Goal: Communication & Community: Participate in discussion

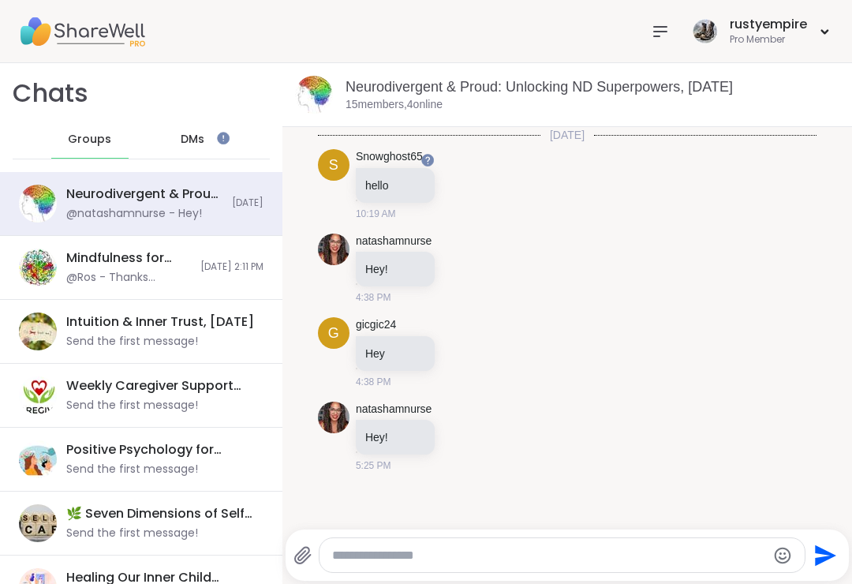
click at [504, 93] on link "Neurodivergent & Proud: Unlocking ND Superpowers, [DATE]" at bounding box center [538, 87] width 387 height 16
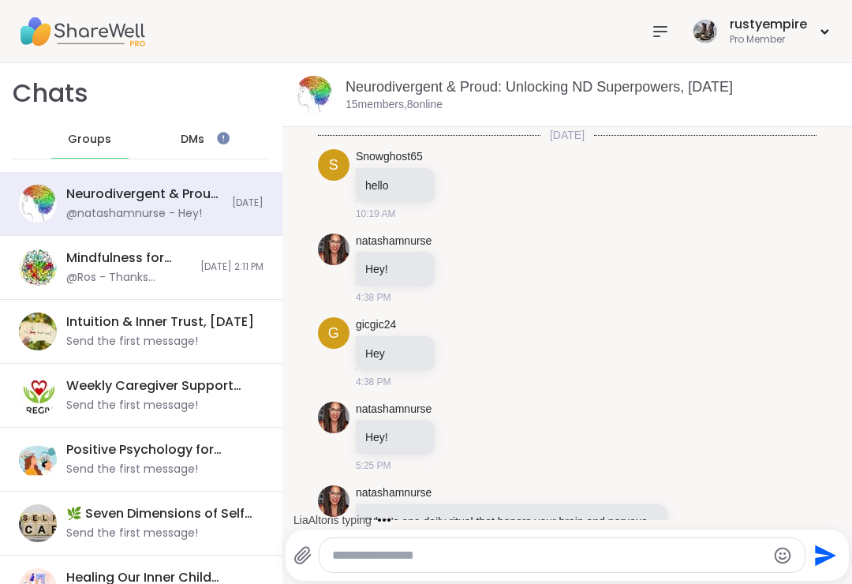
scroll to position [140, 0]
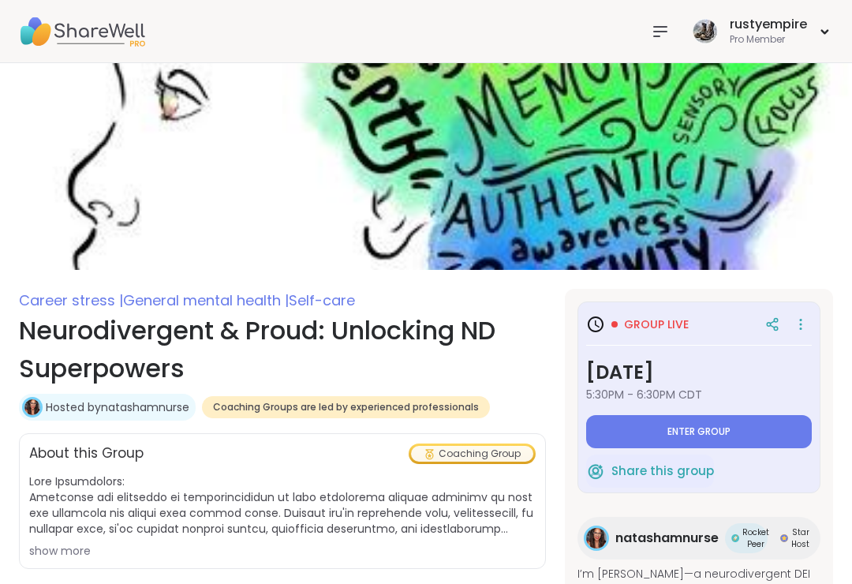
click at [655, 43] on nav at bounding box center [660, 32] width 32 height 32
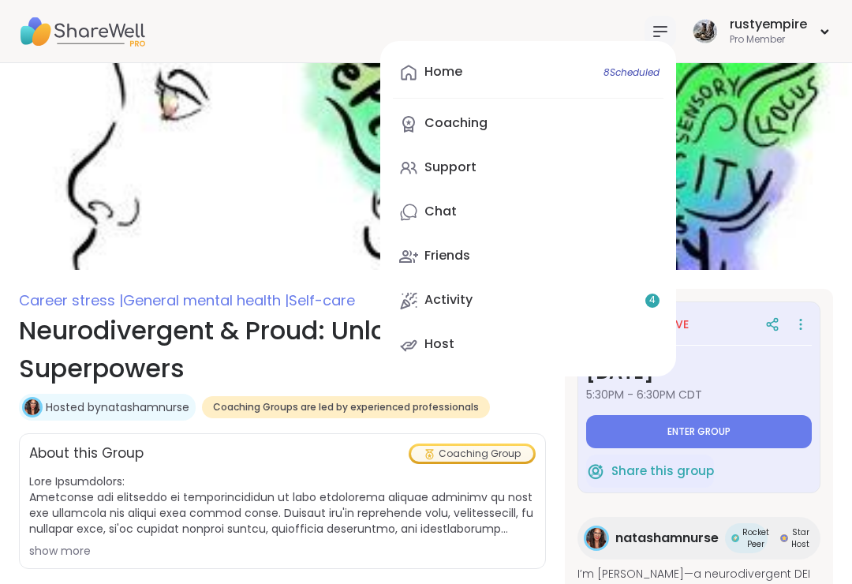
click at [726, 441] on button "Enter group" at bounding box center [699, 431] width 226 height 33
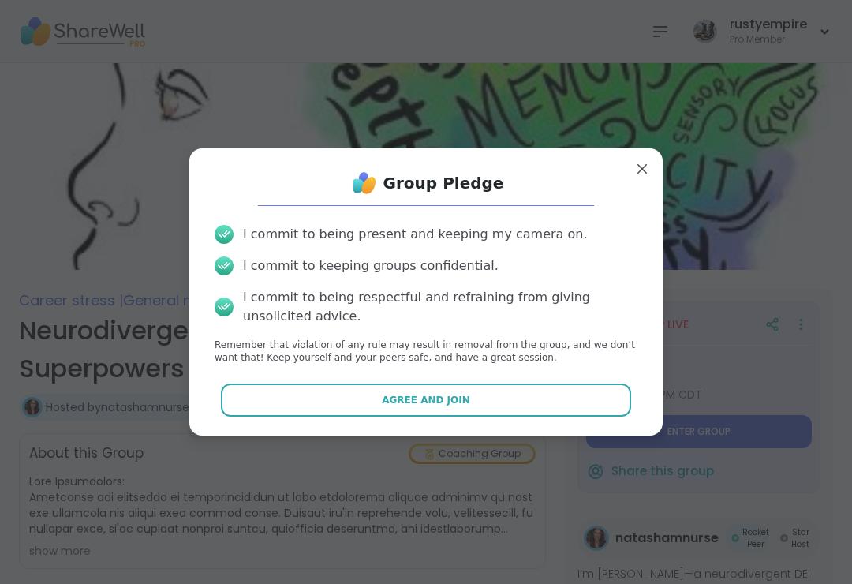
click at [501, 400] on button "Agree and Join" at bounding box center [426, 399] width 411 height 33
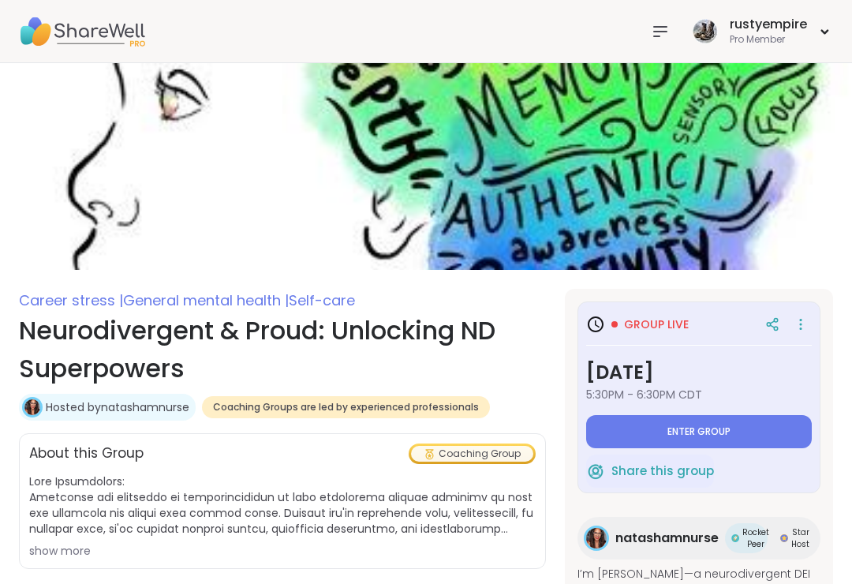
type textarea "*"
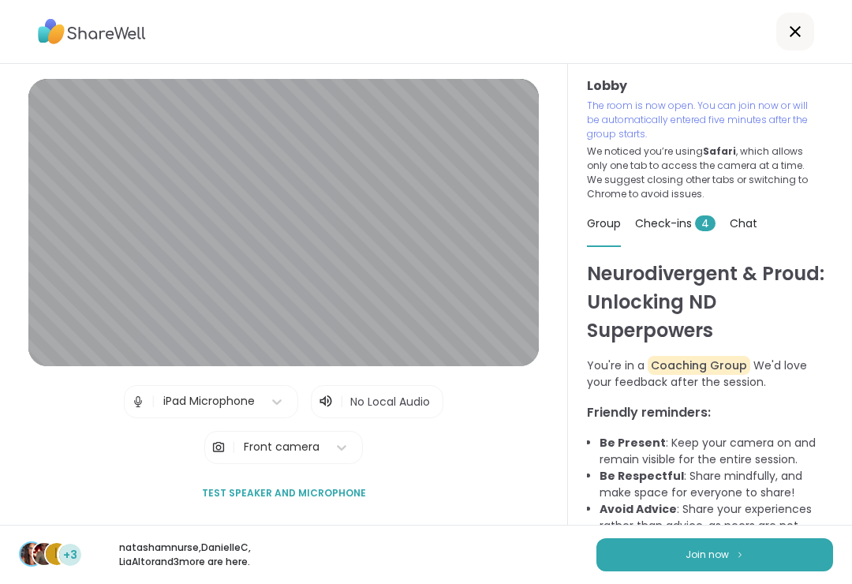
click at [646, 553] on button "Join now" at bounding box center [714, 554] width 237 height 33
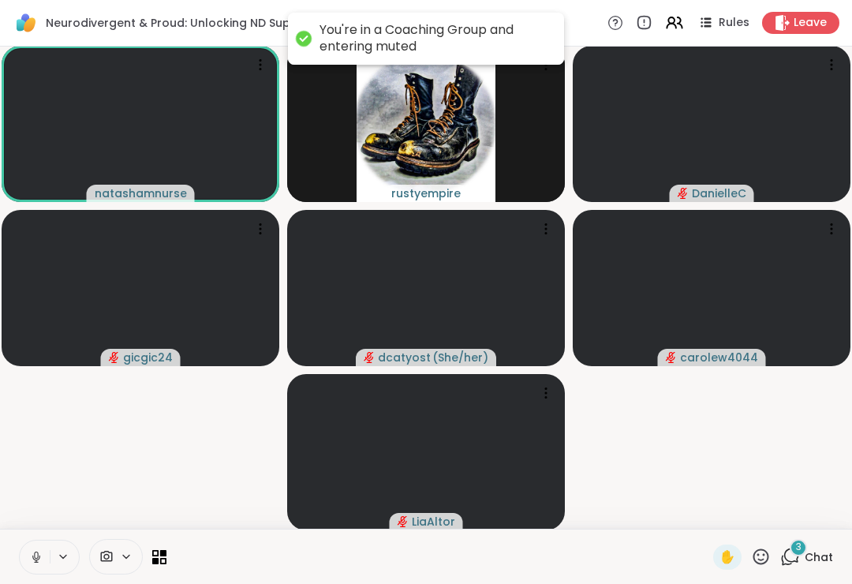
click at [44, 544] on button at bounding box center [35, 556] width 30 height 33
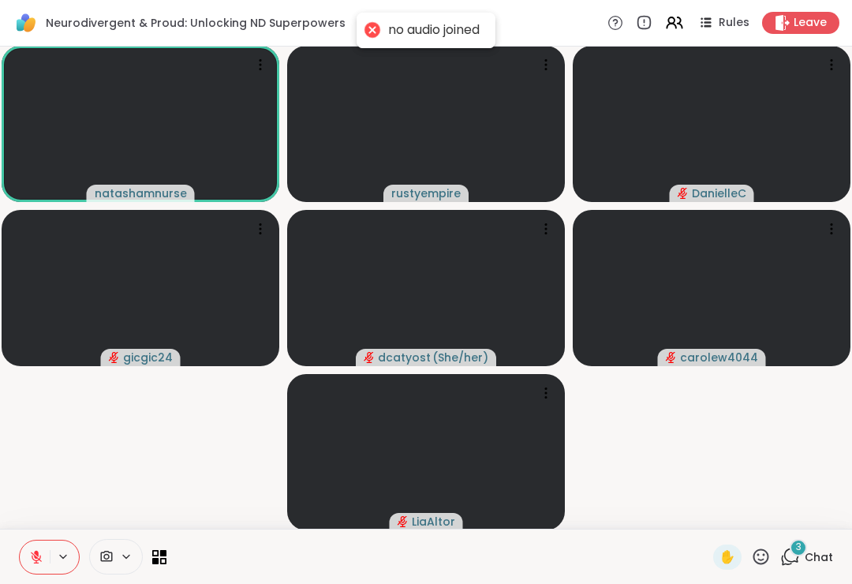
click at [106, 554] on icon at bounding box center [107, 555] width 12 height 11
click at [815, 547] on div "16 Chat" at bounding box center [806, 556] width 53 height 25
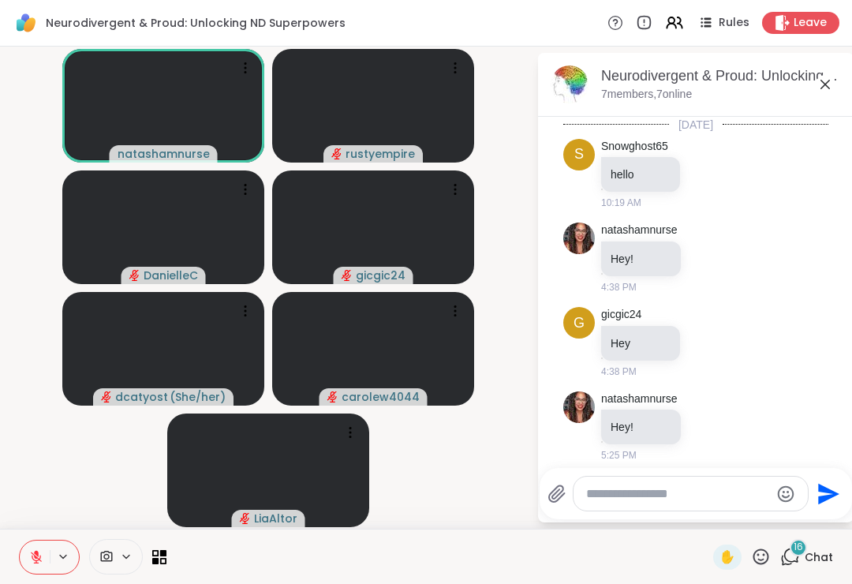
scroll to position [1957, 0]
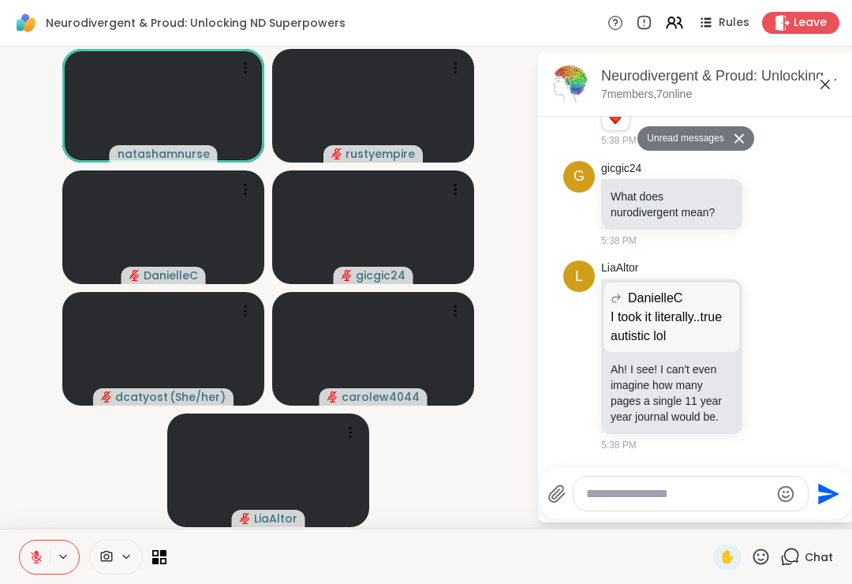
click at [619, 488] on textarea "Type your message" at bounding box center [678, 494] width 184 height 16
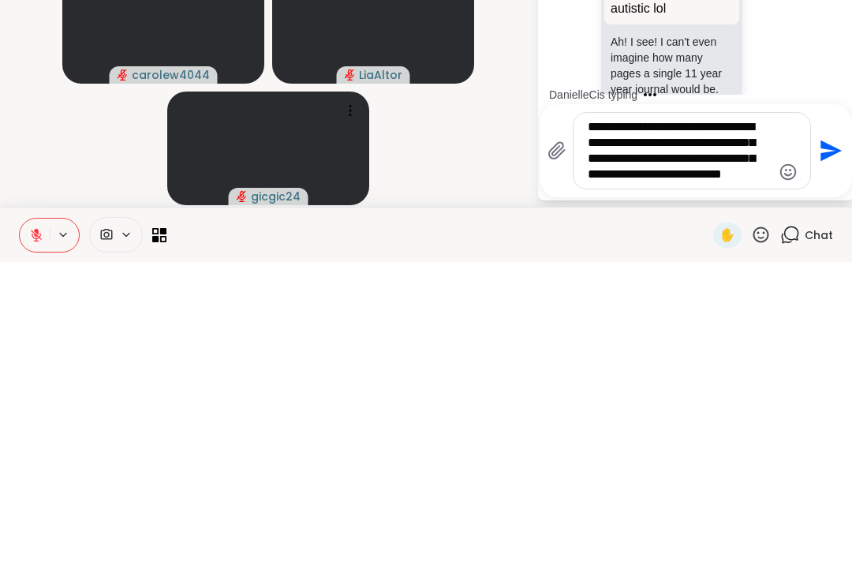
type textarea "**********"
click at [826, 462] on icon "Send" at bounding box center [830, 472] width 21 height 21
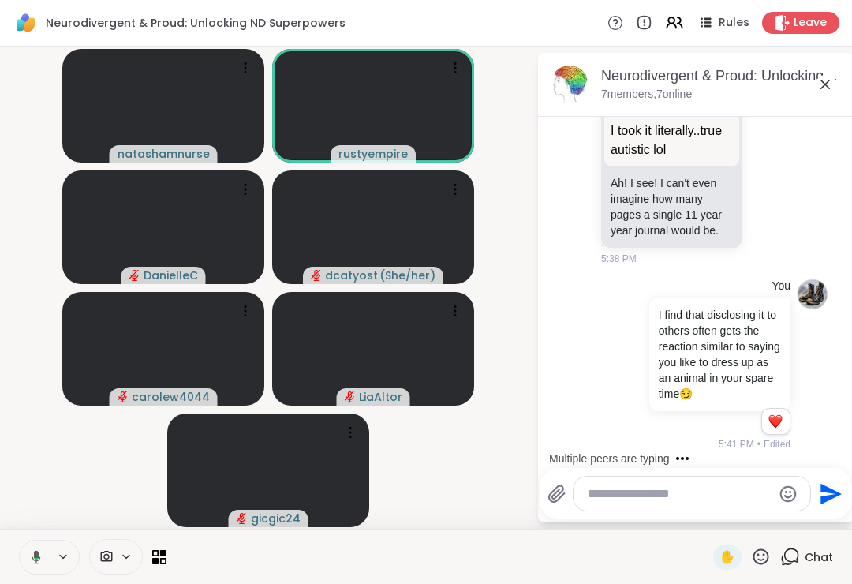
scroll to position [2220, 0]
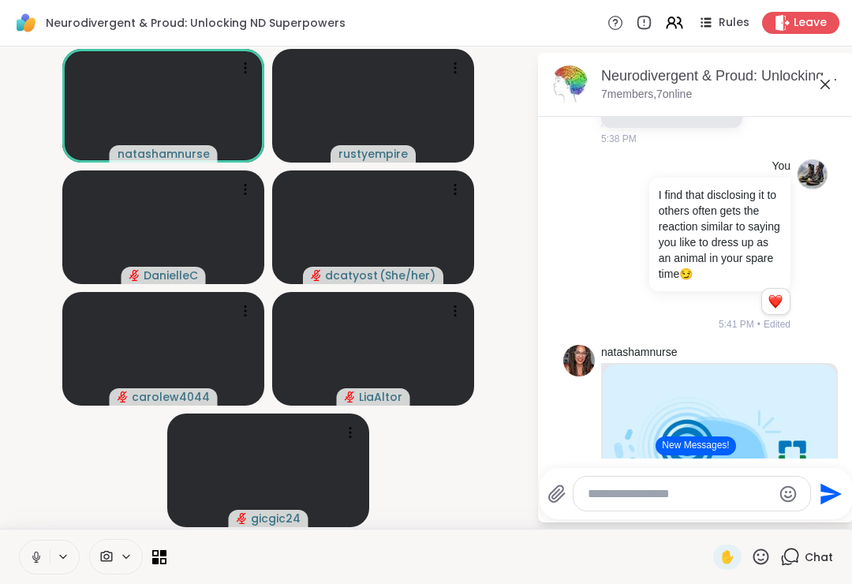
click at [29, 554] on icon at bounding box center [36, 557] width 14 height 14
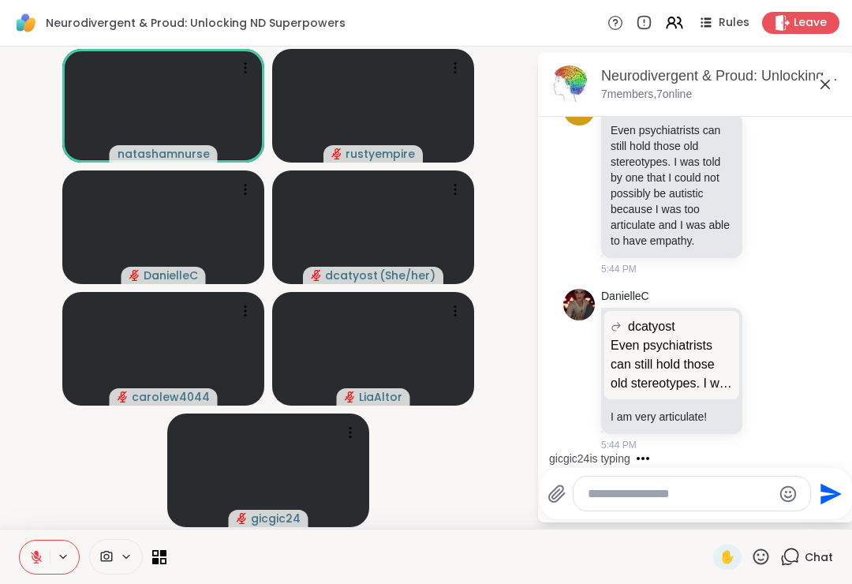
scroll to position [3138, 0]
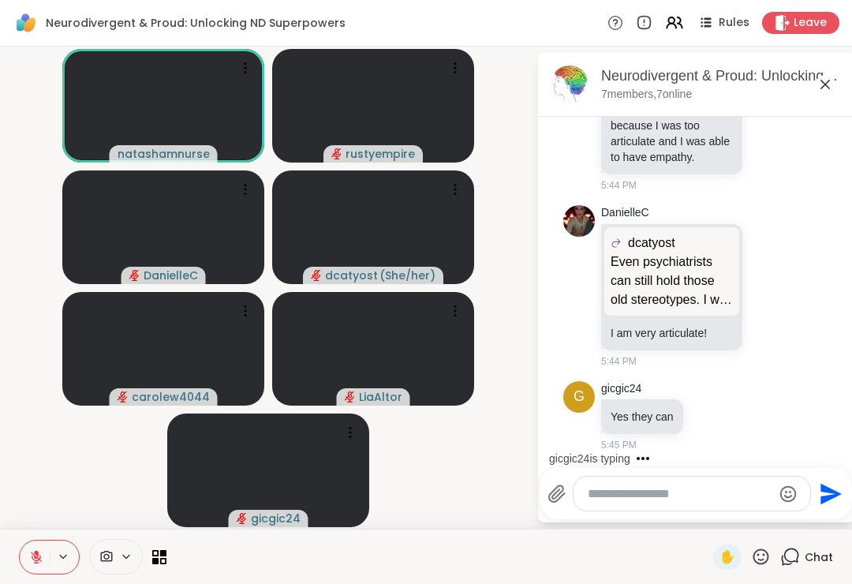
click at [729, 559] on span "✋" at bounding box center [727, 556] width 16 height 19
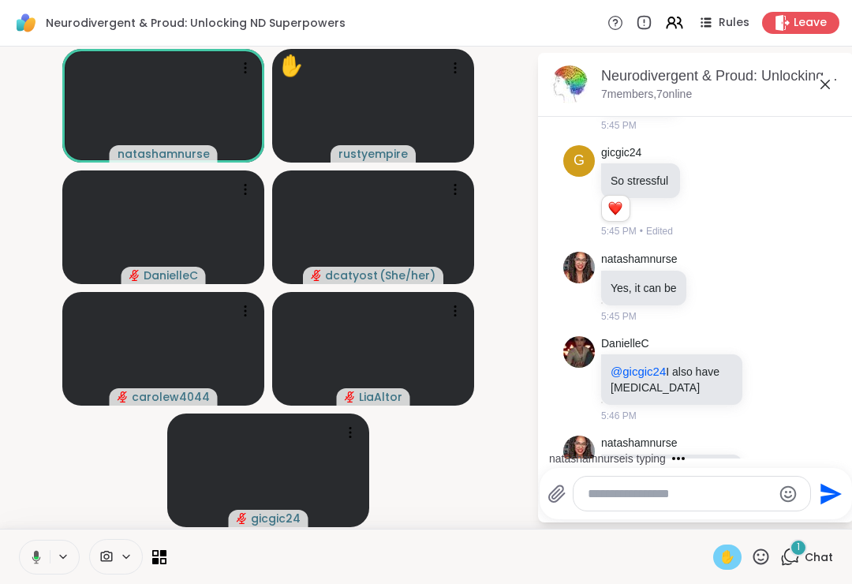
scroll to position [3841, 0]
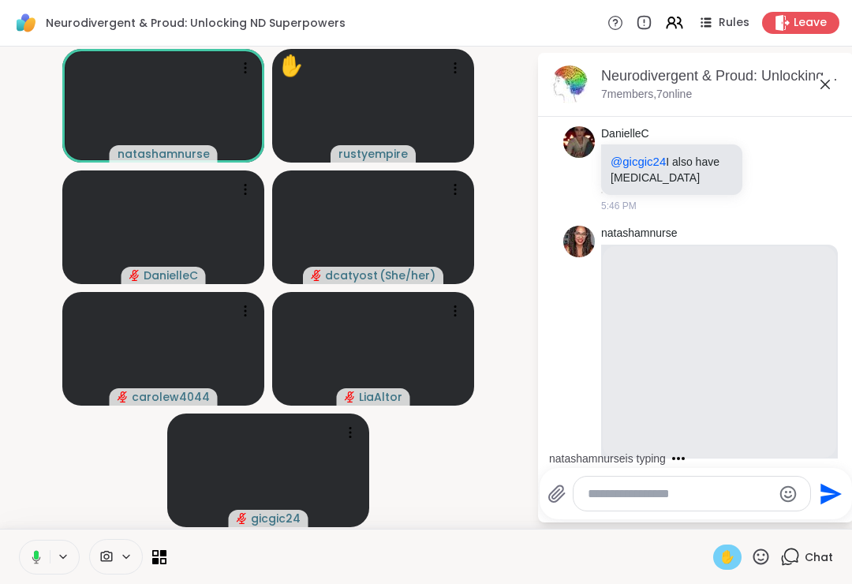
click at [37, 555] on icon at bounding box center [36, 554] width 5 height 9
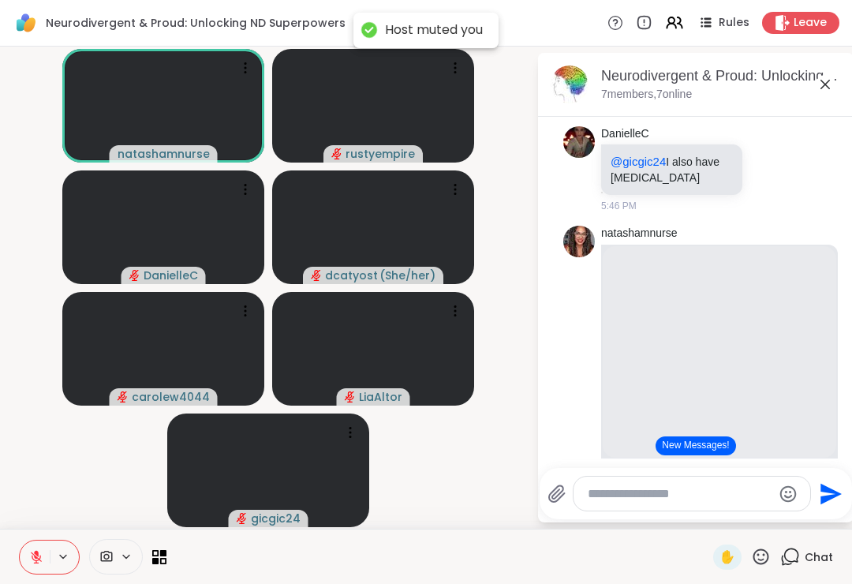
click at [728, 569] on div "✋" at bounding box center [727, 556] width 28 height 25
click at [726, 566] on div "✋" at bounding box center [727, 556] width 28 height 25
click at [606, 491] on textarea "Type your message" at bounding box center [680, 494] width 184 height 16
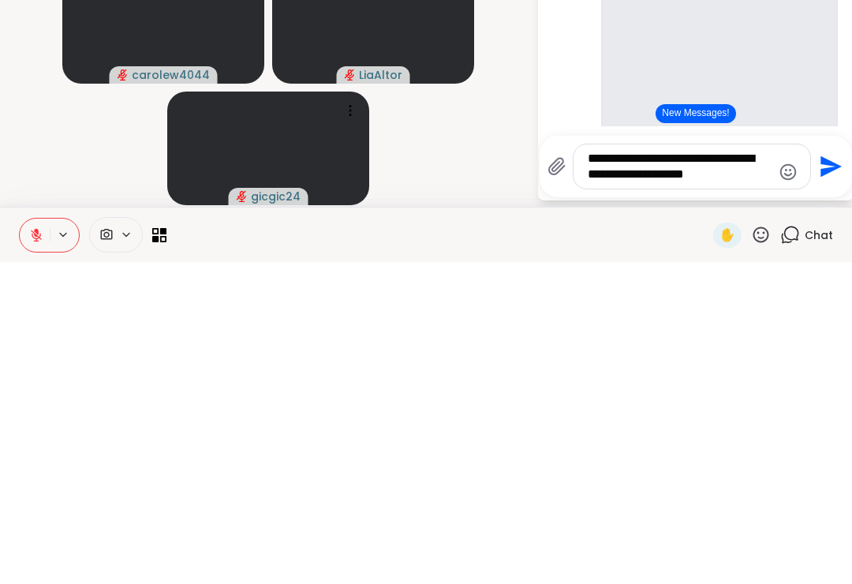
type textarea "**********"
click at [826, 478] on icon "Send" at bounding box center [830, 488] width 21 height 21
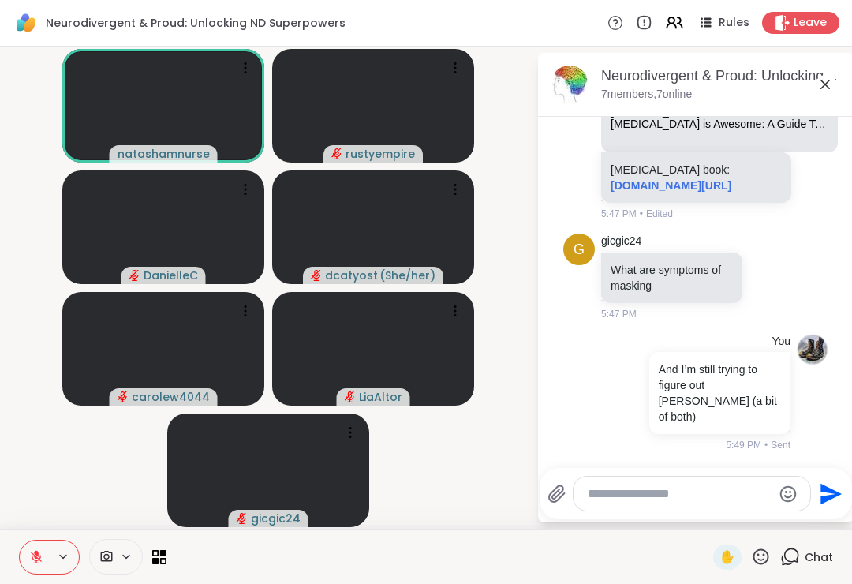
scroll to position [4792, 0]
click at [614, 489] on textarea "Type your message" at bounding box center [680, 494] width 184 height 16
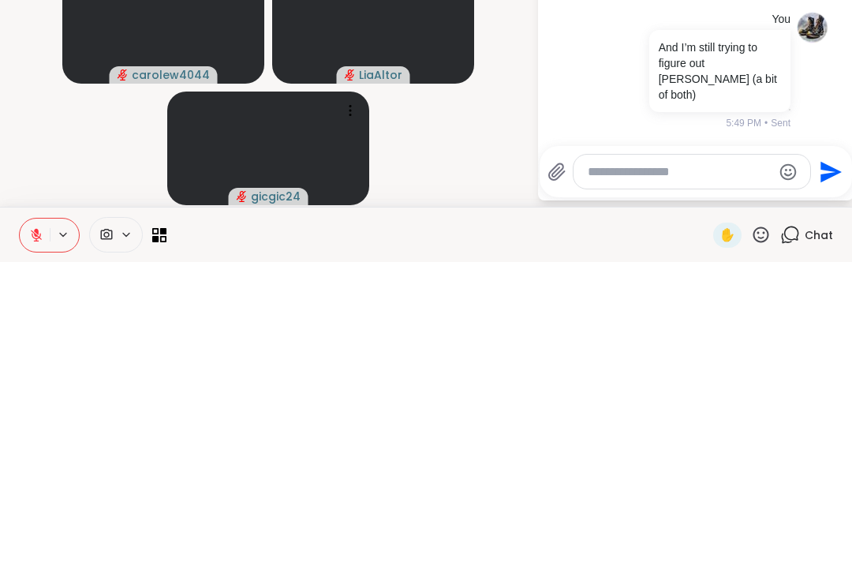
type textarea "*"
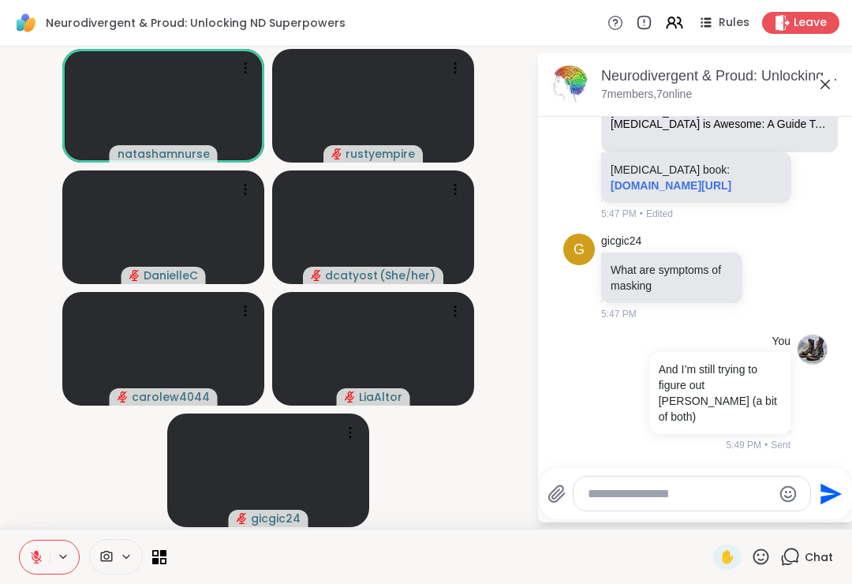
click at [619, 491] on textarea "Type your message" at bounding box center [680, 494] width 184 height 16
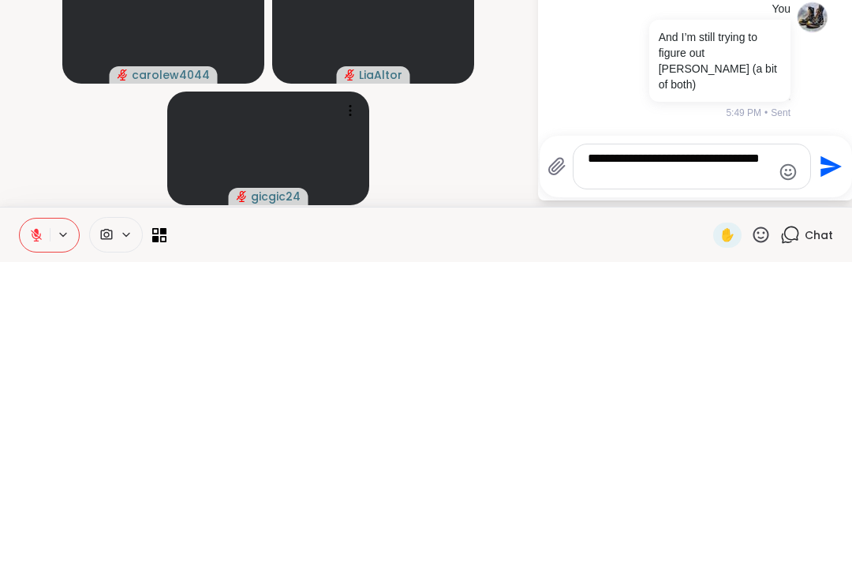
type textarea "**********"
click at [825, 476] on icon "Send" at bounding box center [828, 488] width 25 height 25
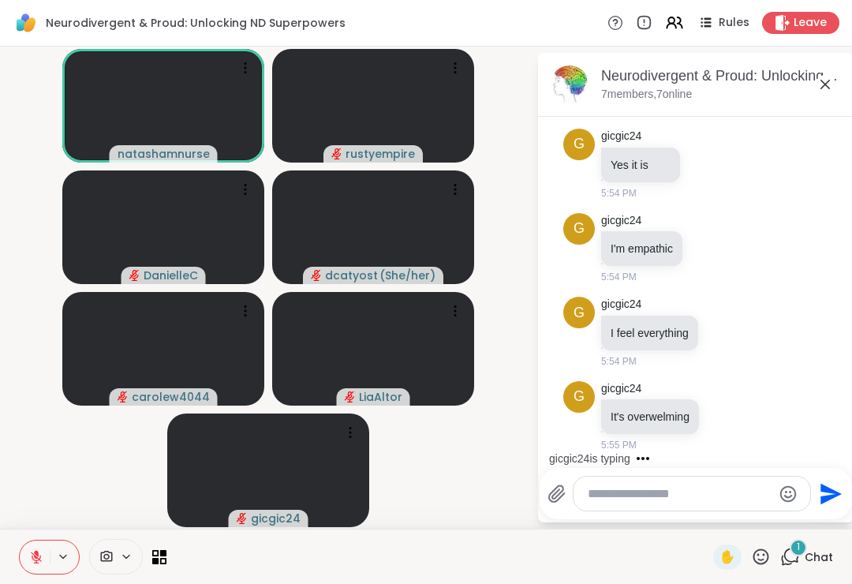
scroll to position [5225, 0]
click at [765, 442] on div "g gicgic24 It's overwelming 5:55 PM" at bounding box center [695, 417] width 265 height 84
click at [728, 420] on icon at bounding box center [726, 416] width 14 height 16
click at [726, 390] on div "Select Reaction: Heart" at bounding box center [726, 390] width 14 height 14
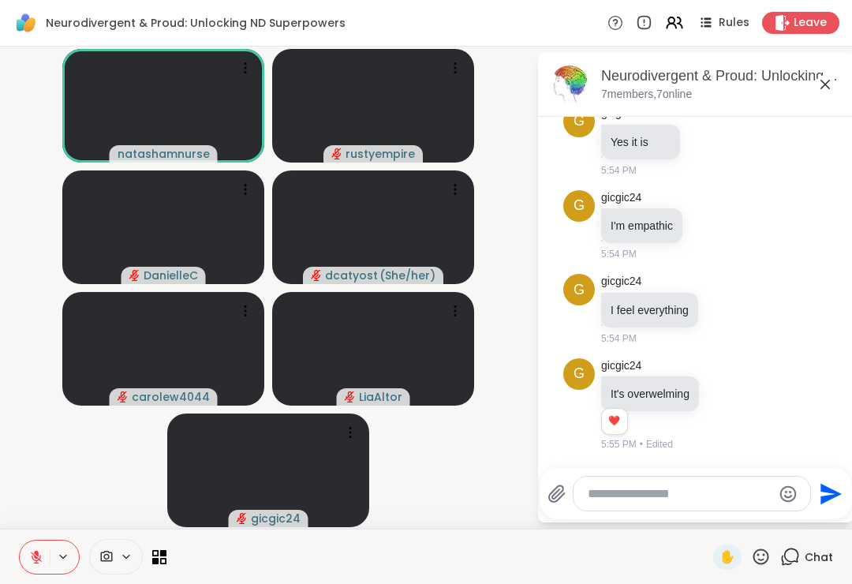
scroll to position [5247, 0]
click at [729, 557] on span "✋" at bounding box center [727, 556] width 16 height 19
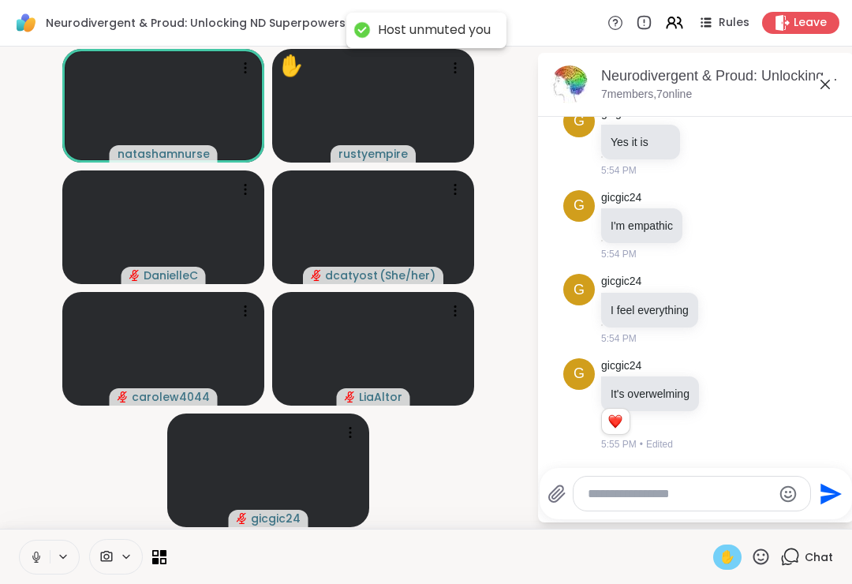
click at [730, 568] on div "✋" at bounding box center [727, 556] width 28 height 25
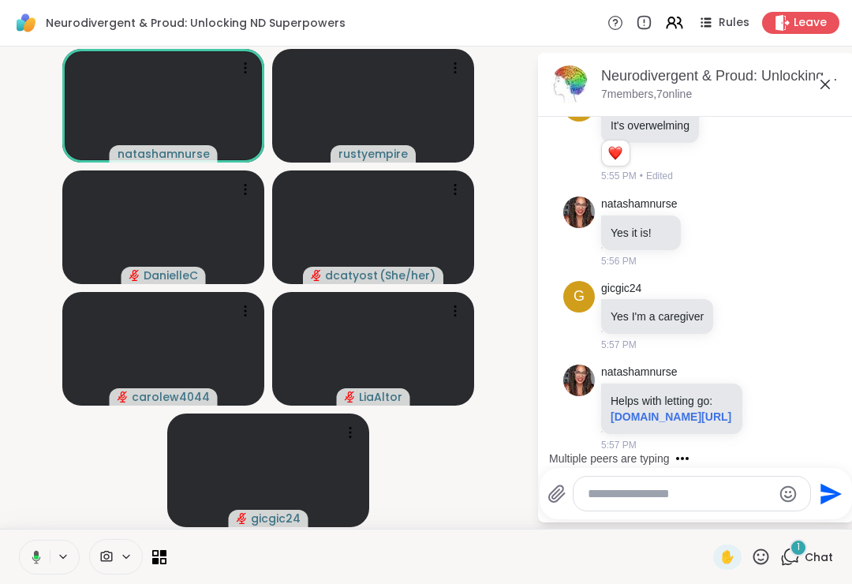
scroll to position [5577, 0]
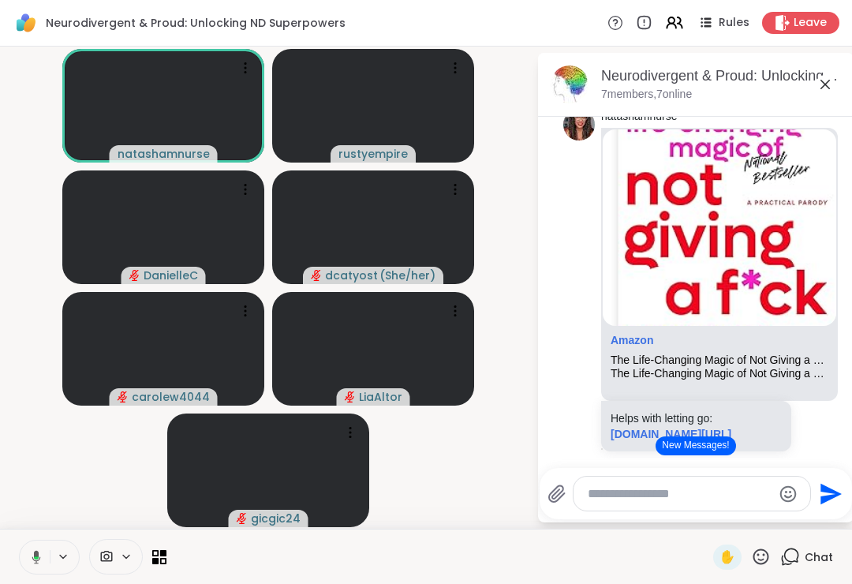
click at [45, 569] on button at bounding box center [33, 556] width 32 height 33
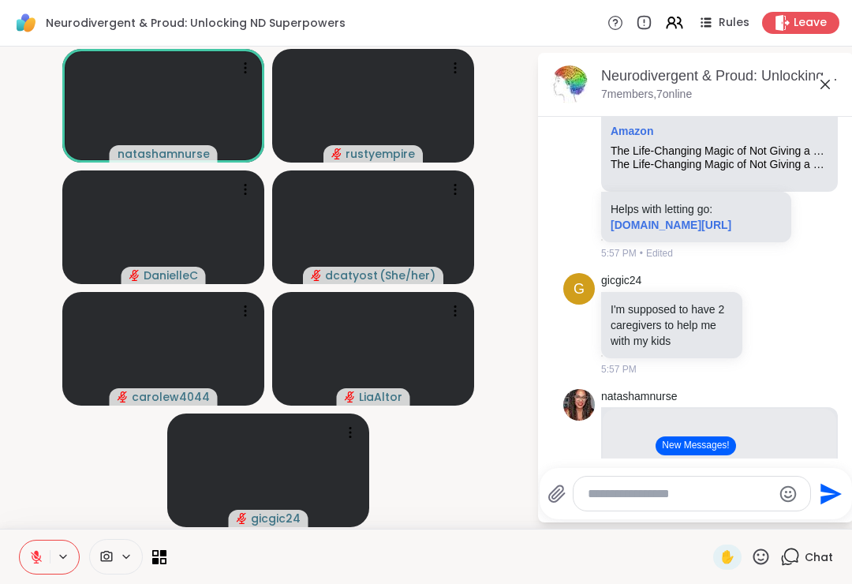
scroll to position [5785, 0]
click at [818, 86] on icon at bounding box center [819, 80] width 12 height 12
click at [693, 62] on div "Select Reaction: Heart" at bounding box center [693, 55] width 14 height 14
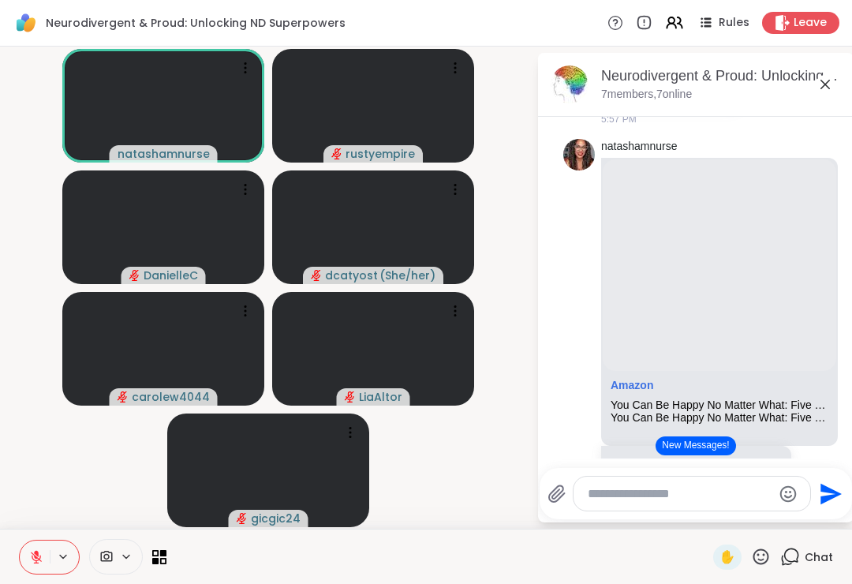
scroll to position [6076, 0]
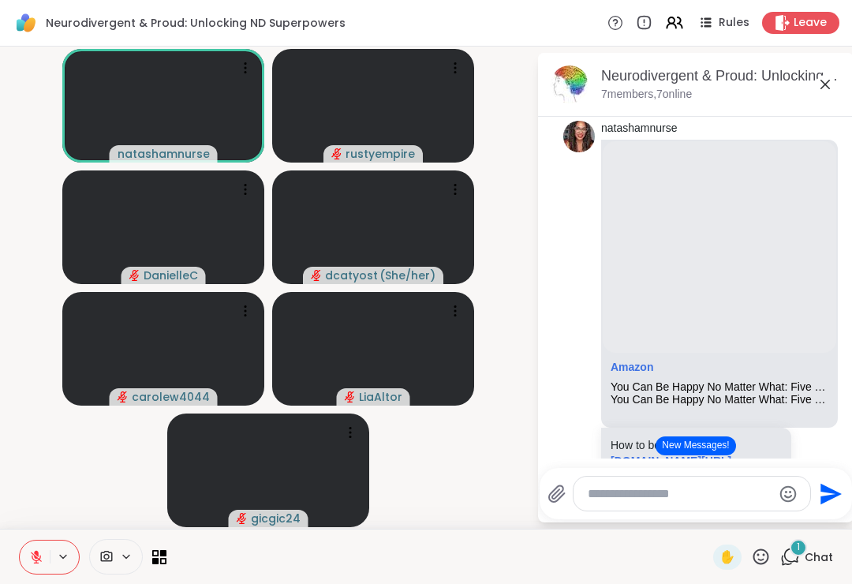
click at [801, 554] on div "1" at bounding box center [797, 547] width 17 height 17
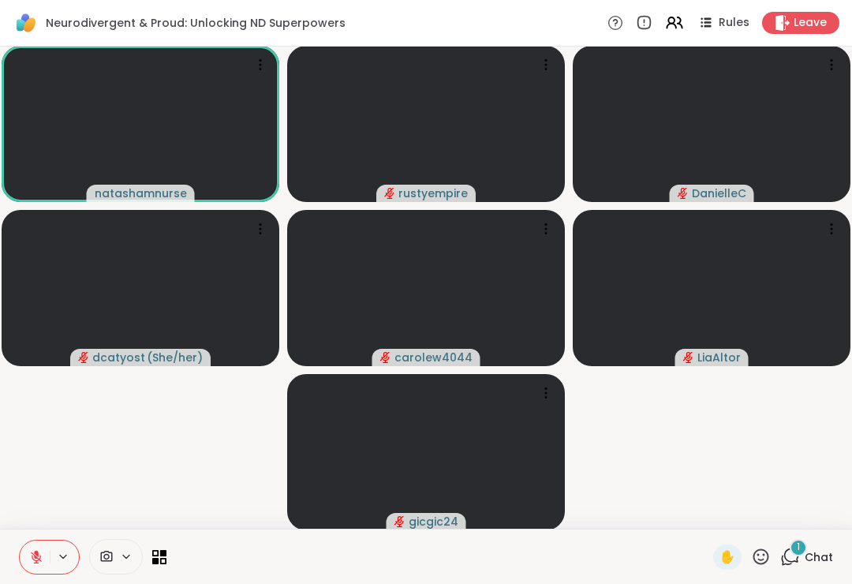
click at [807, 557] on span "Chat" at bounding box center [818, 557] width 28 height 16
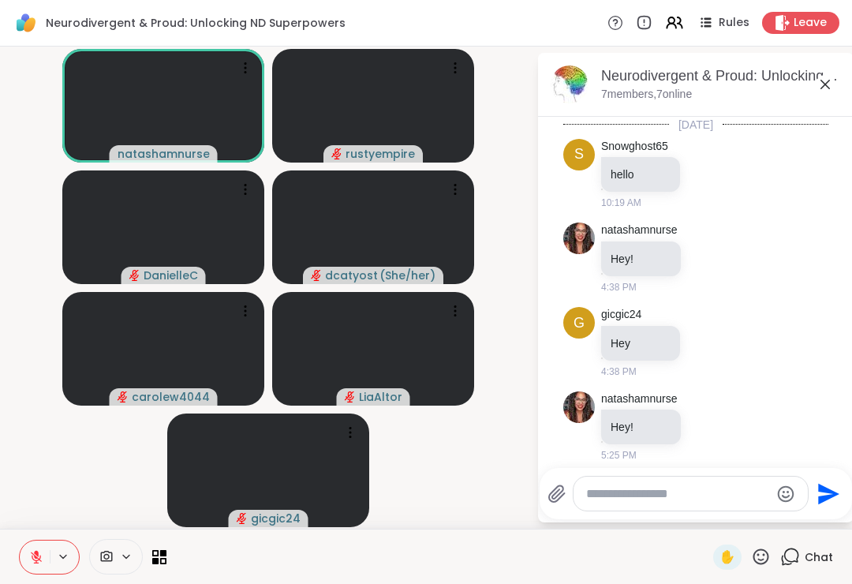
scroll to position [7609, 0]
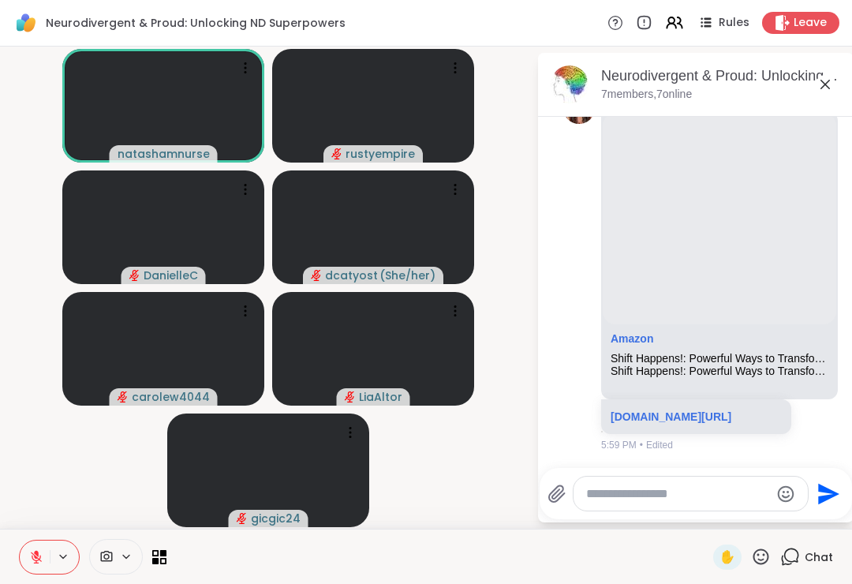
click at [639, 491] on textarea "Type your message" at bounding box center [678, 494] width 184 height 16
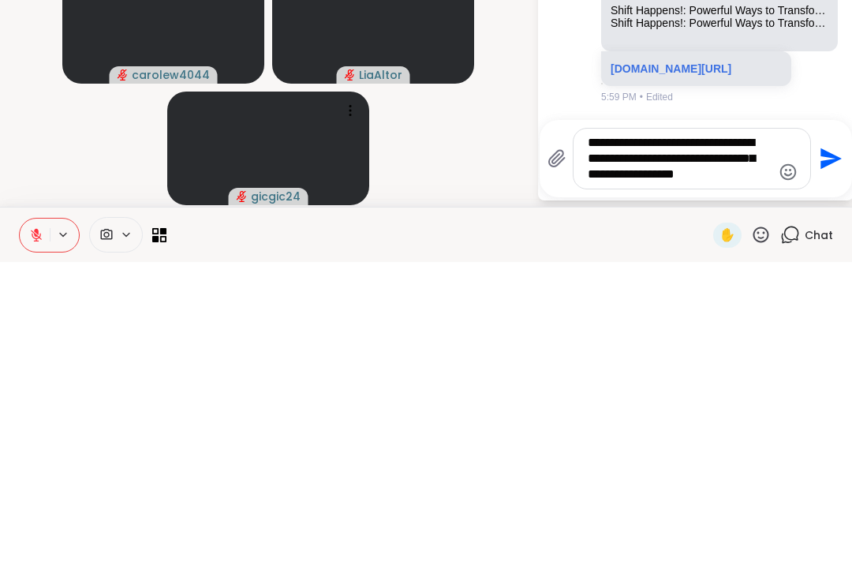
click at [644, 457] on textarea "**********" at bounding box center [680, 480] width 184 height 47
click at [643, 457] on textarea "**********" at bounding box center [680, 480] width 184 height 47
click at [748, 457] on textarea "**********" at bounding box center [680, 480] width 184 height 47
click at [719, 457] on textarea "**********" at bounding box center [680, 480] width 184 height 47
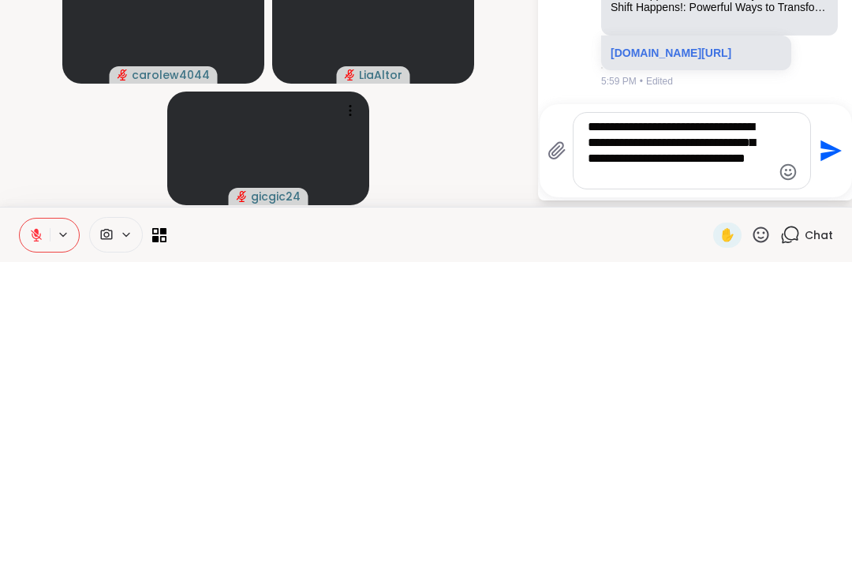
type textarea "**********"
click at [823, 460] on icon "Send" at bounding box center [828, 472] width 25 height 25
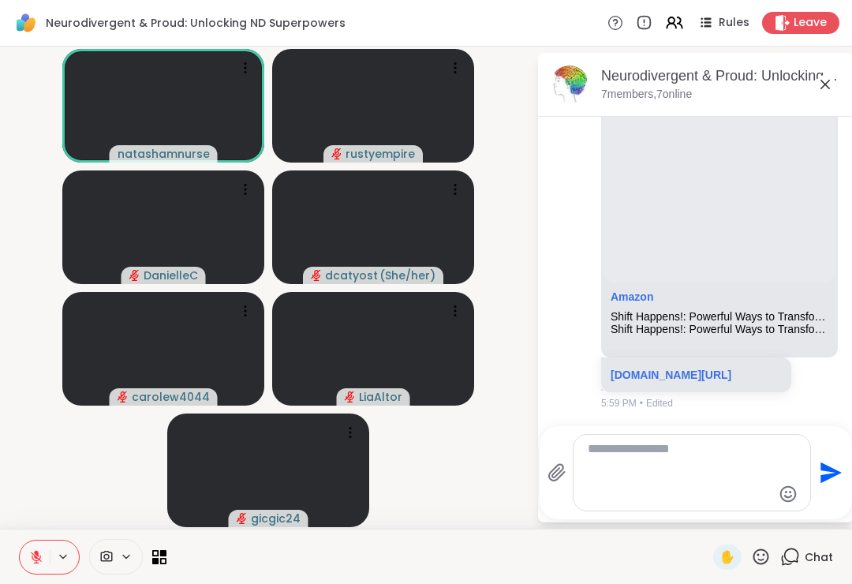
scroll to position [7719, 0]
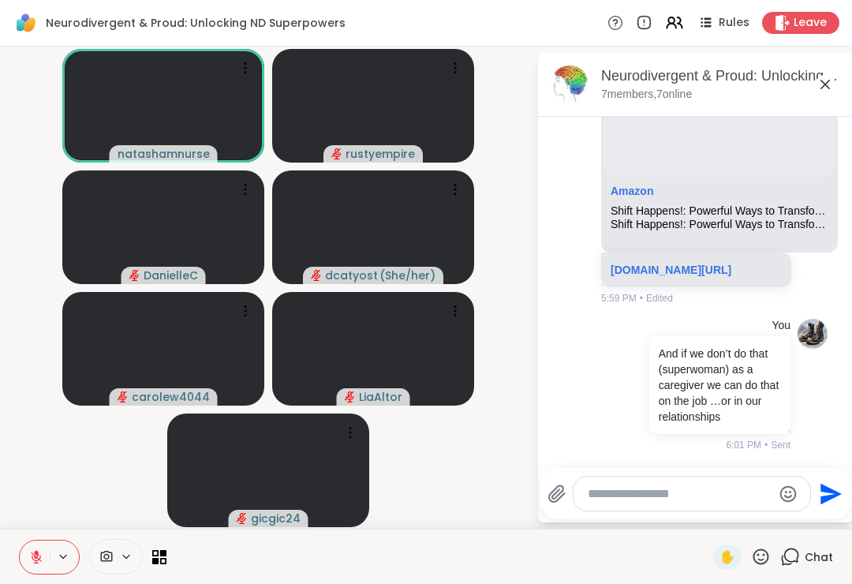
click at [622, 491] on textarea "Type your message" at bounding box center [680, 494] width 184 height 16
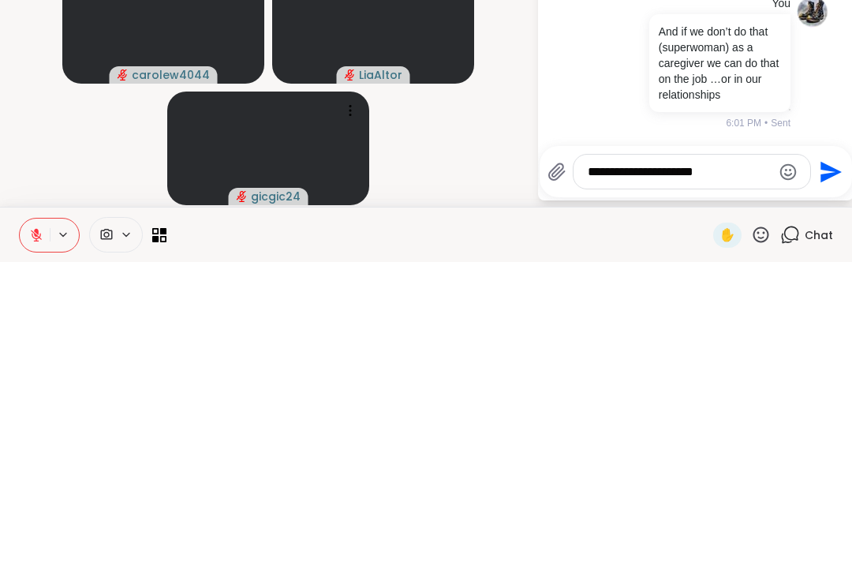
type textarea "**********"
click at [823, 483] on icon "Send" at bounding box center [830, 493] width 21 height 21
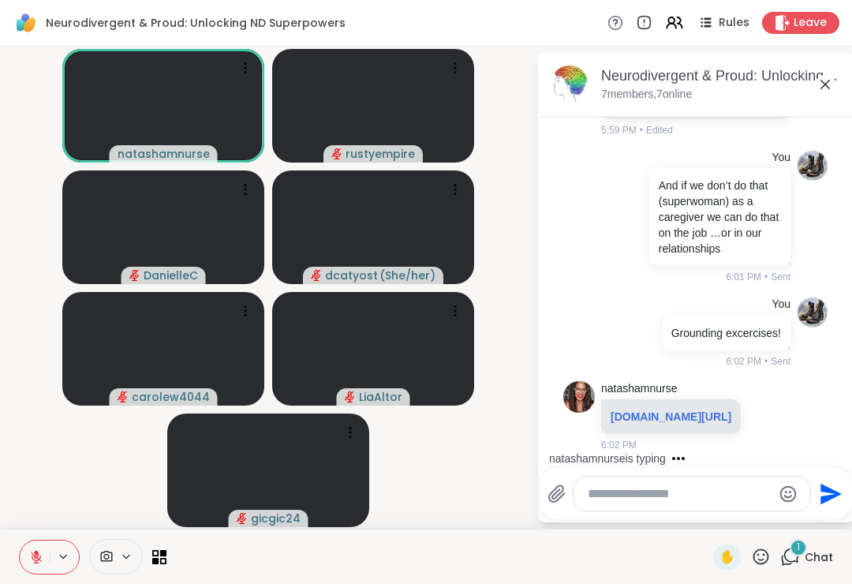
scroll to position [7996, 0]
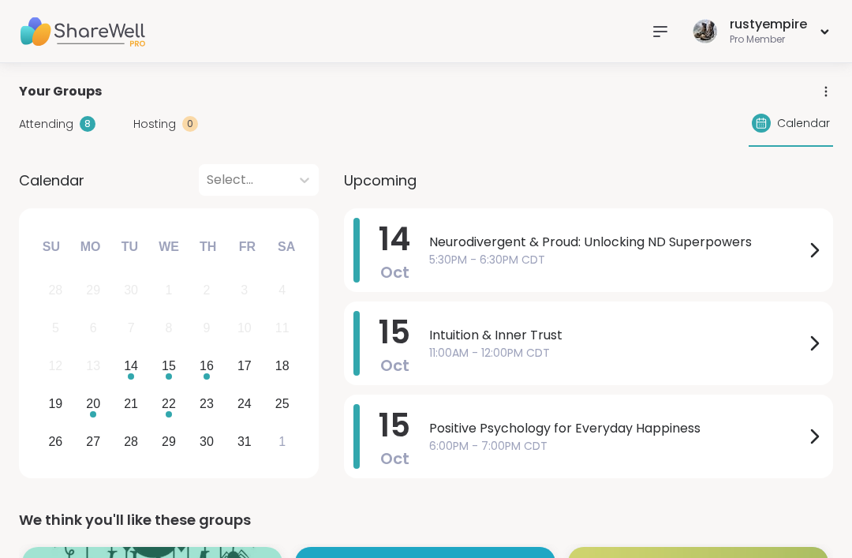
click at [651, 26] on icon at bounding box center [660, 31] width 19 height 19
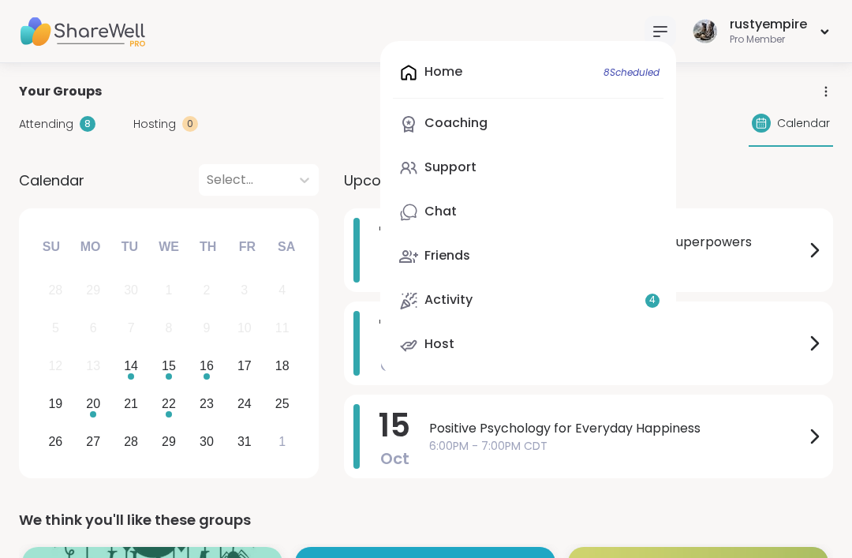
click at [464, 213] on link "Chat" at bounding box center [528, 212] width 270 height 38
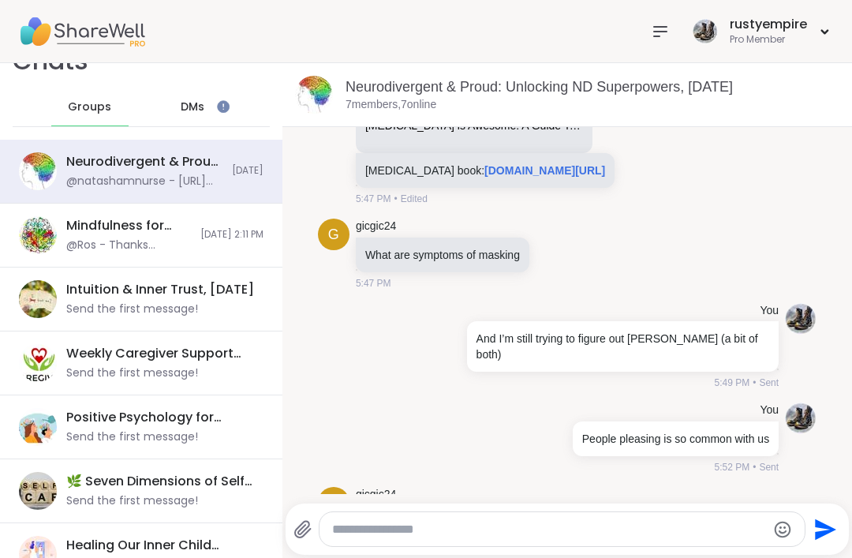
scroll to position [31, 0]
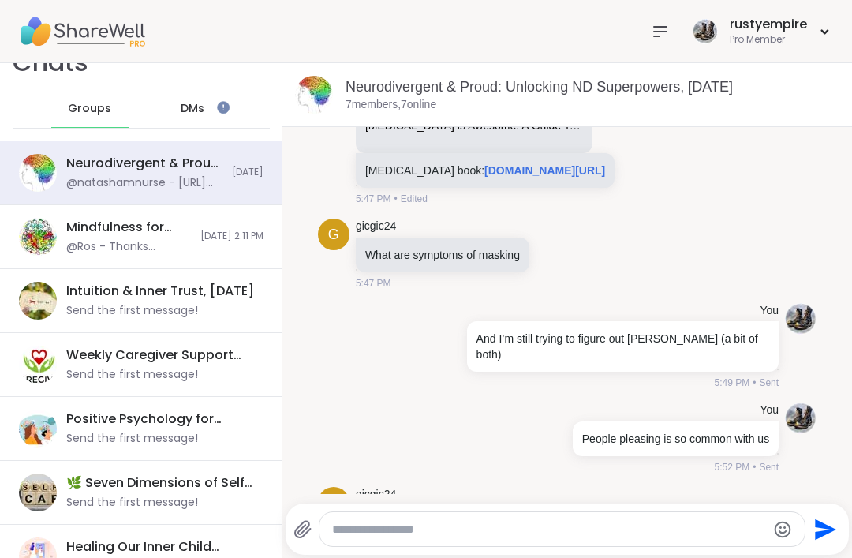
click at [43, 232] on img at bounding box center [38, 237] width 38 height 38
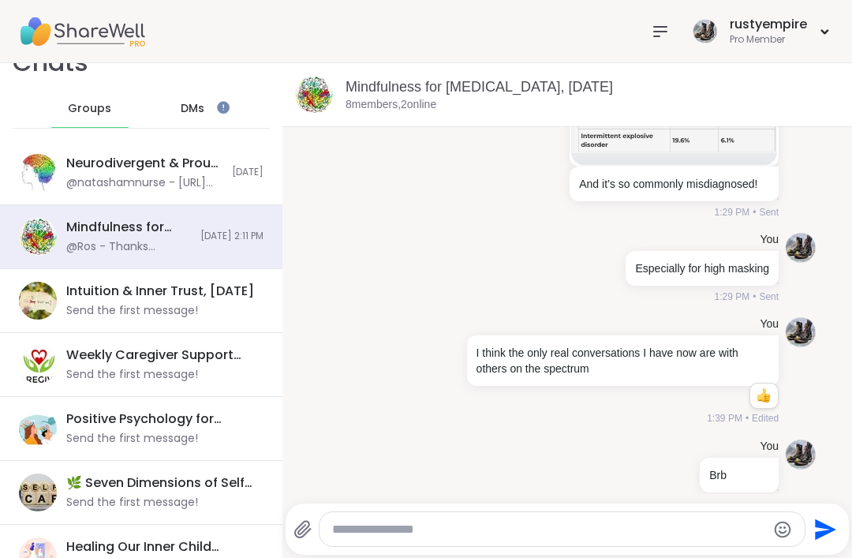
scroll to position [0, 0]
click at [68, 362] on div "Weekly Caregiver Support Space, [DATE]" at bounding box center [160, 354] width 188 height 17
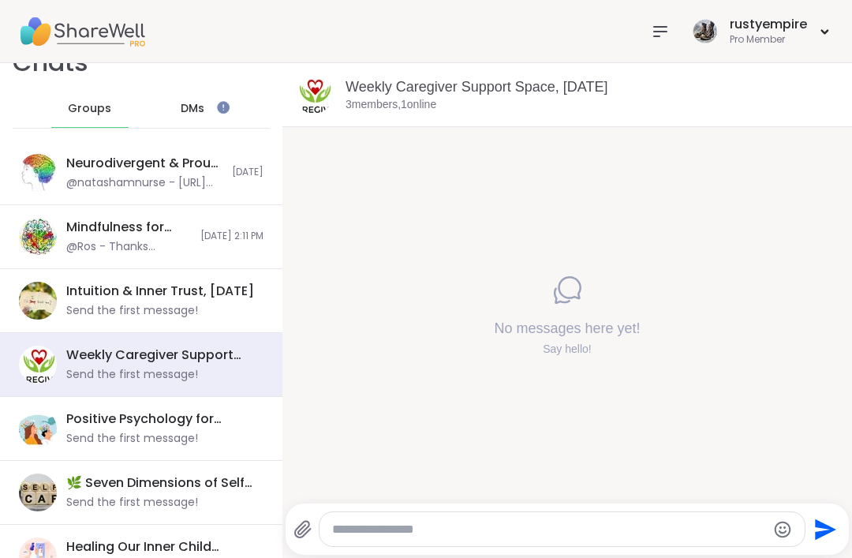
click at [369, 92] on link "Weekly Caregiver Support Space, [DATE]" at bounding box center [476, 87] width 262 height 16
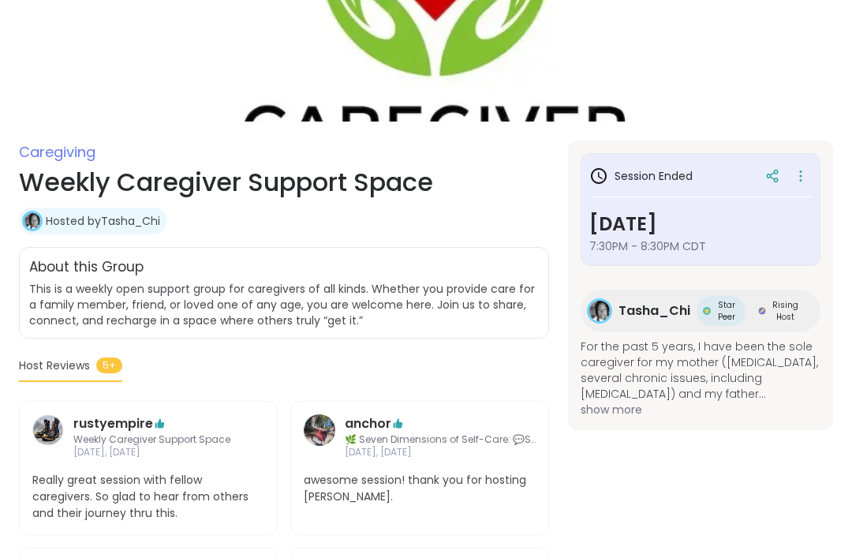
click at [774, 179] on icon at bounding box center [772, 178] width 4 height 2
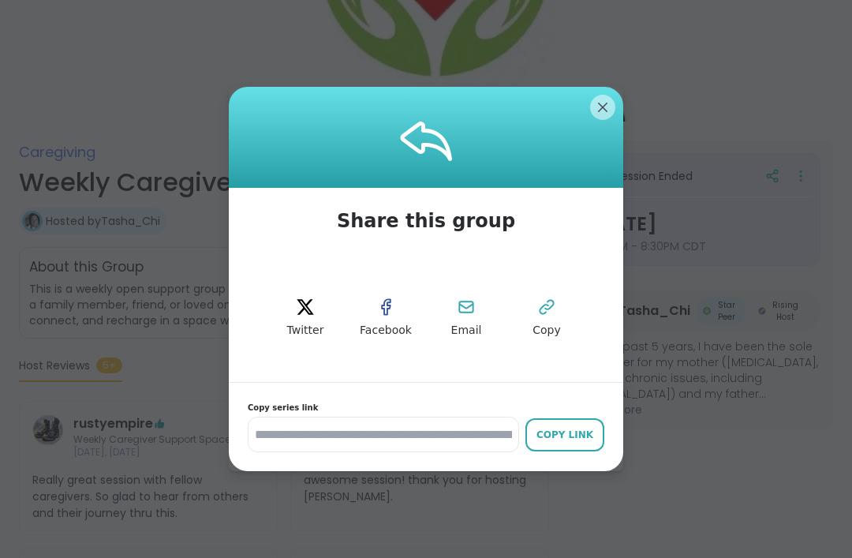
click at [575, 435] on div "Copy Link" at bounding box center [564, 434] width 63 height 14
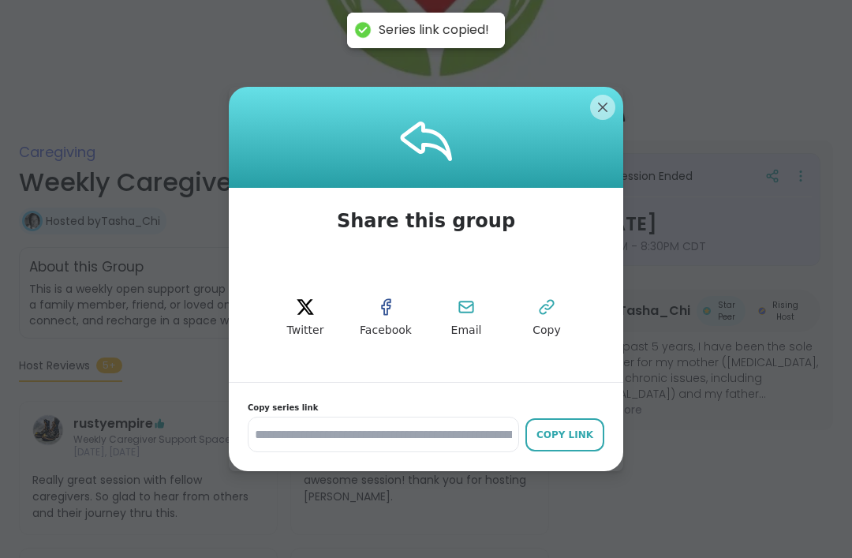
scroll to position [147, 0]
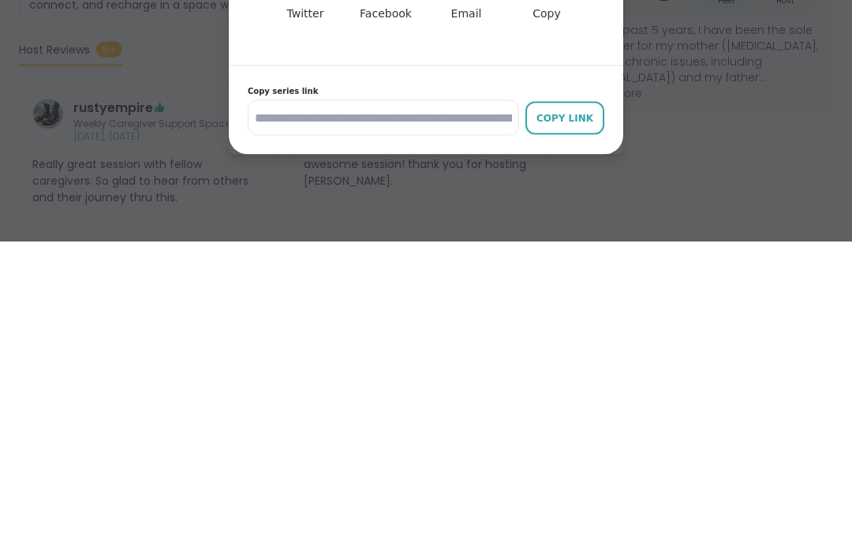
click at [579, 427] on div "Copy Link" at bounding box center [564, 434] width 63 height 14
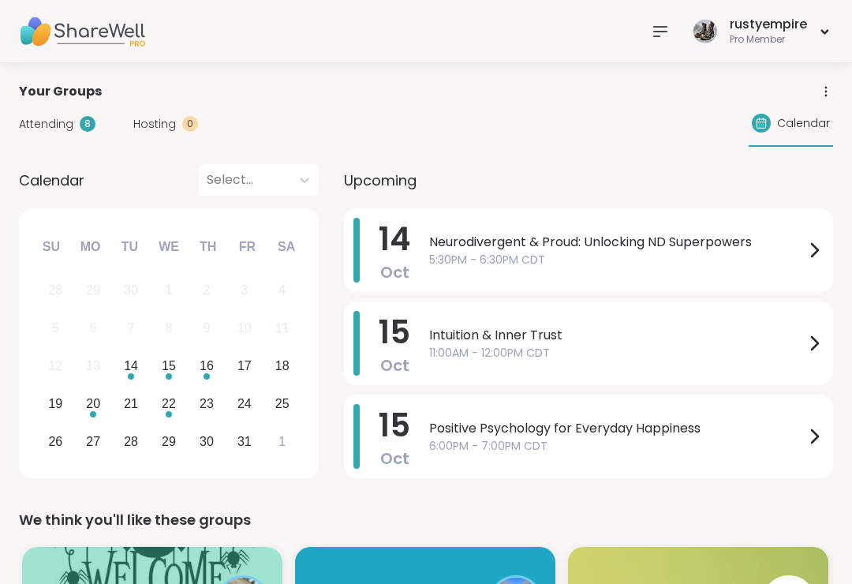
click at [722, 248] on span "Neurodivergent & Proud: Unlocking ND Superpowers" at bounding box center [616, 242] width 375 height 19
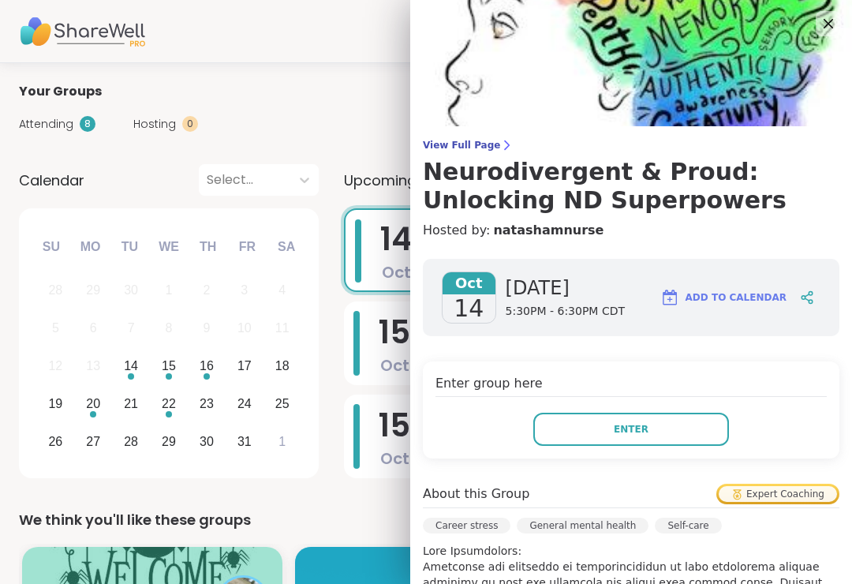
click at [662, 432] on button "Enter" at bounding box center [631, 428] width 196 height 33
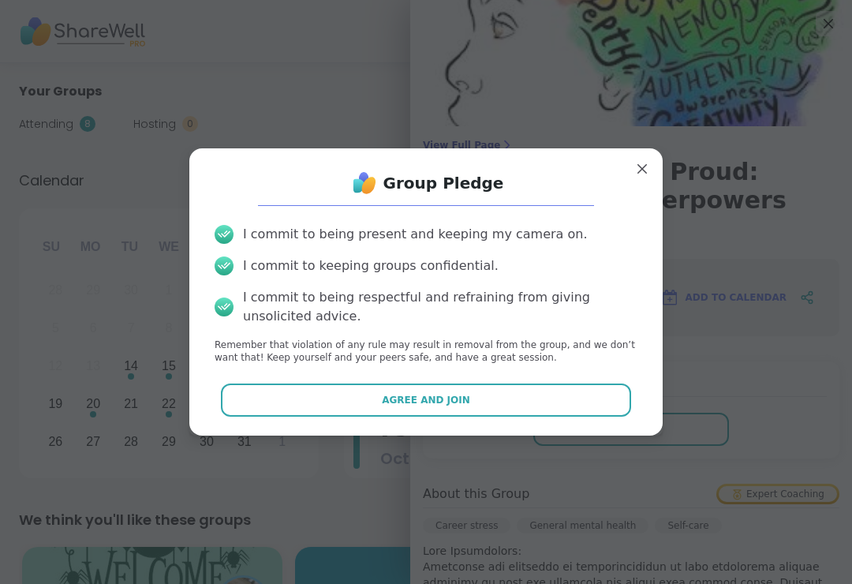
click at [507, 394] on button "Agree and Join" at bounding box center [426, 399] width 411 height 33
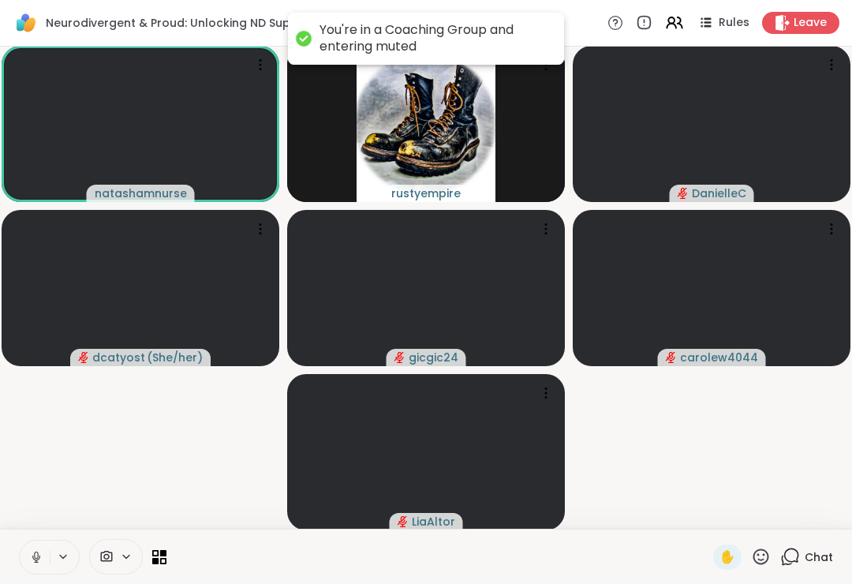
click at [39, 550] on icon at bounding box center [36, 557] width 14 height 14
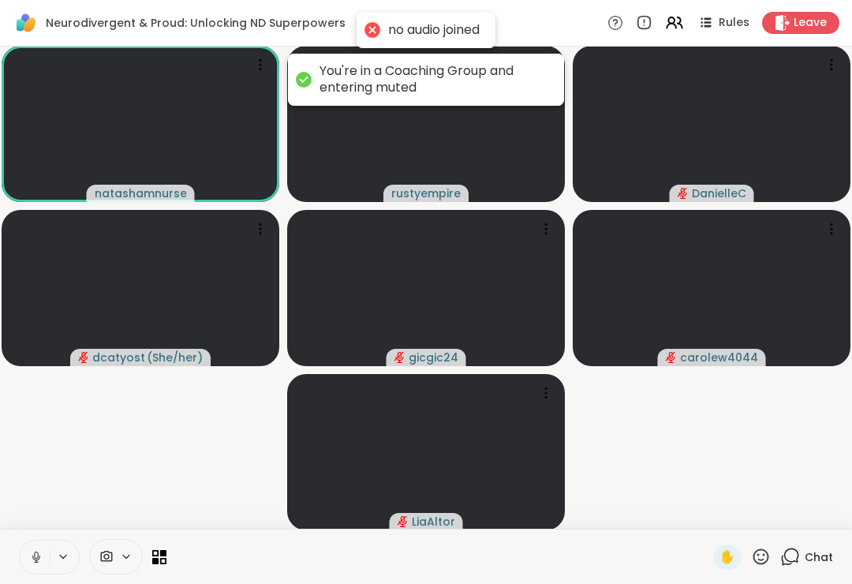
click at [35, 547] on button at bounding box center [35, 556] width 30 height 33
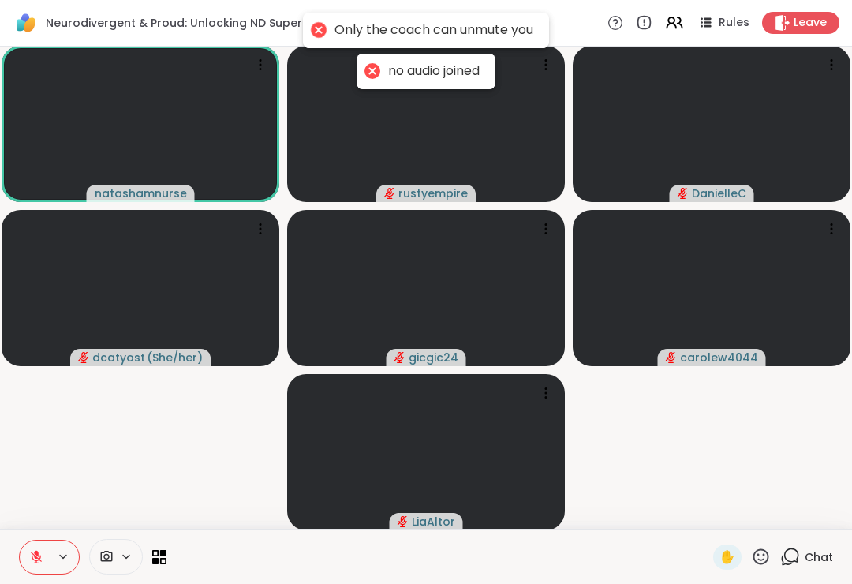
click at [821, 557] on span "Chat" at bounding box center [818, 557] width 28 height 16
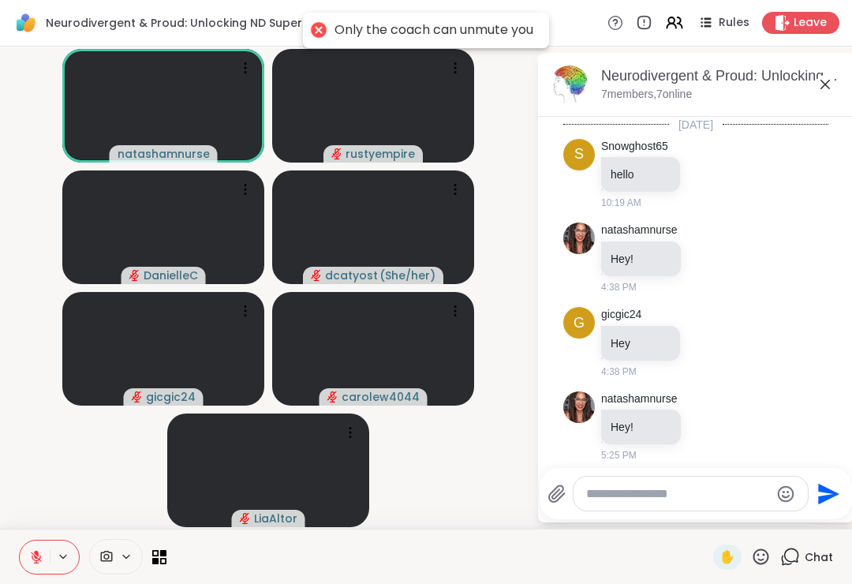
scroll to position [4478, 0]
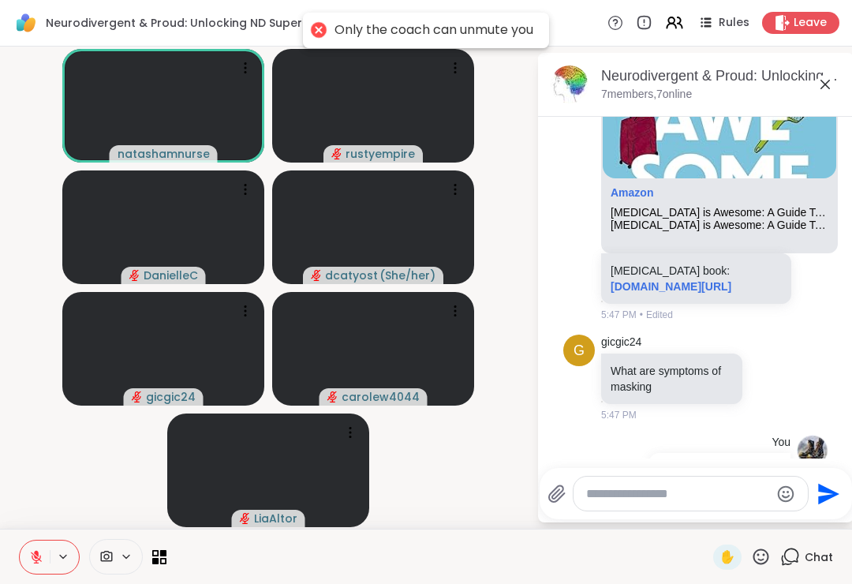
click at [688, 487] on textarea "Type your message" at bounding box center [678, 494] width 184 height 16
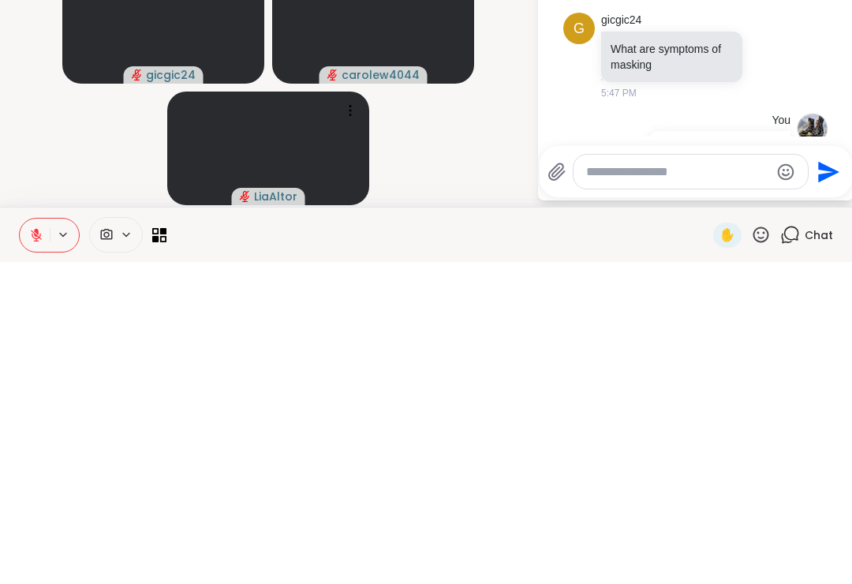
click at [588, 486] on textarea "Type your message" at bounding box center [678, 494] width 184 height 16
paste textarea "**********"
type textarea "**********"
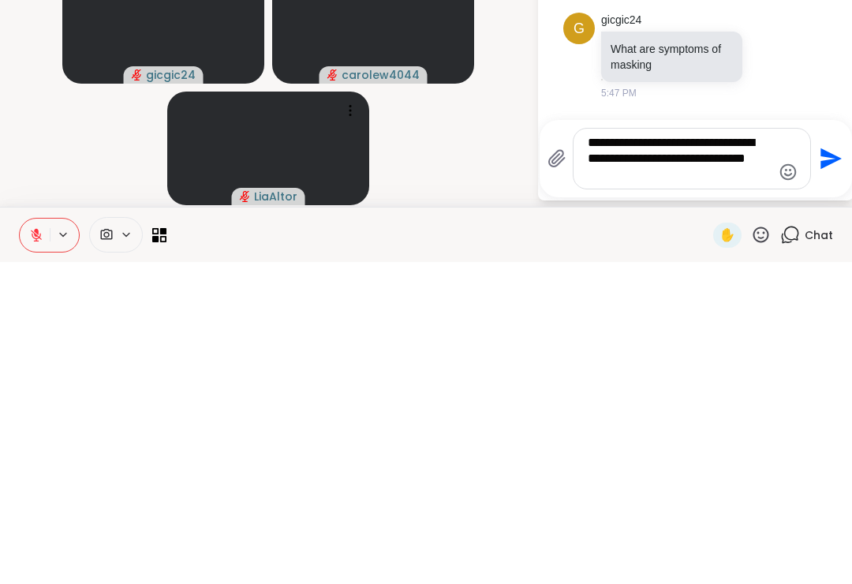
click at [830, 470] on icon "Send" at bounding box center [830, 480] width 21 height 21
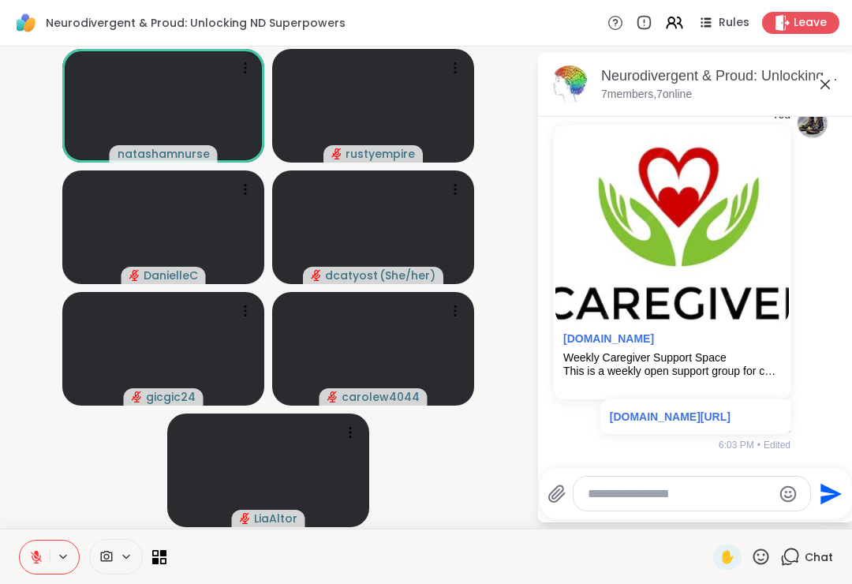
scroll to position [8622, 0]
click at [612, 488] on textarea "Type your message" at bounding box center [680, 494] width 184 height 16
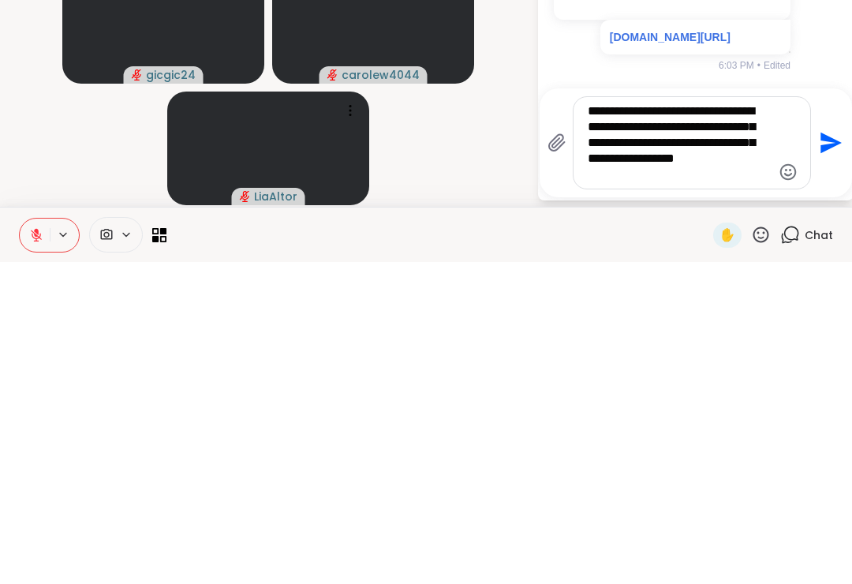
click at [583, 419] on div "**********" at bounding box center [691, 464] width 237 height 91
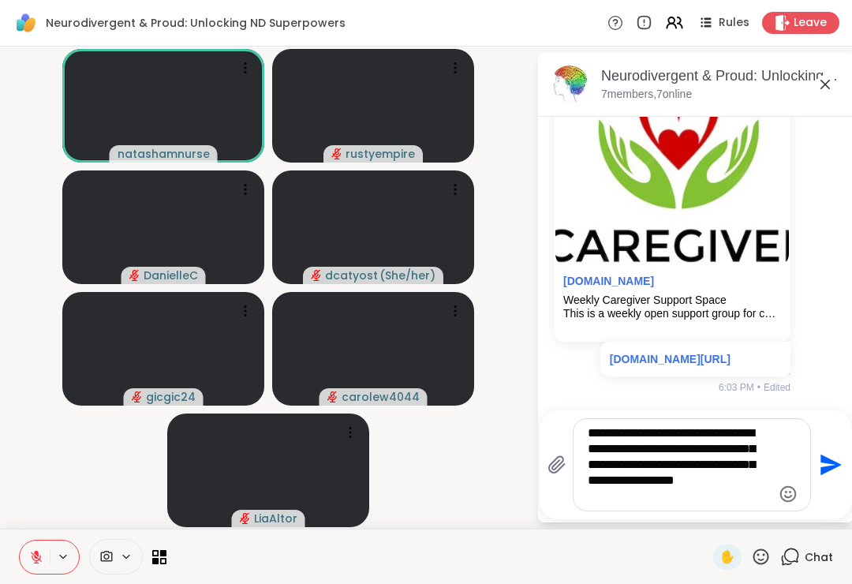
click at [595, 433] on textarea "**********" at bounding box center [680, 464] width 184 height 79
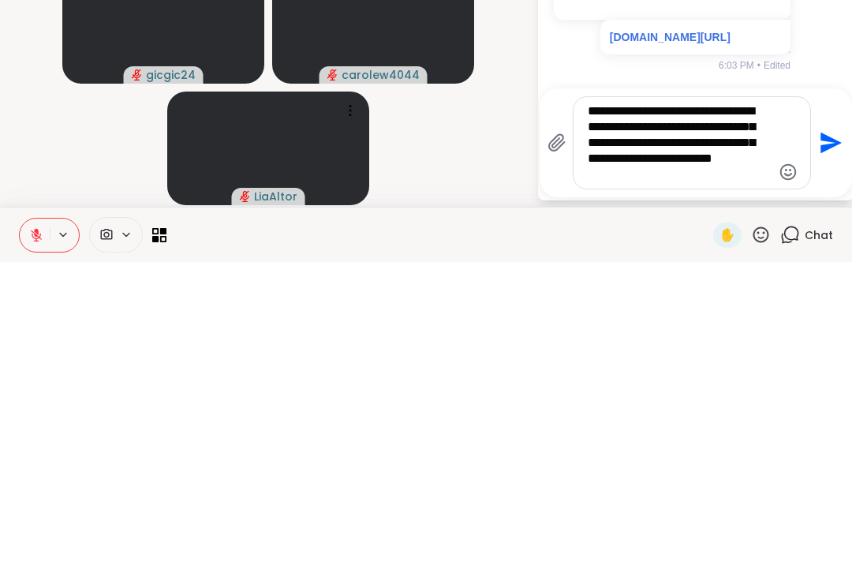
type textarea "**********"
click at [823, 454] on icon "Send" at bounding box center [830, 464] width 21 height 21
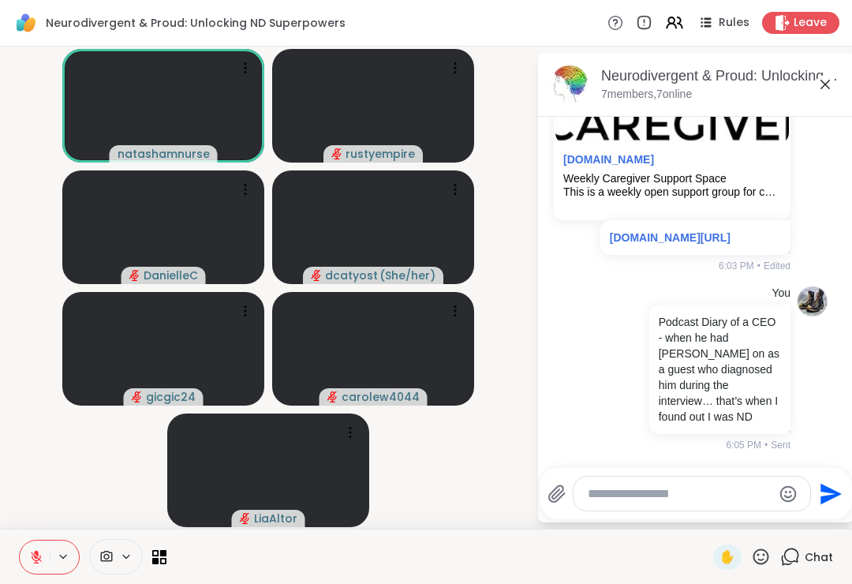
scroll to position [8801, 0]
click at [615, 495] on textarea "Type your message" at bounding box center [680, 494] width 184 height 16
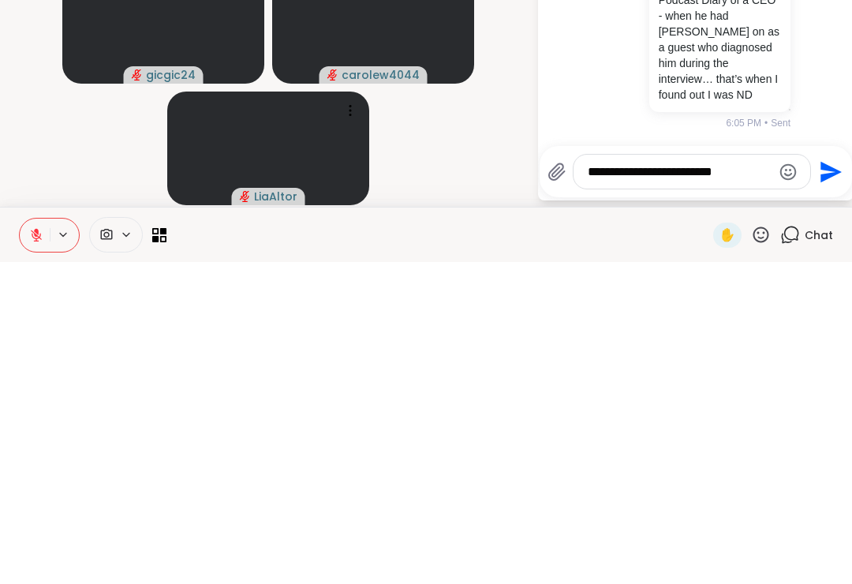
type textarea "**********"
click at [692, 486] on textarea "**********" at bounding box center [680, 494] width 184 height 16
click at [691, 486] on textarea "**********" at bounding box center [680, 494] width 184 height 16
click at [681, 486] on textarea "**********" at bounding box center [680, 494] width 184 height 16
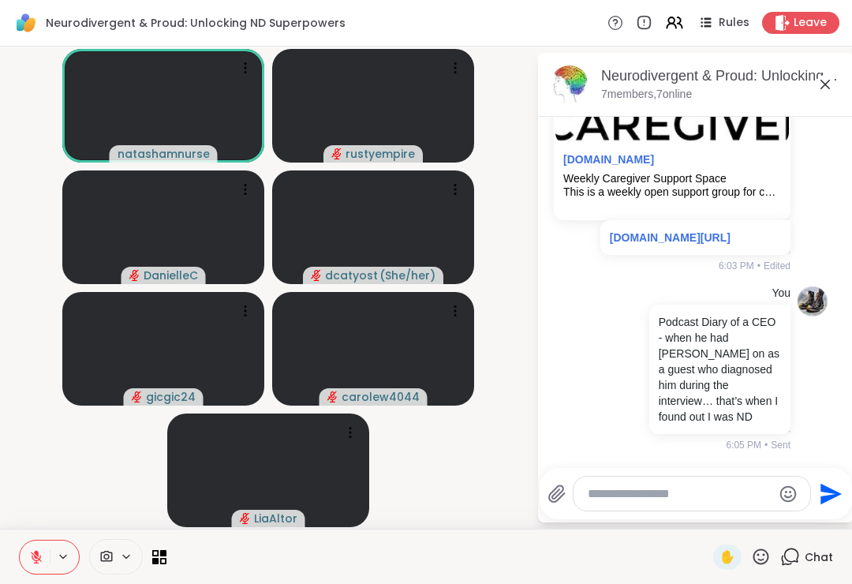
click at [654, 496] on textarea "Type your message" at bounding box center [680, 494] width 184 height 16
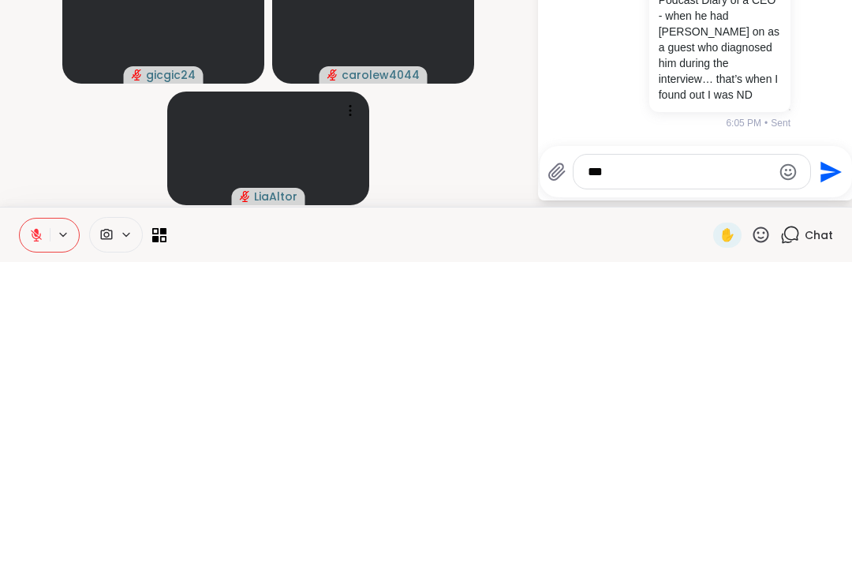
type textarea "***"
click at [731, 486] on textarea "***" at bounding box center [680, 494] width 184 height 16
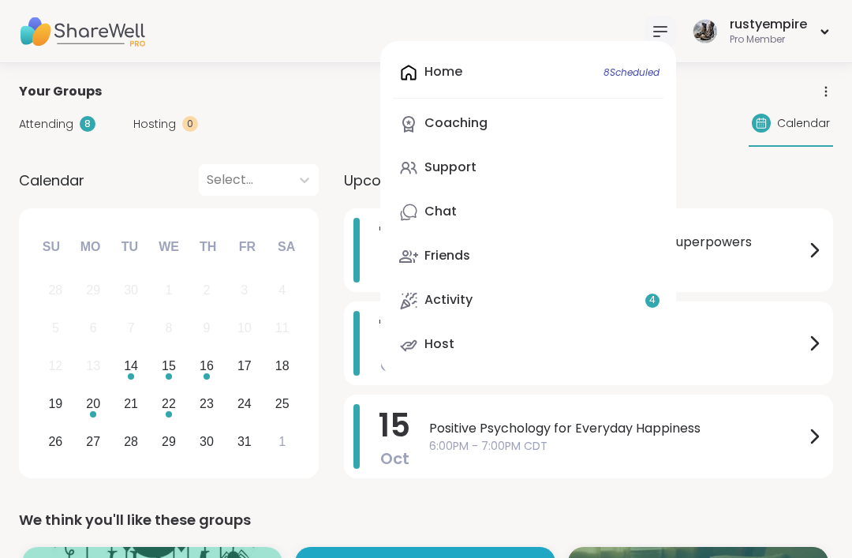
click at [463, 202] on link "Chat" at bounding box center [528, 212] width 270 height 38
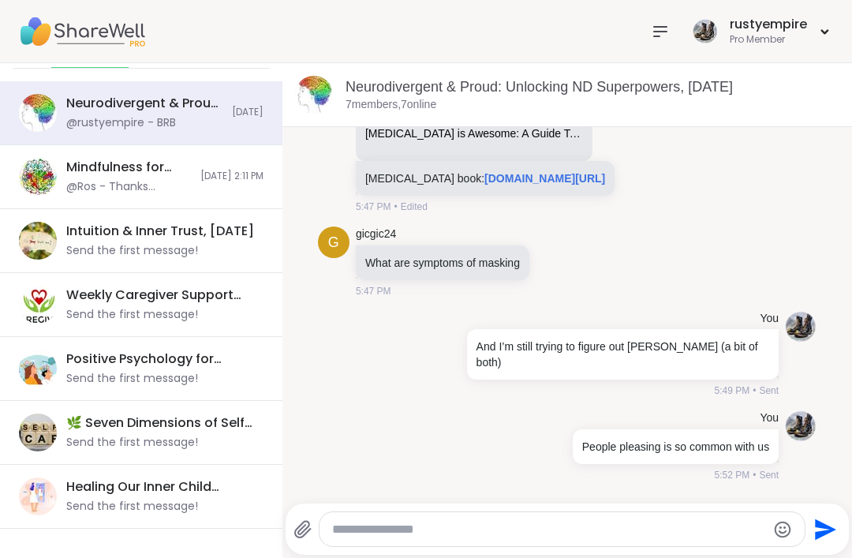
scroll to position [84, 0]
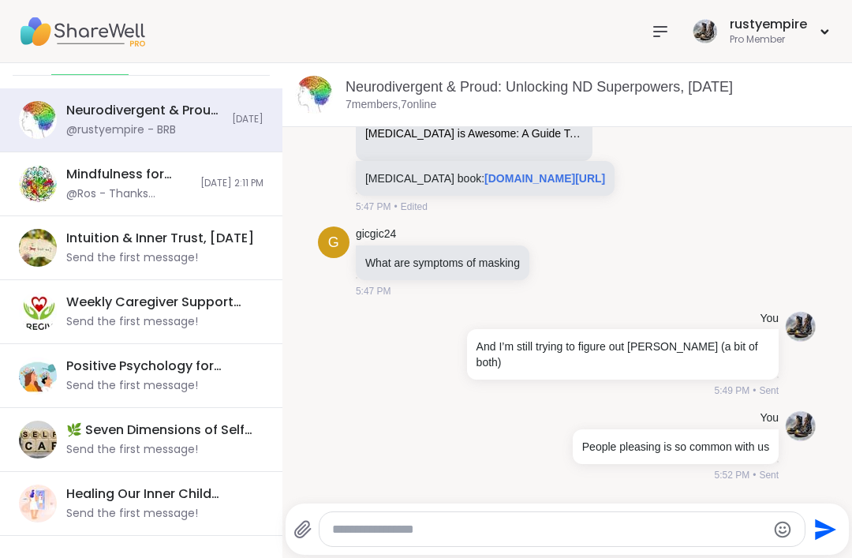
click at [54, 111] on img at bounding box center [38, 120] width 38 height 38
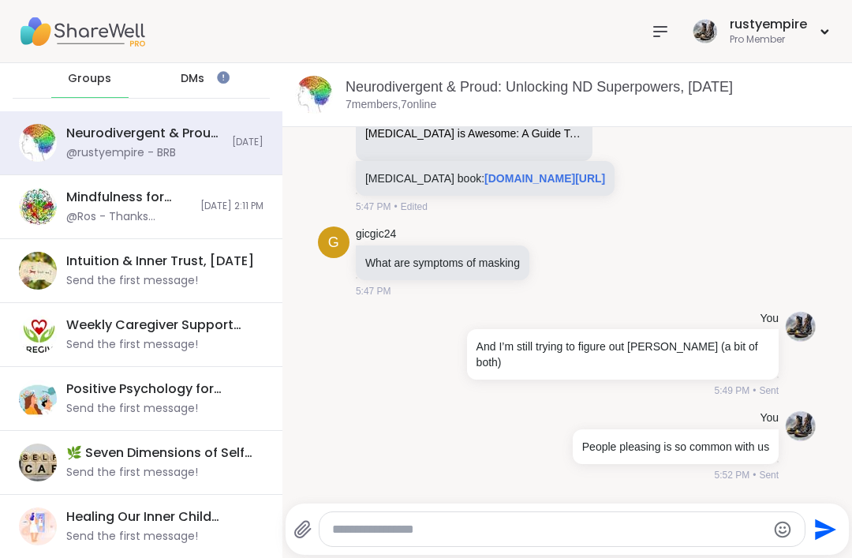
scroll to position [0, 0]
click at [655, 32] on icon at bounding box center [660, 31] width 19 height 19
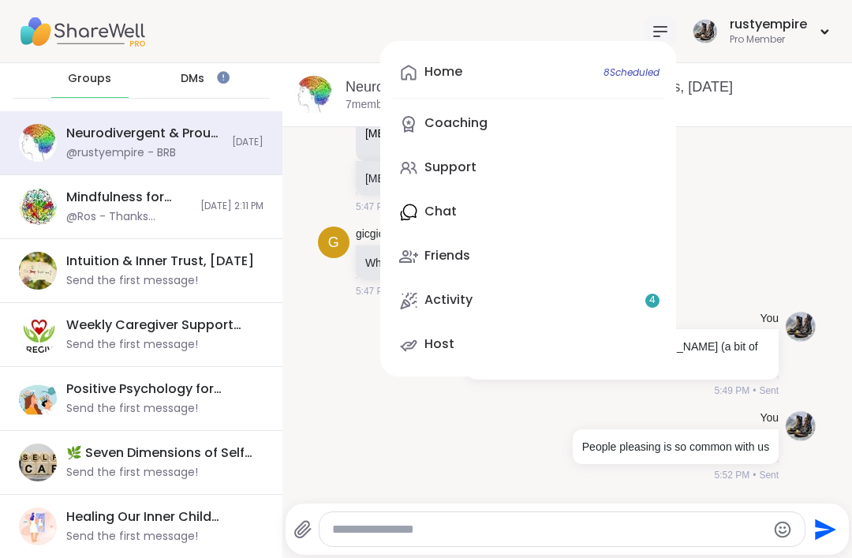
click at [482, 73] on link "Home 8 Scheduled" at bounding box center [528, 73] width 270 height 38
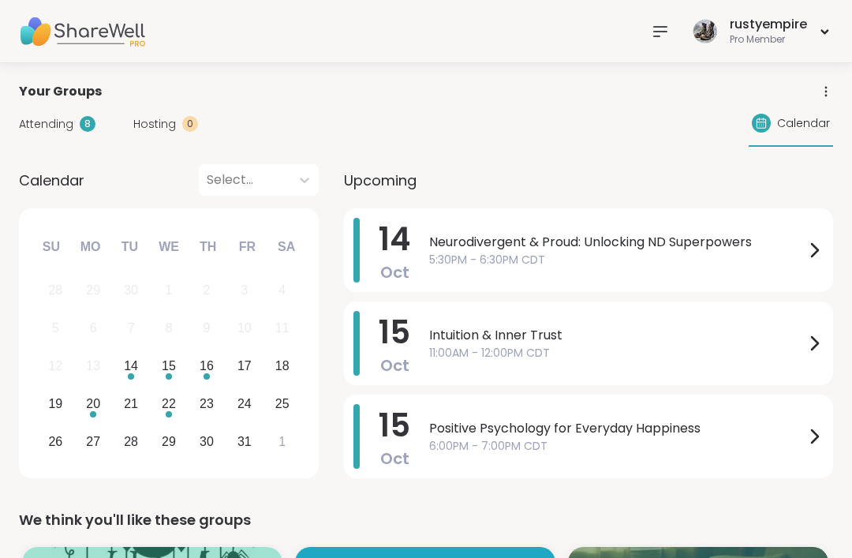
click at [24, 118] on span "Attending" at bounding box center [46, 124] width 54 height 17
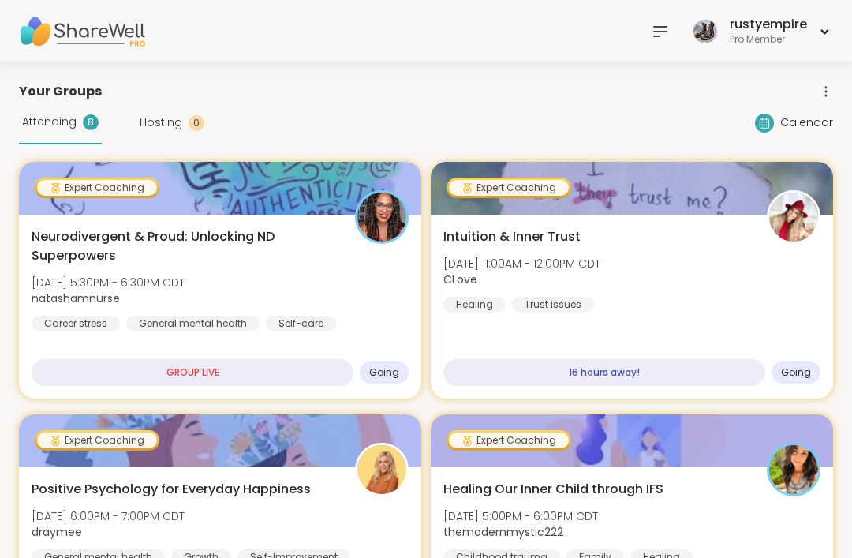
click at [653, 28] on icon at bounding box center [660, 31] width 19 height 19
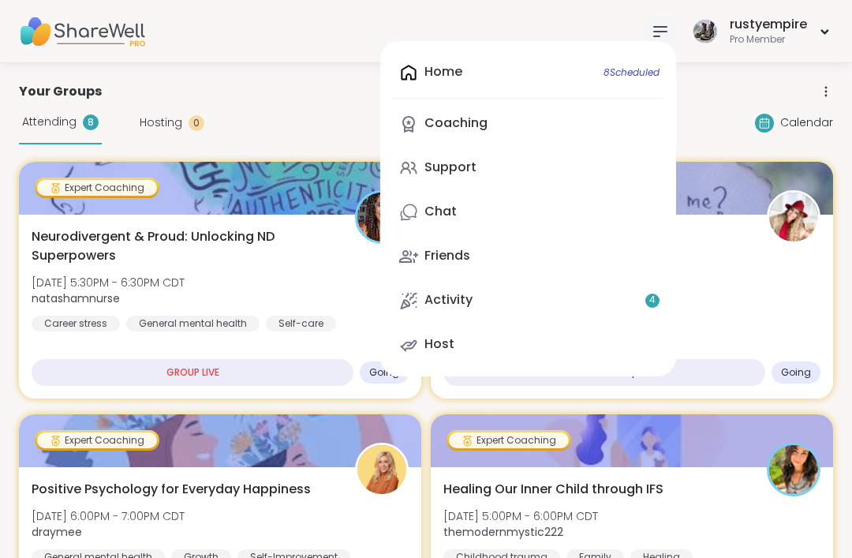
click at [485, 168] on link "Support" at bounding box center [528, 168] width 270 height 38
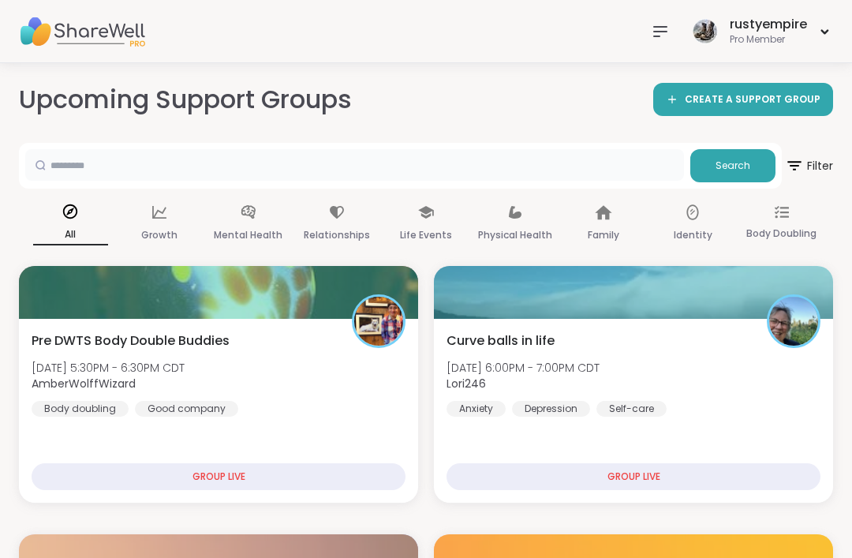
click at [56, 170] on input "text" at bounding box center [354, 165] width 658 height 32
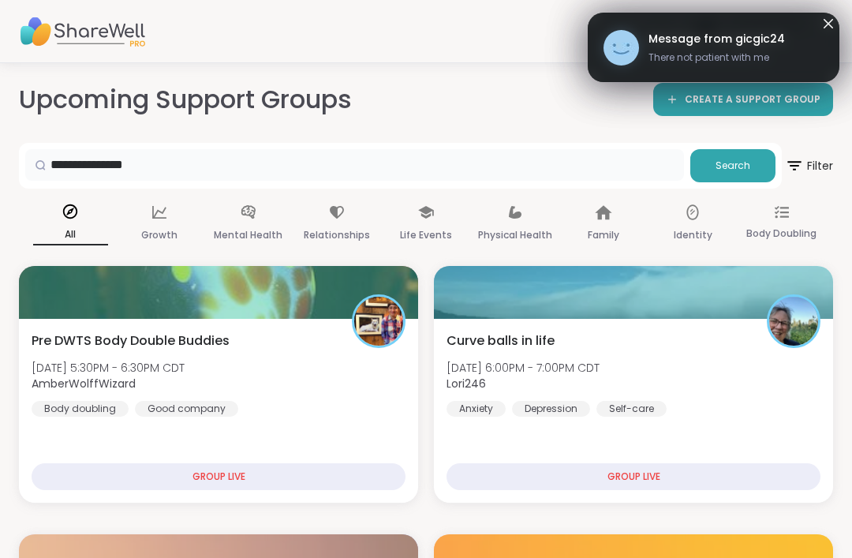
type input "**********"
click at [742, 162] on span "Search" at bounding box center [732, 166] width 35 height 14
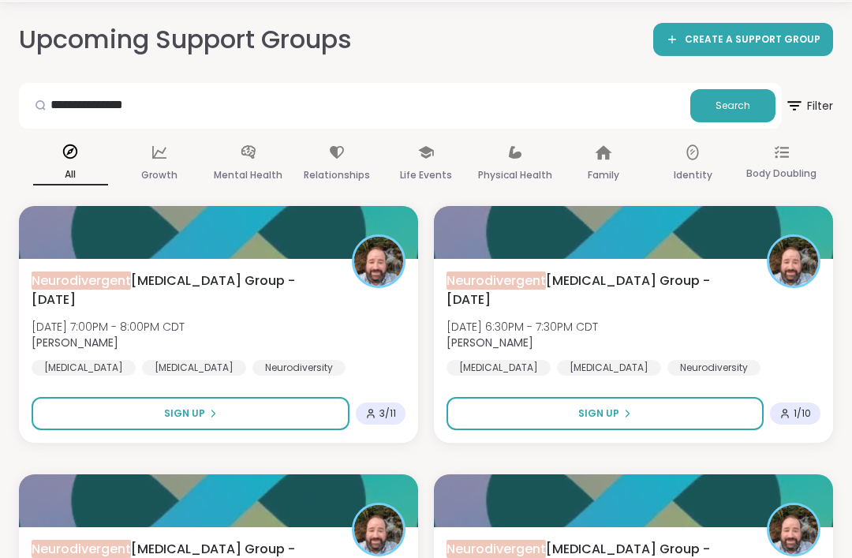
scroll to position [63, 0]
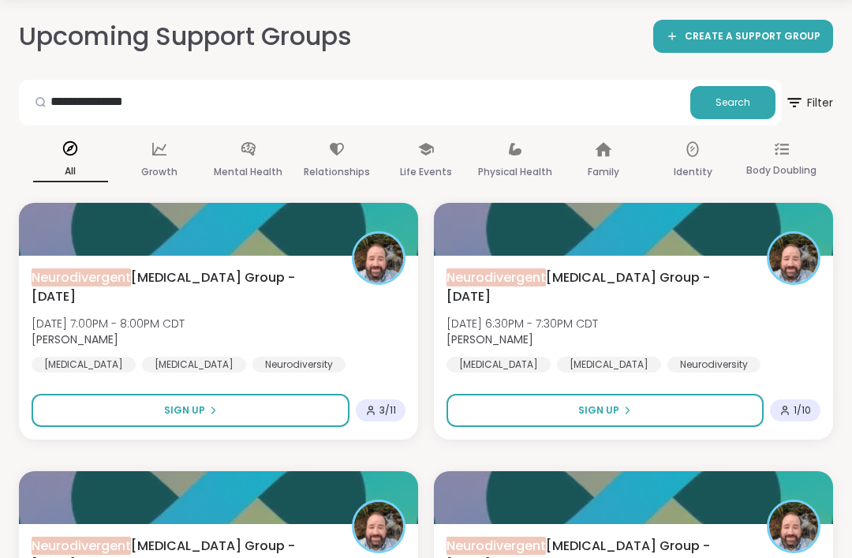
click at [163, 261] on div "Neurodivergent Peer Support Group - Sunday Sun, Oct 19 | 7:00PM - 8:00PM CDT Br…" at bounding box center [218, 348] width 399 height 184
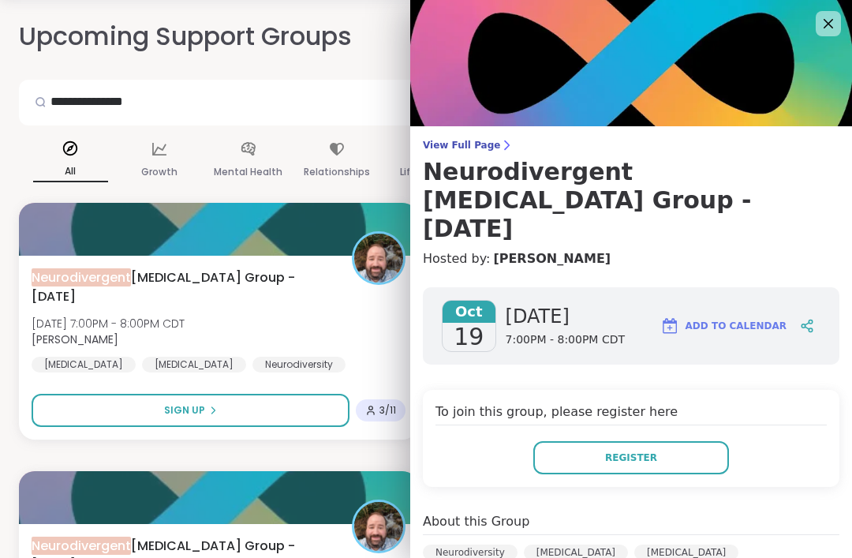
click at [808, 326] on icon at bounding box center [806, 327] width 4 height 2
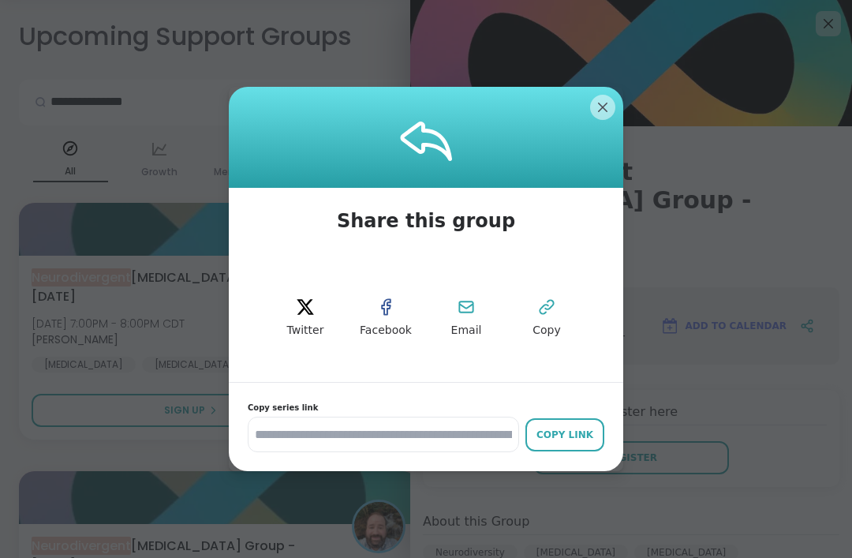
click at [573, 442] on div "Copy Link" at bounding box center [564, 434] width 63 height 14
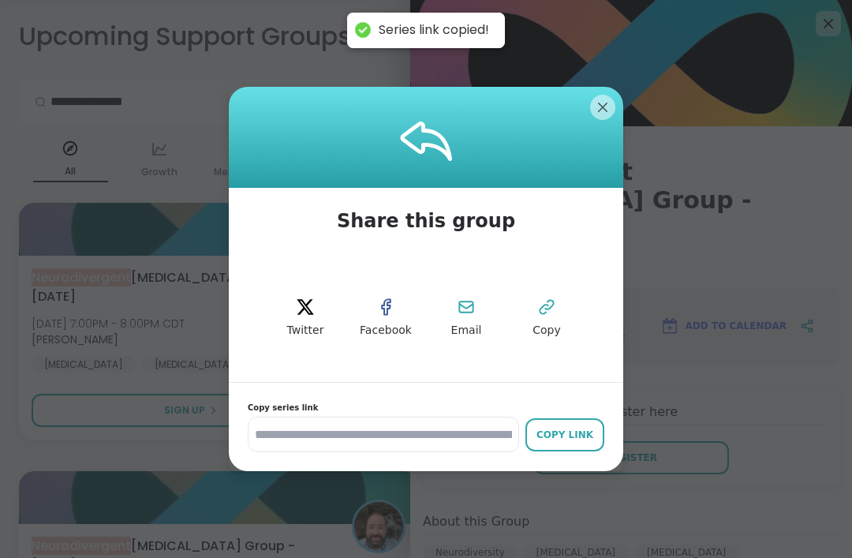
scroll to position [62, 0]
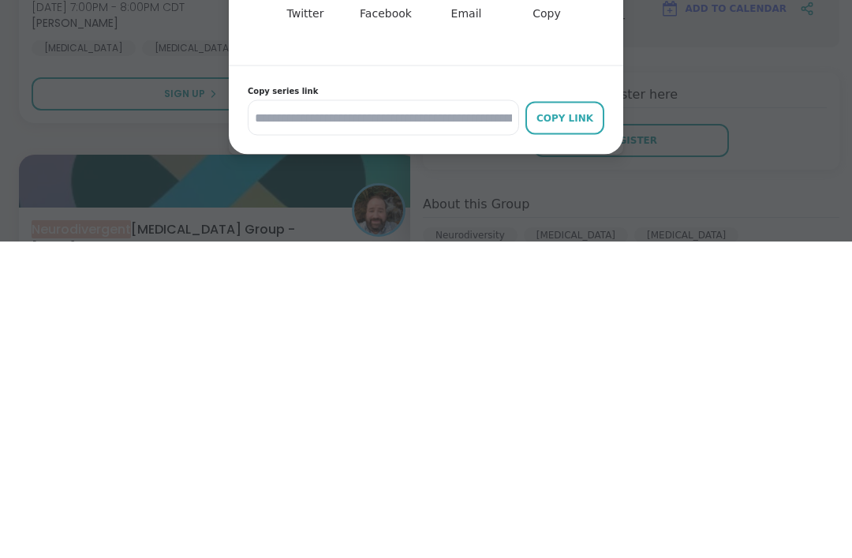
click at [568, 427] on div "Copy Link" at bounding box center [564, 434] width 63 height 14
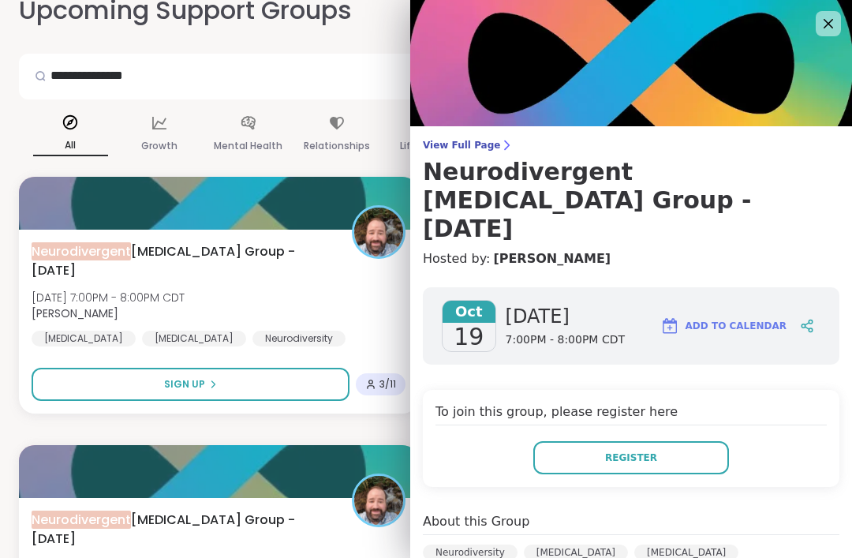
scroll to position [88, 0]
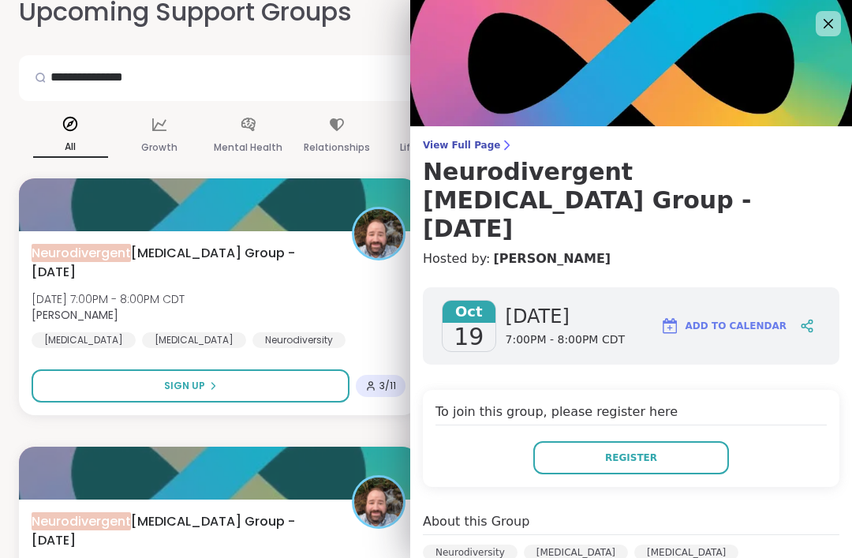
click at [834, 10] on img at bounding box center [631, 63] width 442 height 126
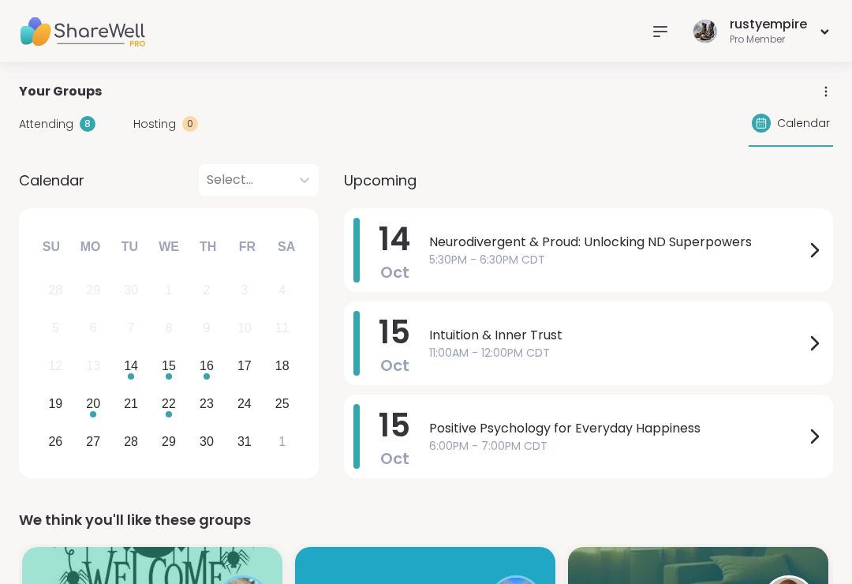
click at [713, 246] on span "Neurodivergent & Proud: Unlocking ND Superpowers" at bounding box center [616, 242] width 375 height 19
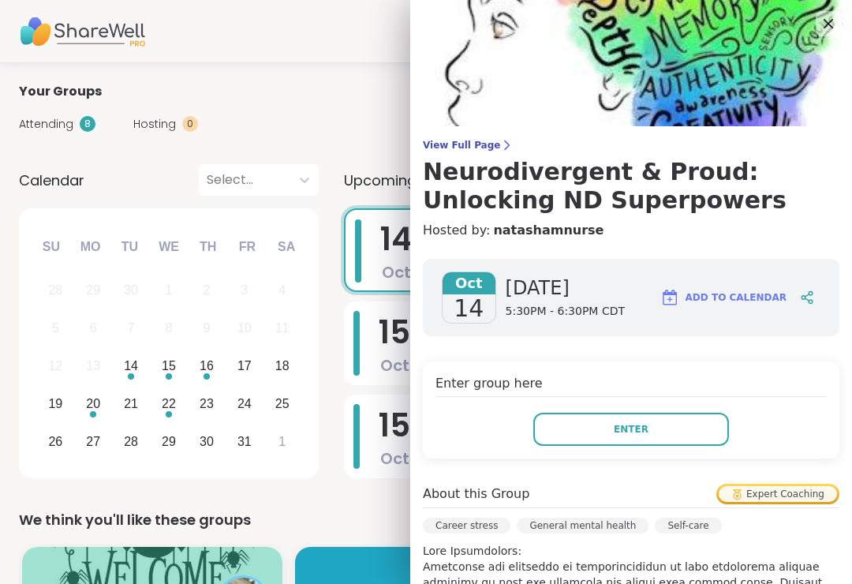
click at [629, 432] on span "Enter" at bounding box center [631, 429] width 35 height 14
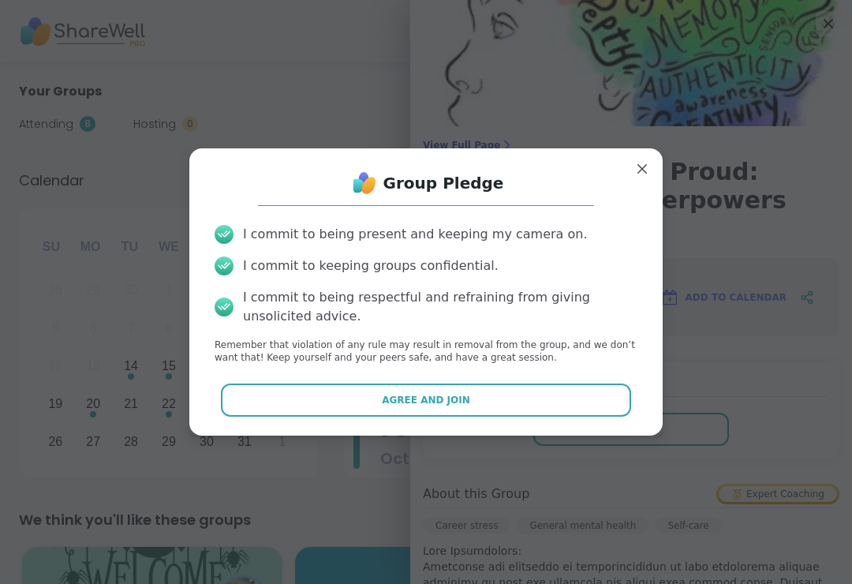
click at [582, 386] on button "Agree and Join" at bounding box center [426, 399] width 411 height 33
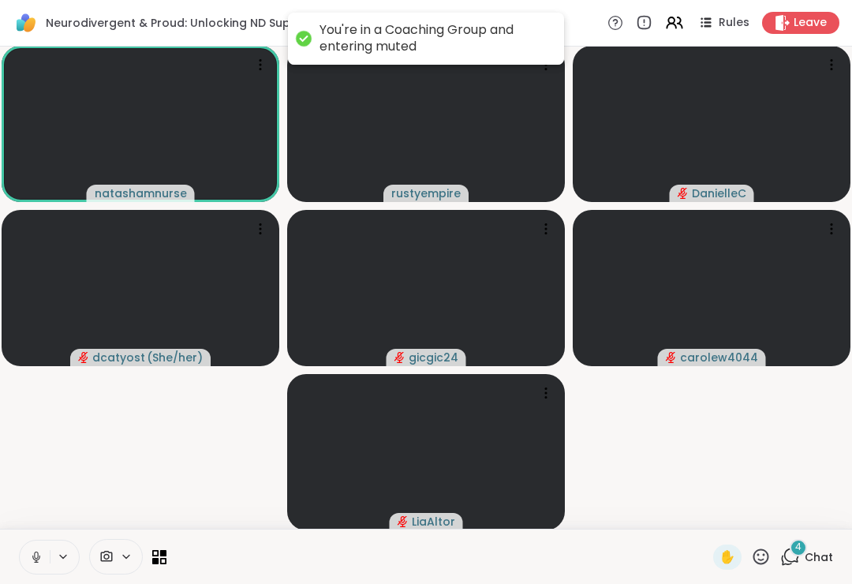
click at [30, 551] on icon at bounding box center [36, 557] width 14 height 14
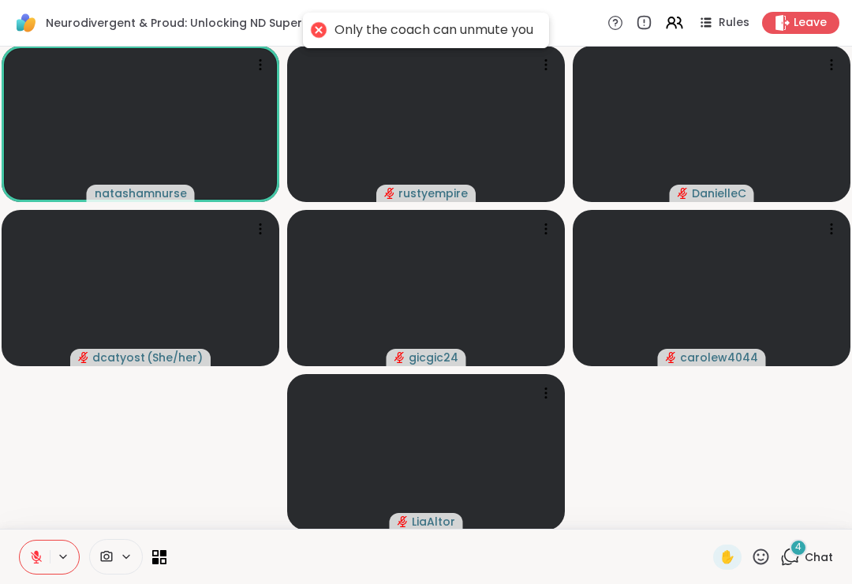
click at [824, 557] on span "Chat" at bounding box center [818, 557] width 28 height 16
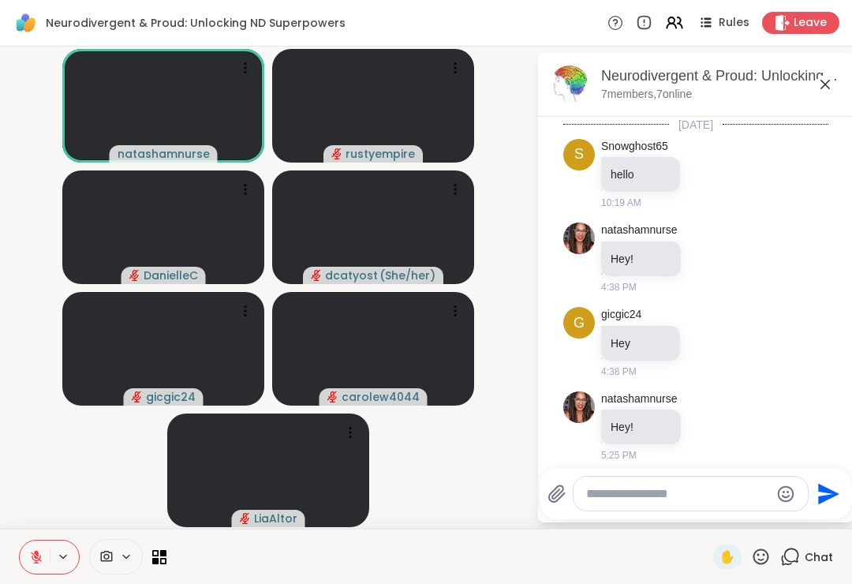
scroll to position [4172, 0]
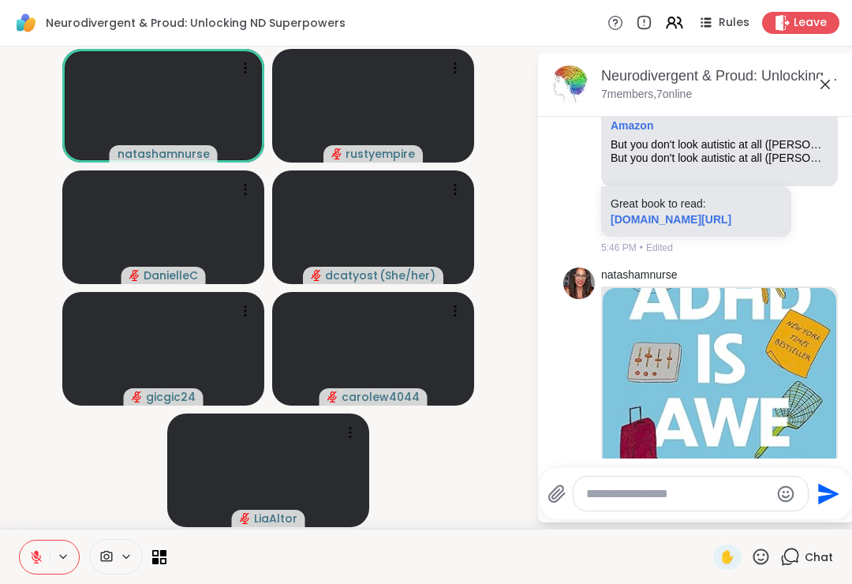
click at [621, 489] on textarea "Type your message" at bounding box center [678, 494] width 184 height 16
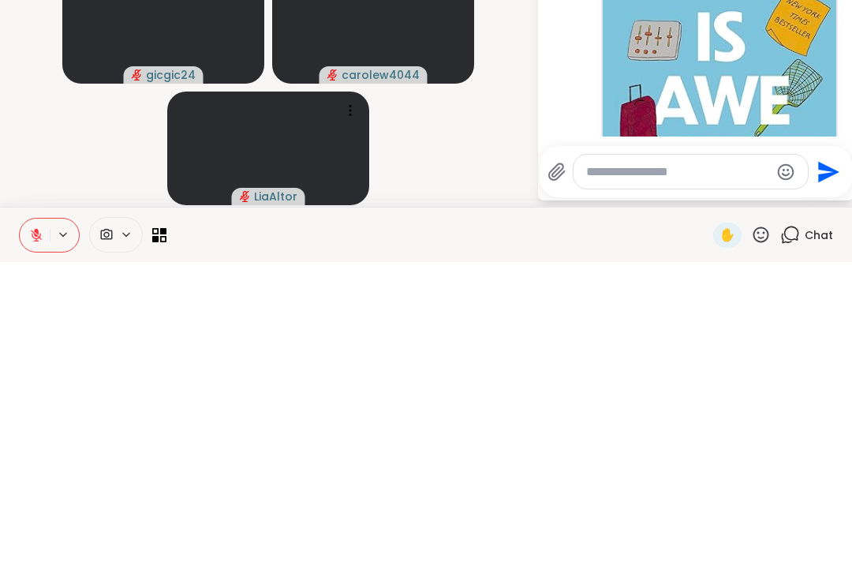
paste textarea "**********"
type textarea "**********"
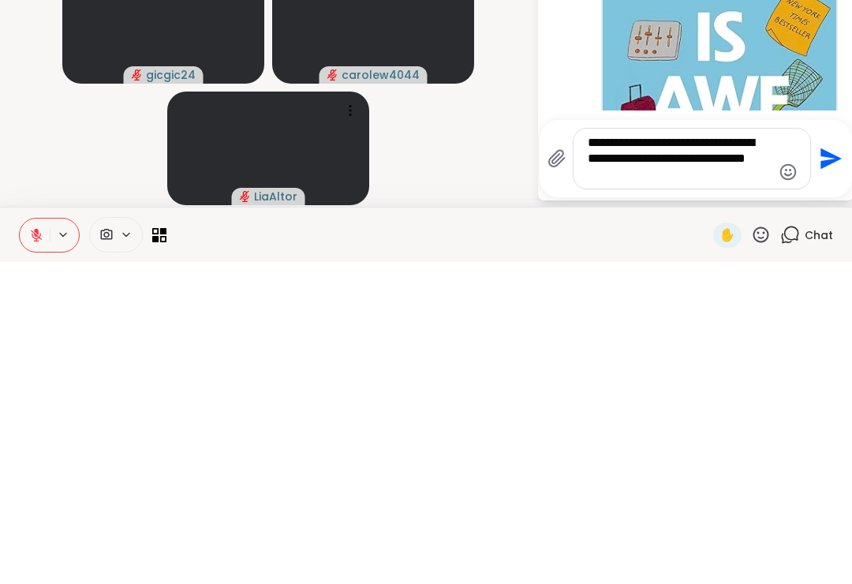
click at [830, 470] on icon "Send" at bounding box center [830, 480] width 21 height 21
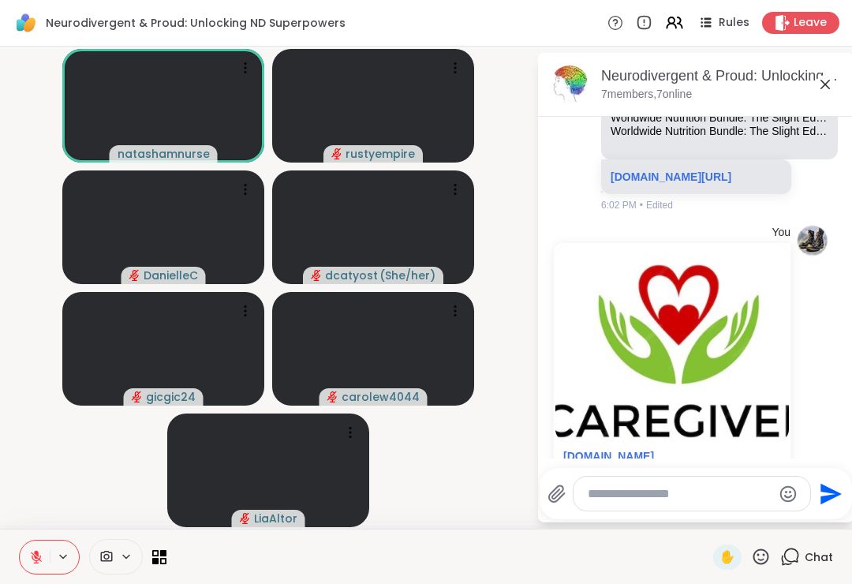
scroll to position [8039, 0]
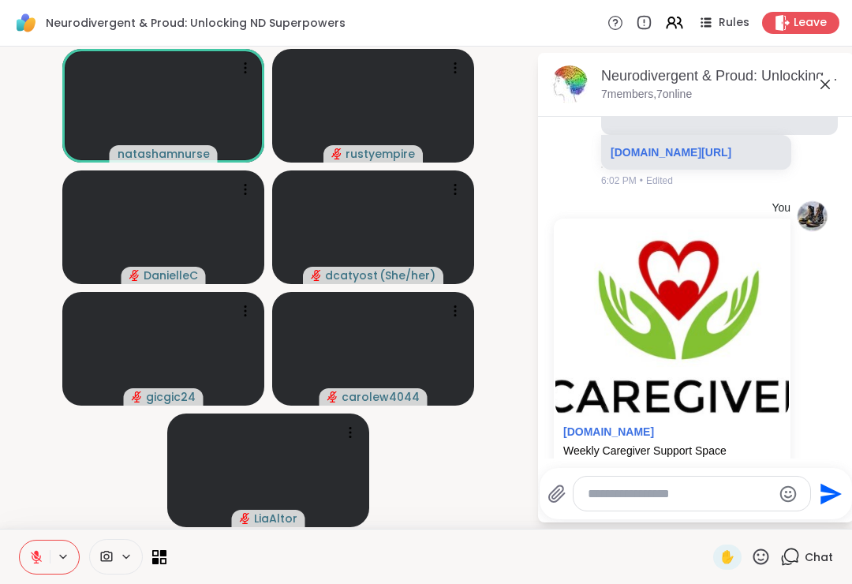
click at [625, 498] on textarea "Type your message" at bounding box center [680, 494] width 184 height 16
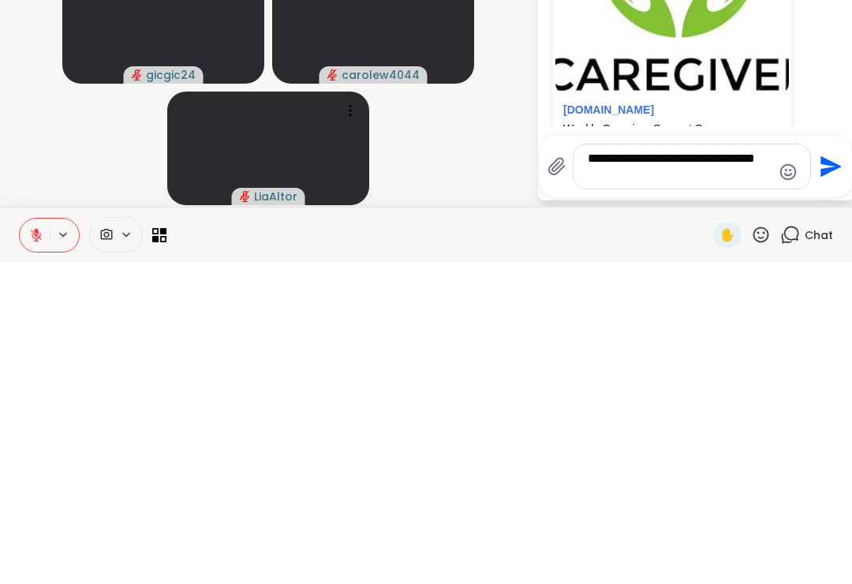
type textarea "**********"
click at [823, 476] on icon "Send" at bounding box center [828, 488] width 25 height 25
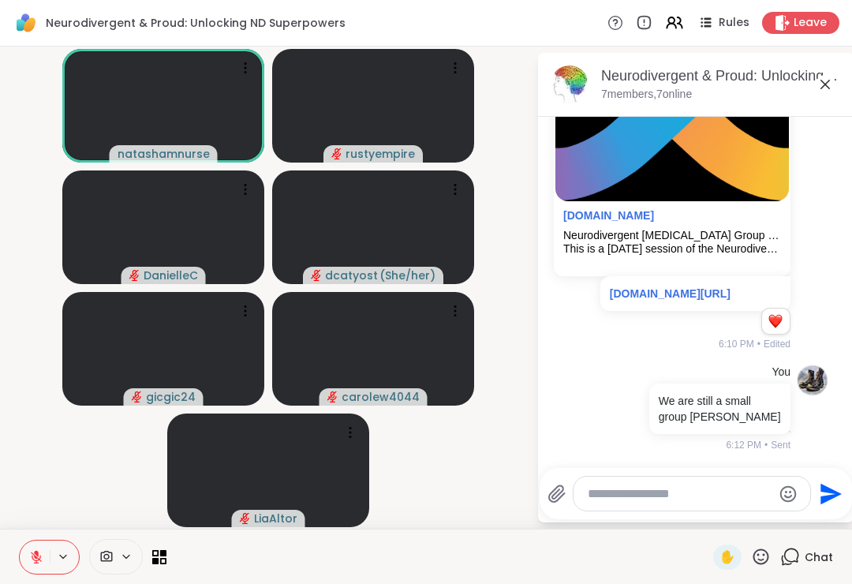
scroll to position [9959, 0]
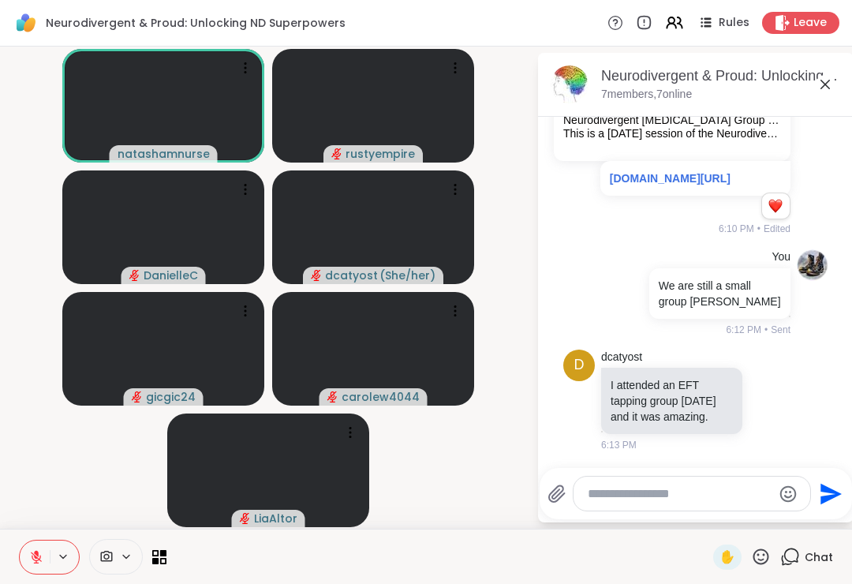
click at [770, 400] on icon at bounding box center [770, 400] width 14 height 16
click at [640, 376] on div "Select Reaction: Heart" at bounding box center [644, 374] width 14 height 14
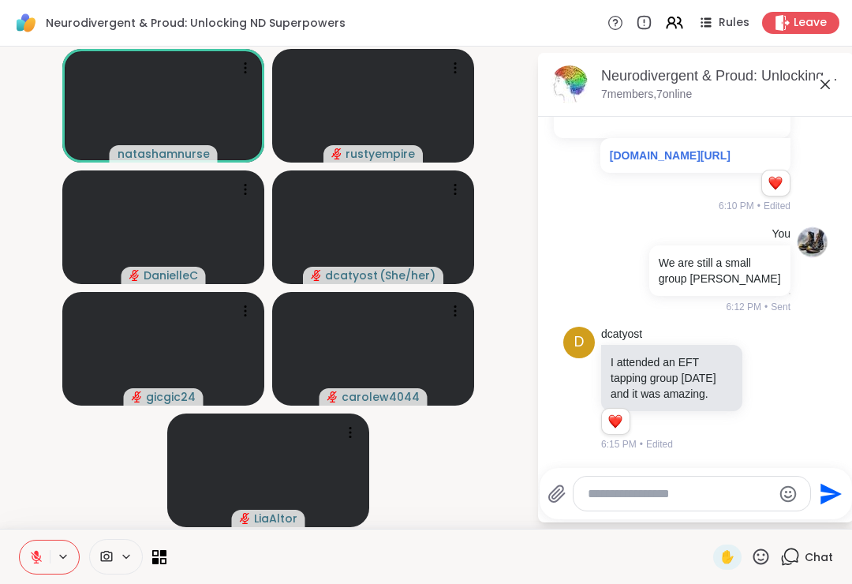
scroll to position [9981, 0]
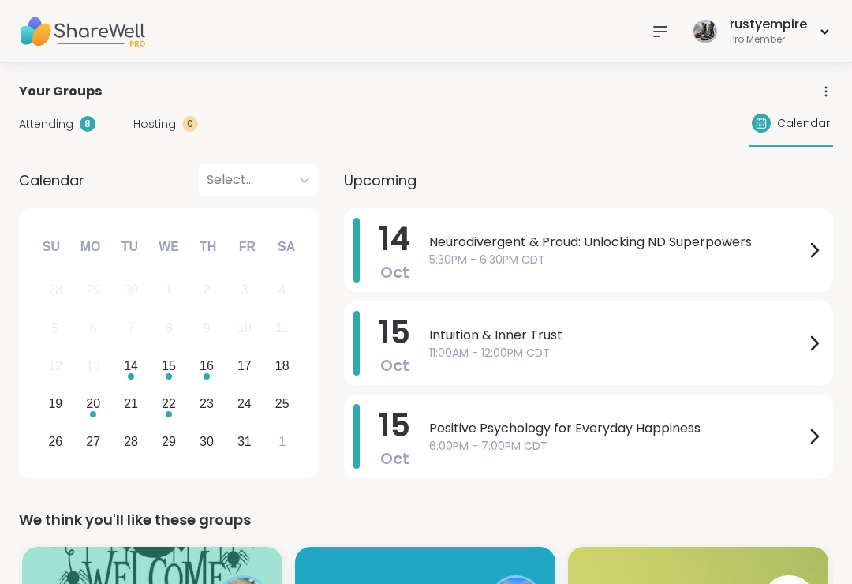
click at [38, 132] on span "Attending" at bounding box center [46, 124] width 54 height 17
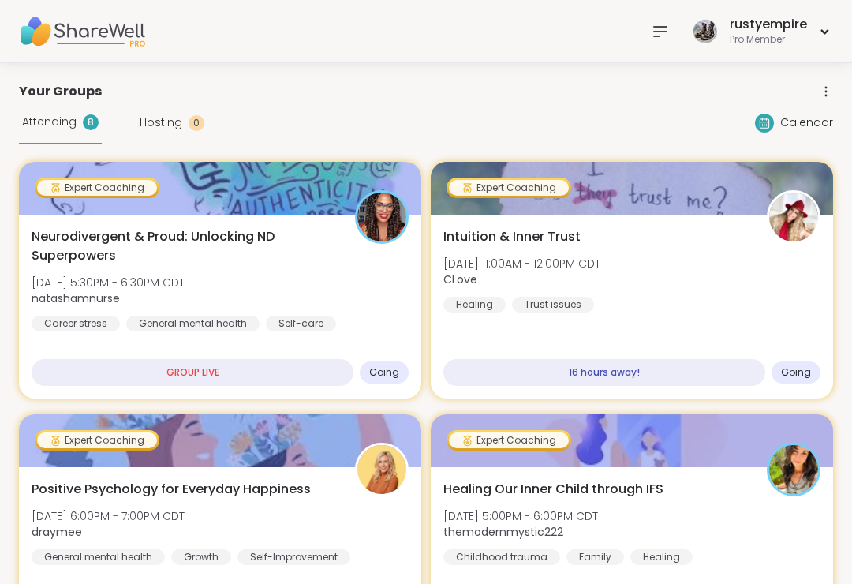
click at [91, 235] on span "Neurodivergent & Proud: Unlocking ND Superpowers" at bounding box center [185, 246] width 306 height 38
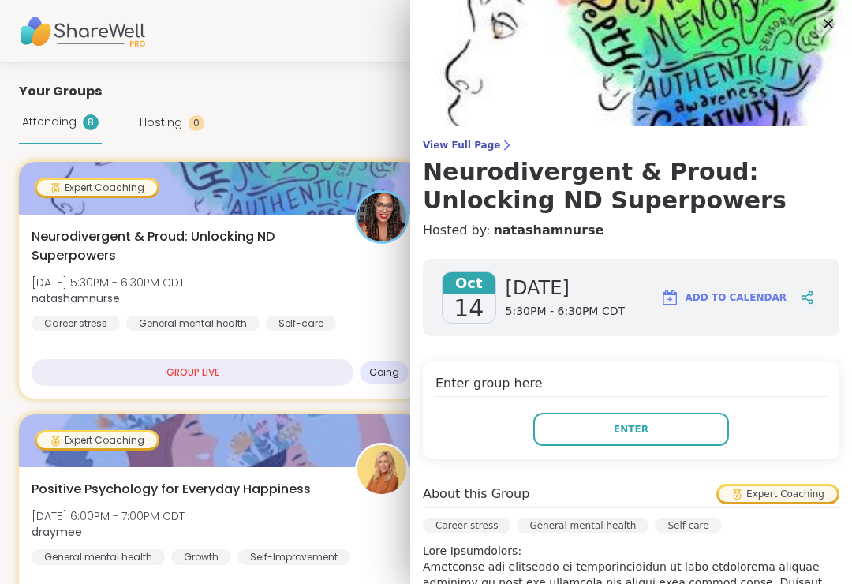
click at [675, 435] on button "Enter" at bounding box center [631, 428] width 196 height 33
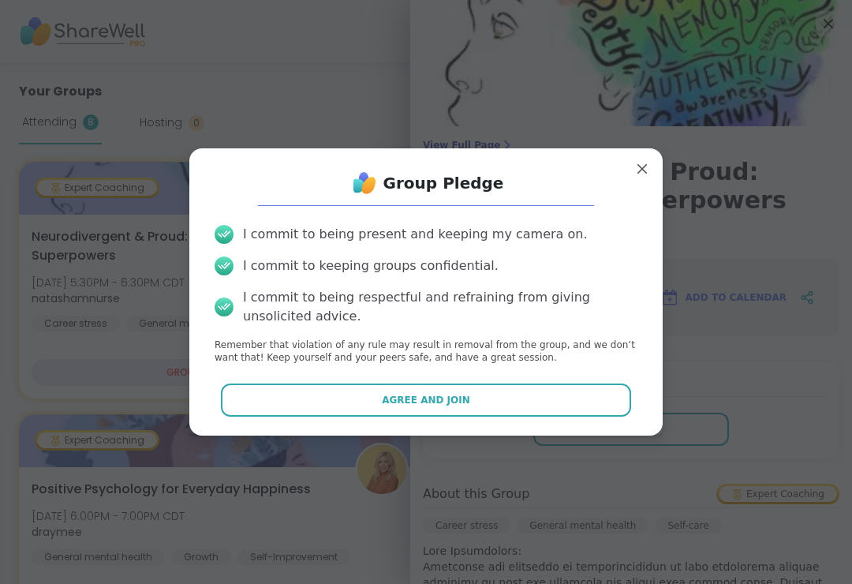
click at [541, 398] on button "Agree and Join" at bounding box center [426, 399] width 411 height 33
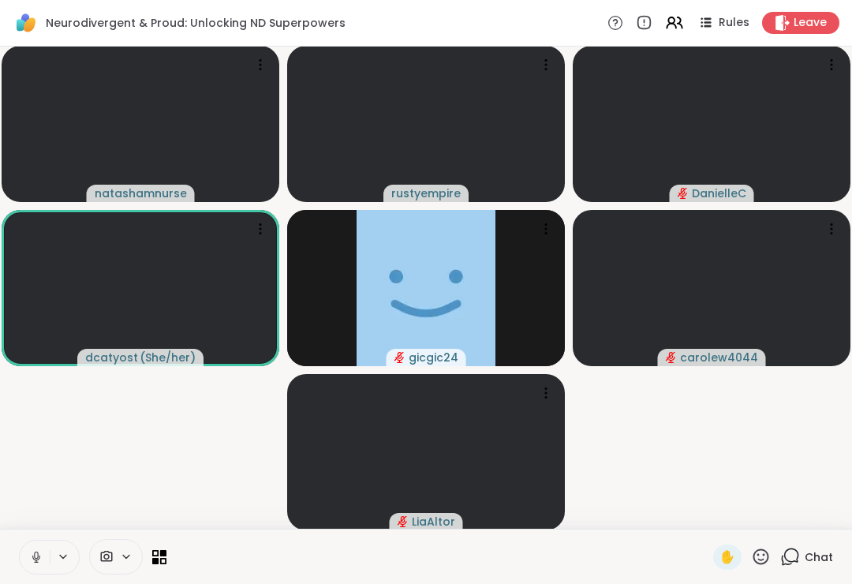
click at [813, 552] on span "Chat" at bounding box center [818, 557] width 28 height 16
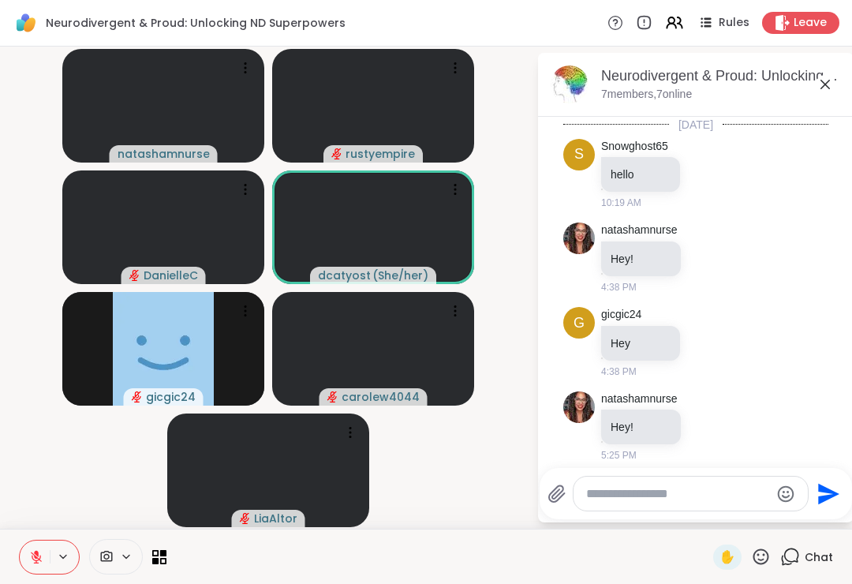
click at [655, 487] on textarea "Type your message" at bounding box center [678, 494] width 184 height 16
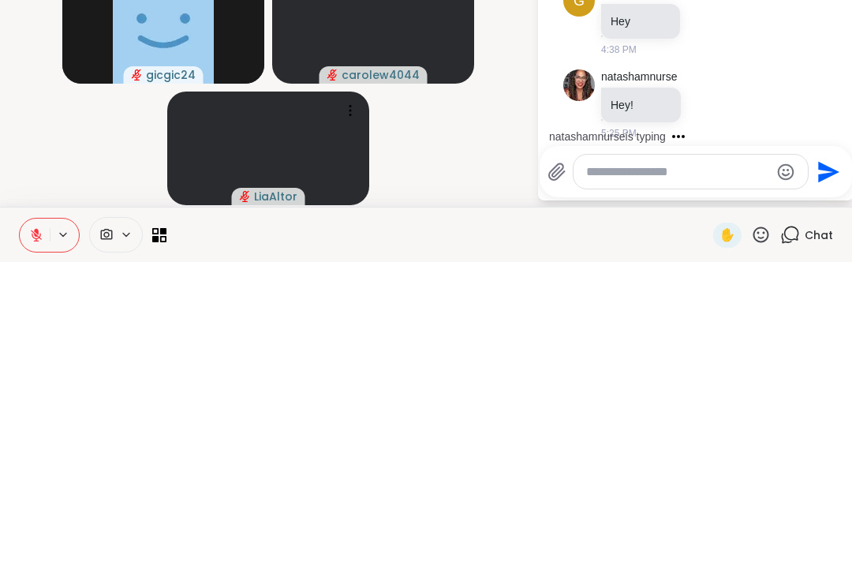
scroll to position [4514, 0]
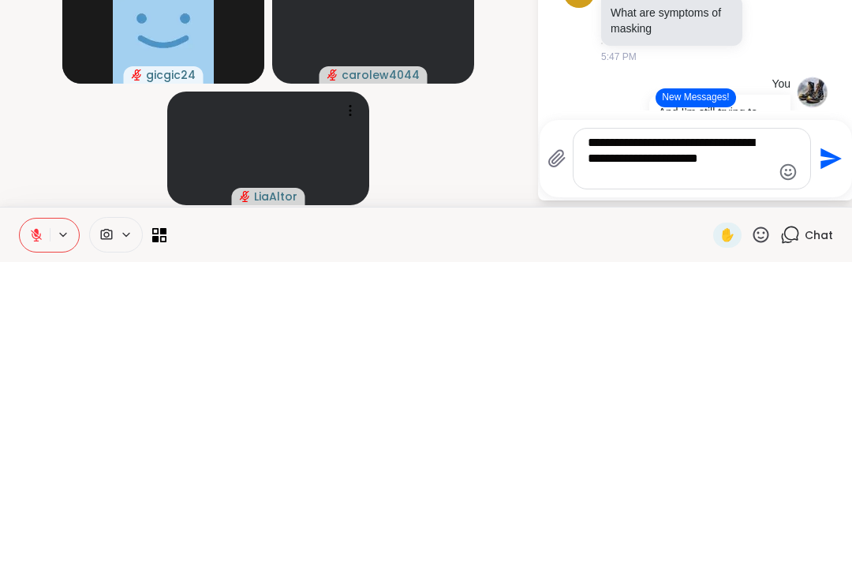
type textarea "**********"
click at [828, 470] on icon "Send" at bounding box center [830, 480] width 21 height 21
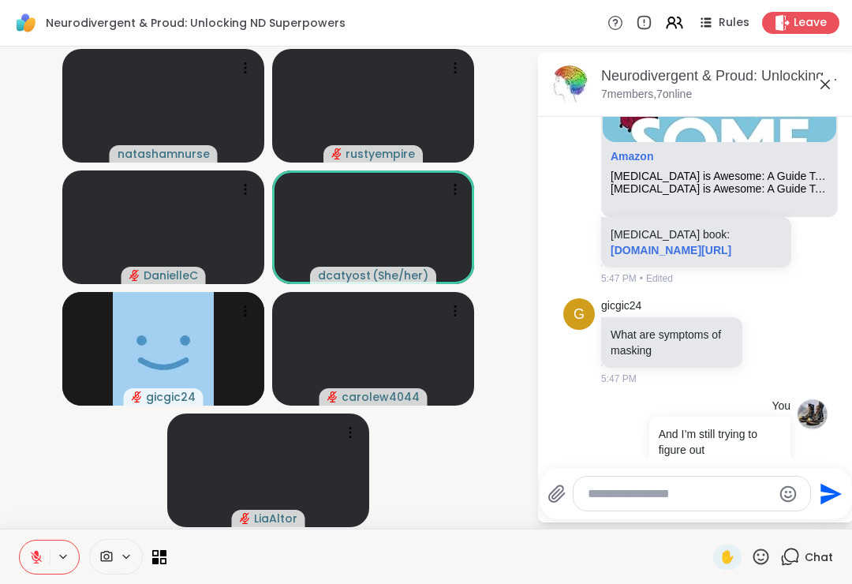
scroll to position [10467, 0]
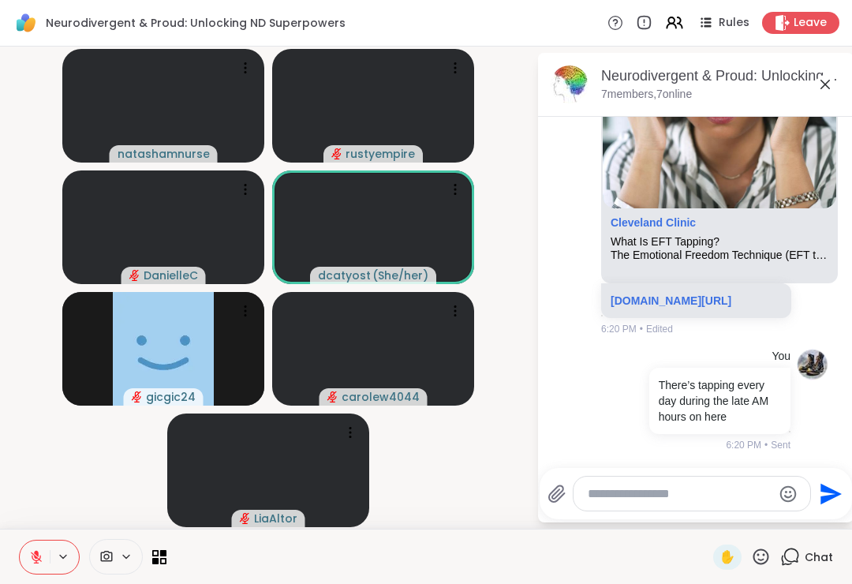
click at [606, 497] on textarea "Type your message" at bounding box center [680, 494] width 184 height 16
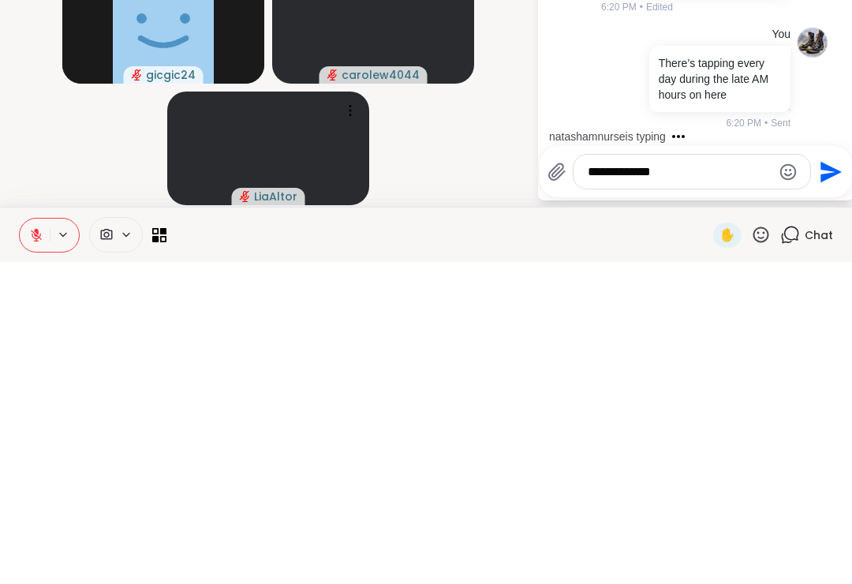
scroll to position [10614, 0]
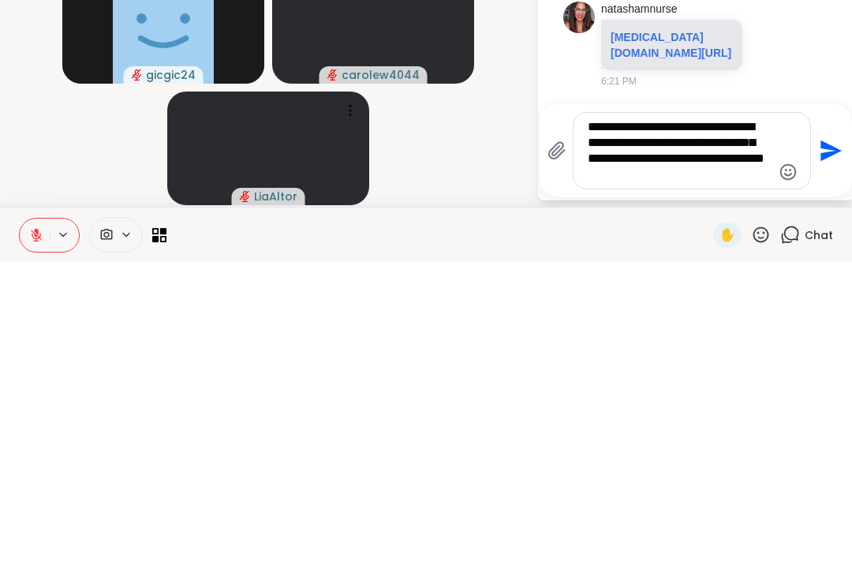
click at [589, 441] on textarea "**********" at bounding box center [680, 472] width 184 height 63
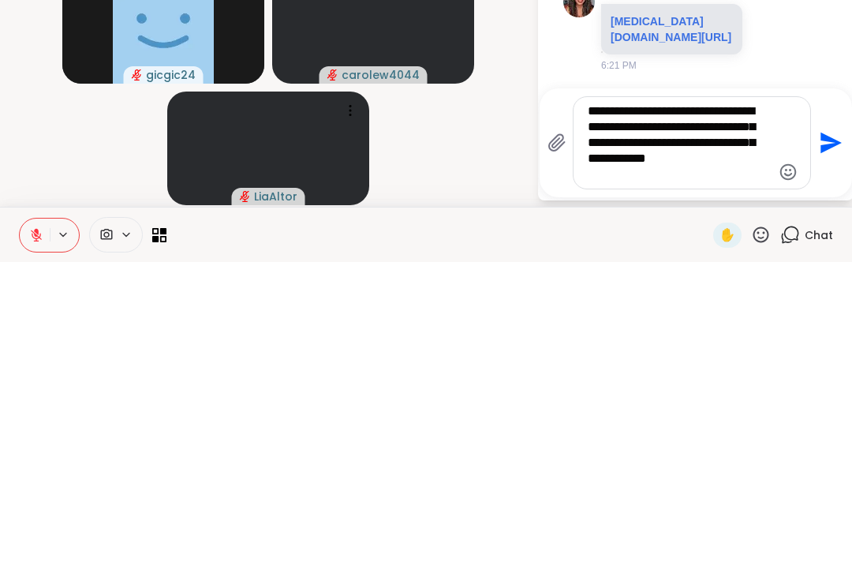
type textarea "**********"
click at [825, 452] on icon "Send" at bounding box center [828, 464] width 25 height 25
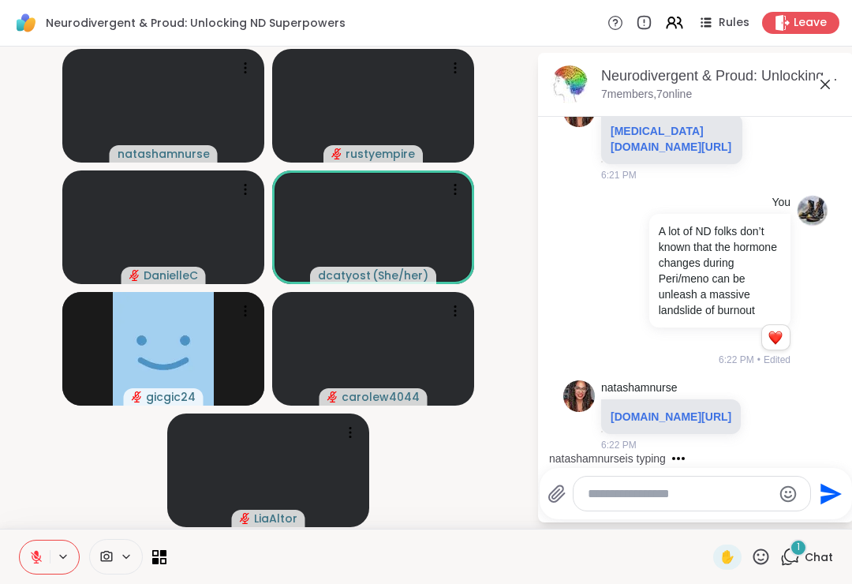
scroll to position [10929, 0]
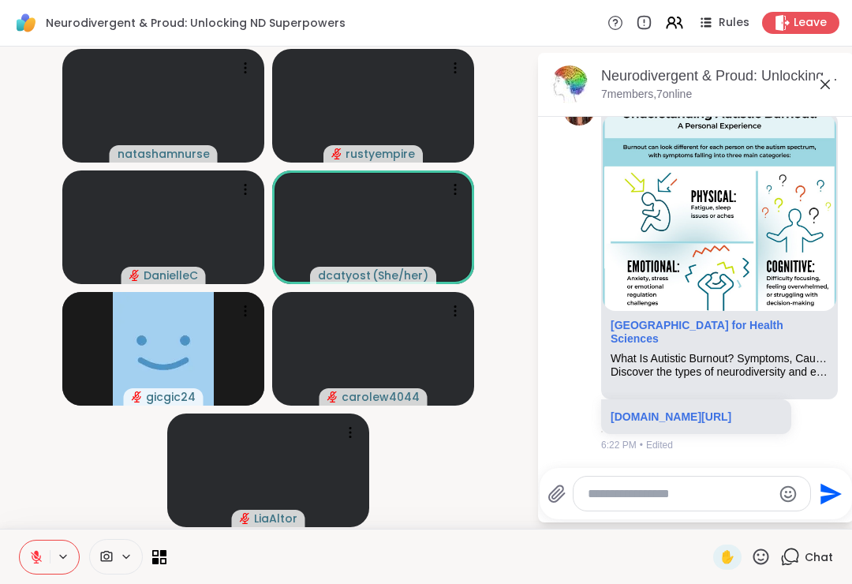
click at [755, 564] on icon at bounding box center [761, 556] width 20 height 20
click at [717, 509] on span "❤️" at bounding box center [715, 514] width 16 height 19
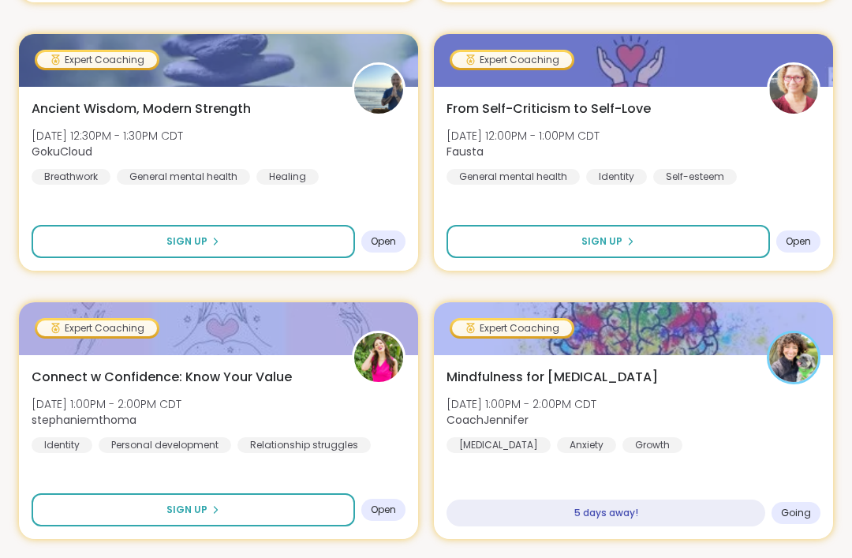
scroll to position [2408, 0]
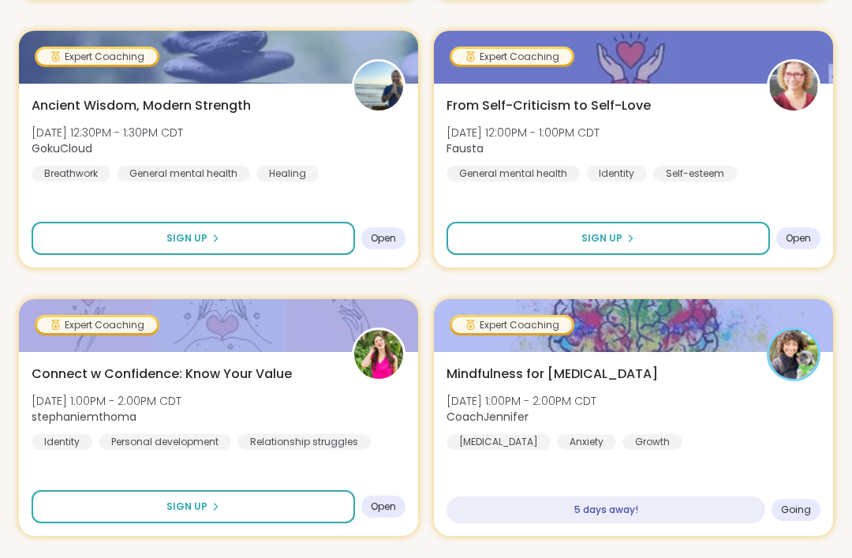
click at [539, 378] on span "Mindfulness for [MEDICAL_DATA]" at bounding box center [551, 373] width 211 height 19
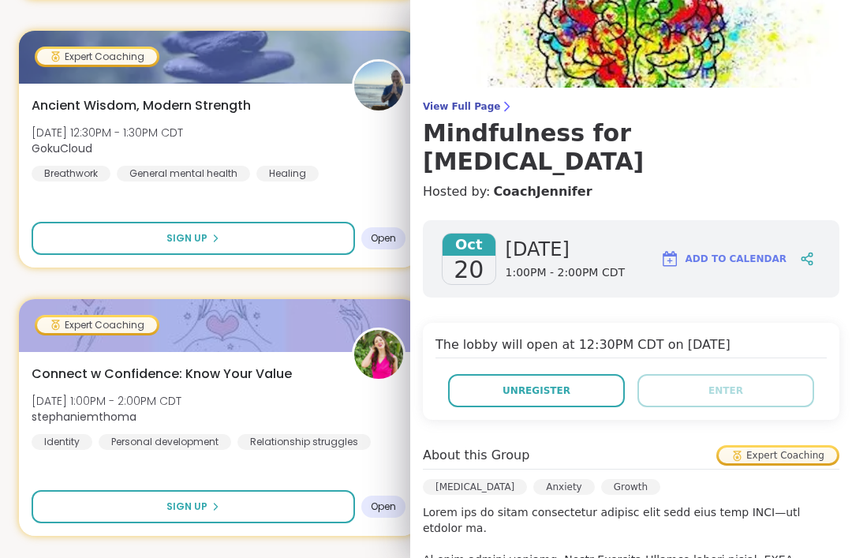
scroll to position [31, 0]
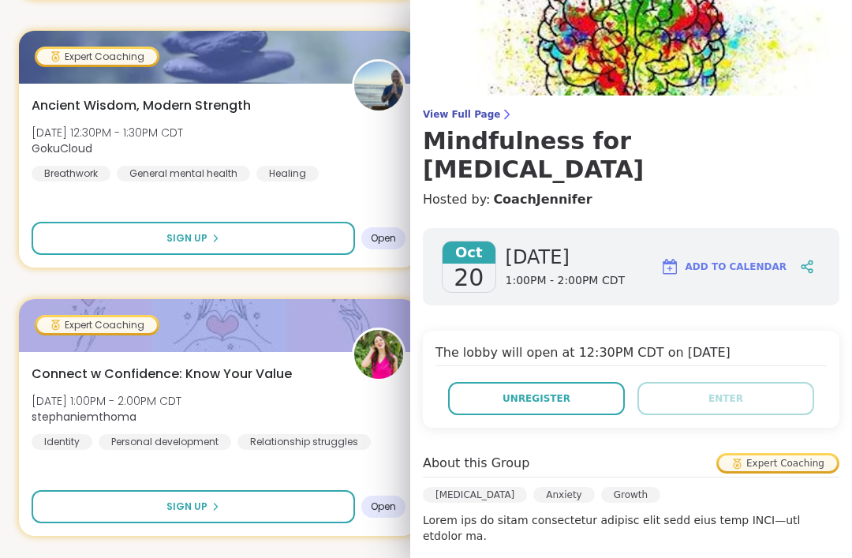
click at [811, 259] on icon at bounding box center [807, 266] width 14 height 14
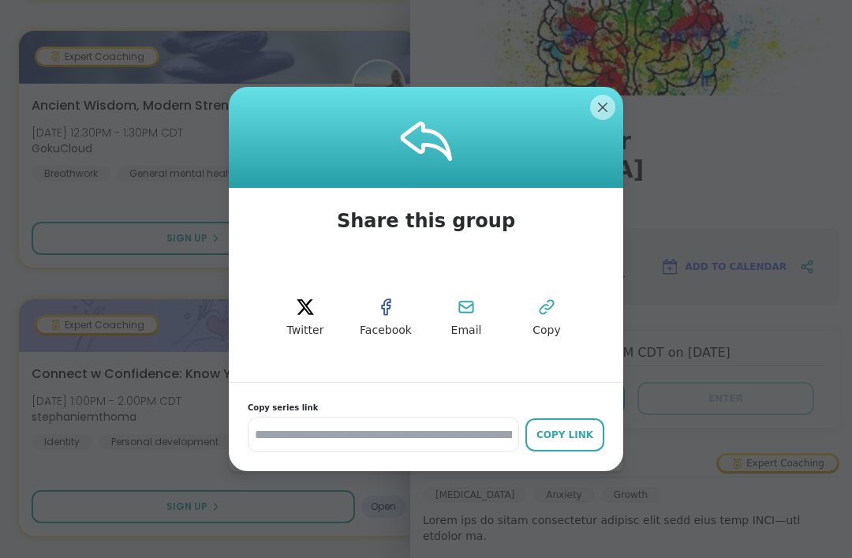
click at [579, 442] on div "Copy Link" at bounding box center [564, 434] width 63 height 14
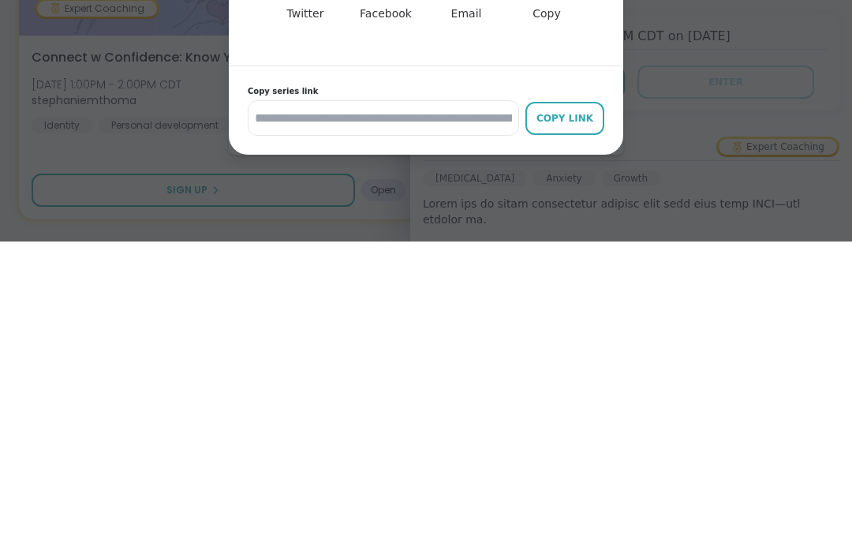
click at [562, 427] on div "Copy Link" at bounding box center [564, 434] width 63 height 14
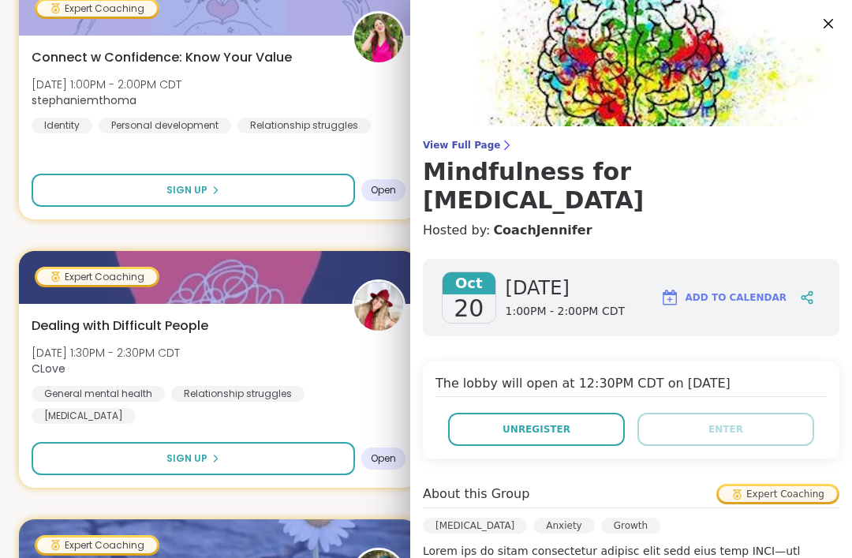
scroll to position [0, 0]
click at [830, 22] on icon at bounding box center [827, 23] width 9 height 9
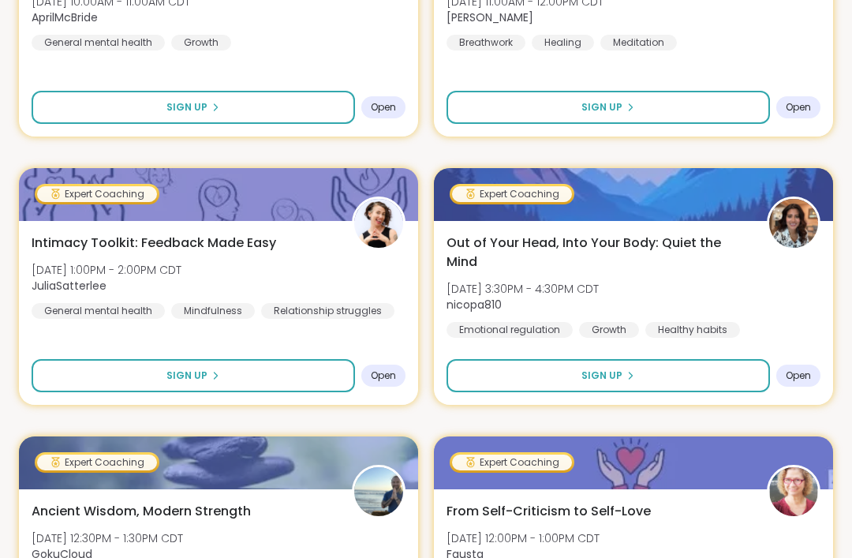
scroll to position [1990, 0]
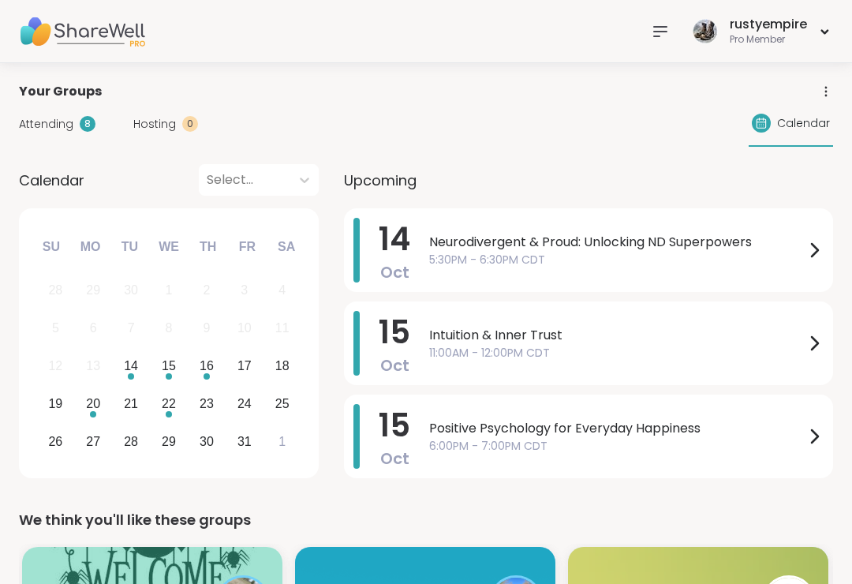
click at [39, 130] on span "Attending" at bounding box center [46, 124] width 54 height 17
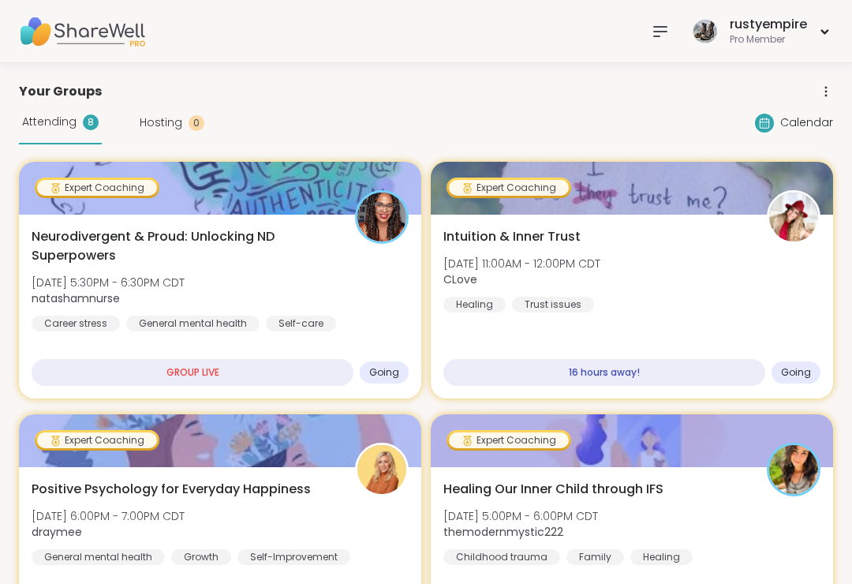
click at [103, 240] on span "Neurodivergent & Proud: Unlocking ND Superpowers" at bounding box center [185, 246] width 306 height 38
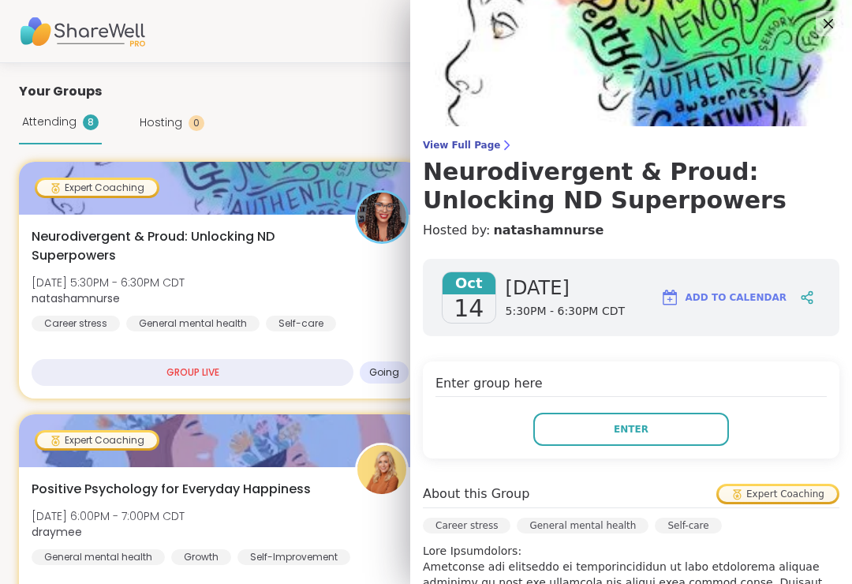
click at [698, 431] on button "Enter" at bounding box center [631, 428] width 196 height 33
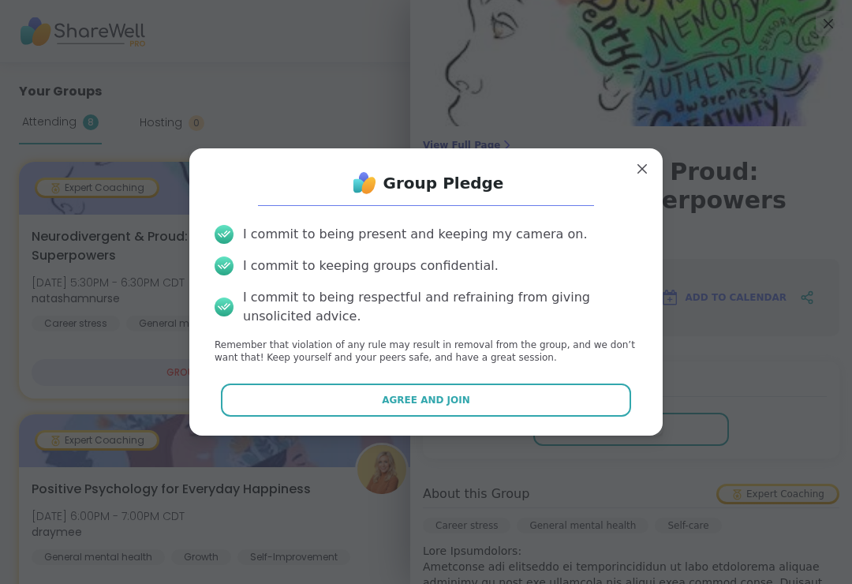
click at [500, 410] on button "Agree and Join" at bounding box center [426, 399] width 411 height 33
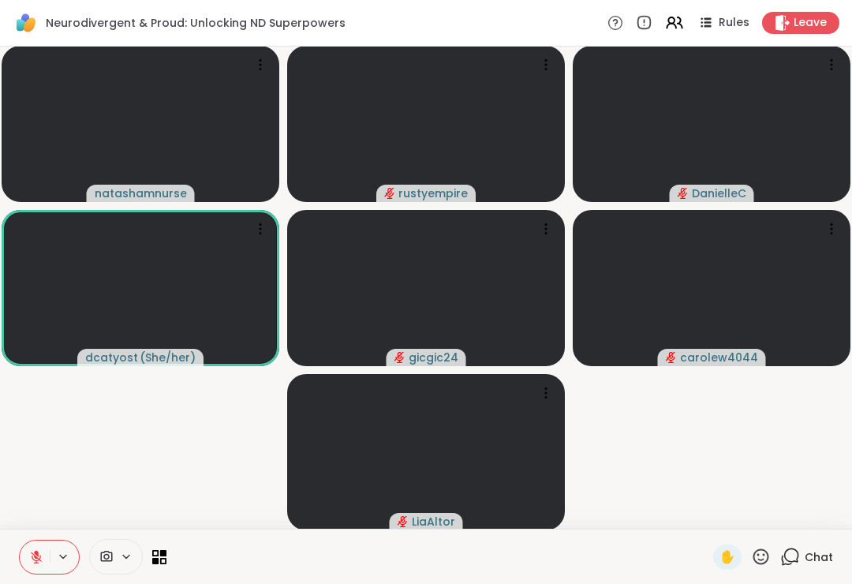
click at [824, 561] on span "Chat" at bounding box center [818, 557] width 28 height 16
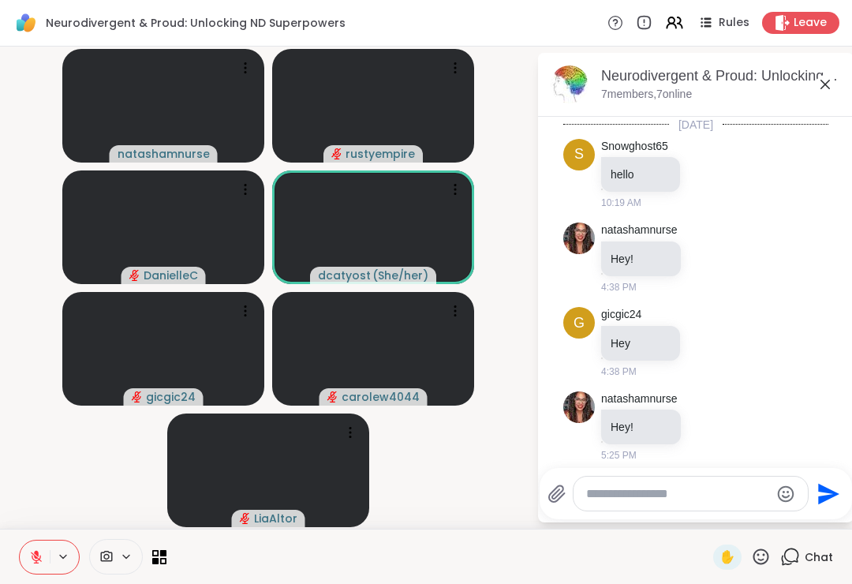
scroll to position [4918, 0]
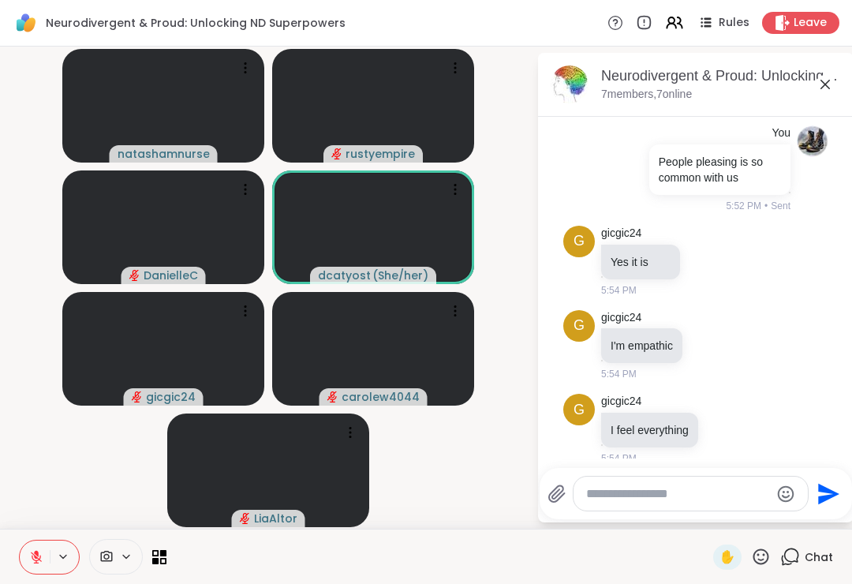
click at [612, 493] on textarea "Type your message" at bounding box center [678, 494] width 184 height 16
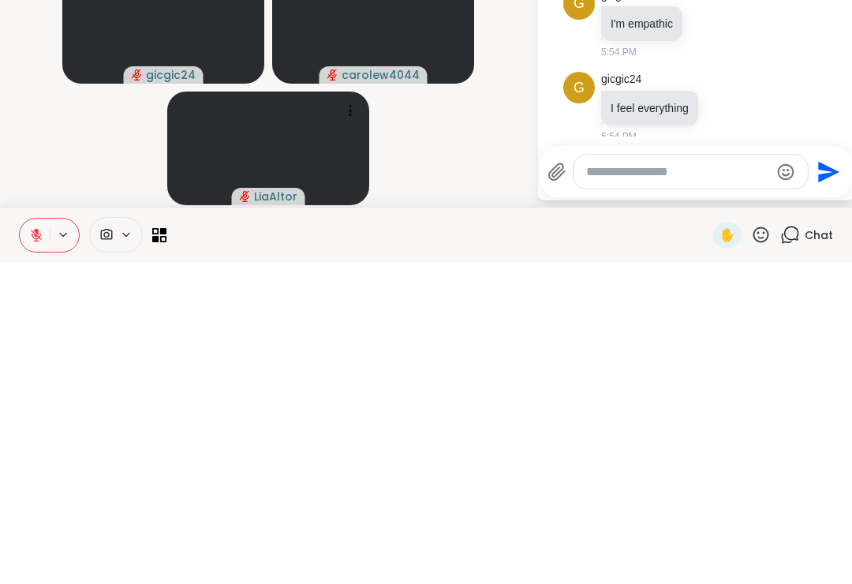
paste textarea "**********"
type textarea "**********"
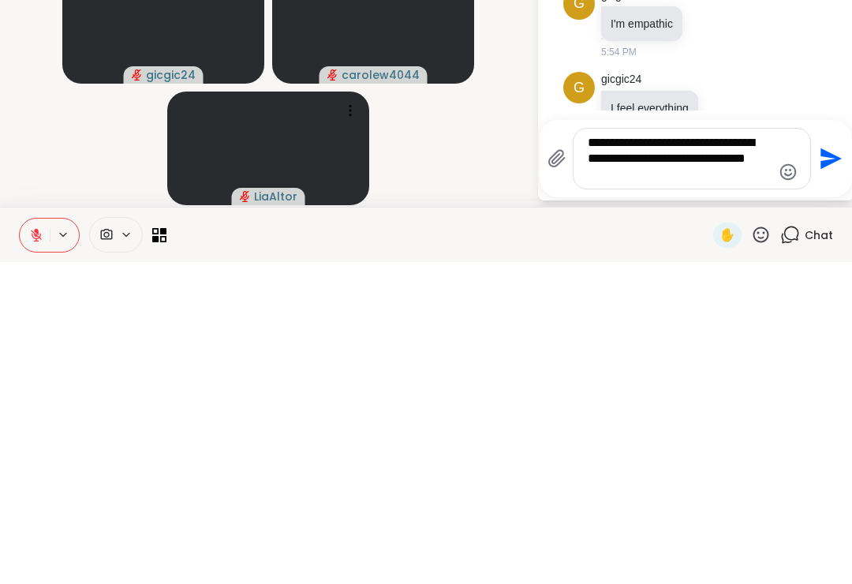
click at [826, 470] on icon "Send" at bounding box center [830, 480] width 21 height 21
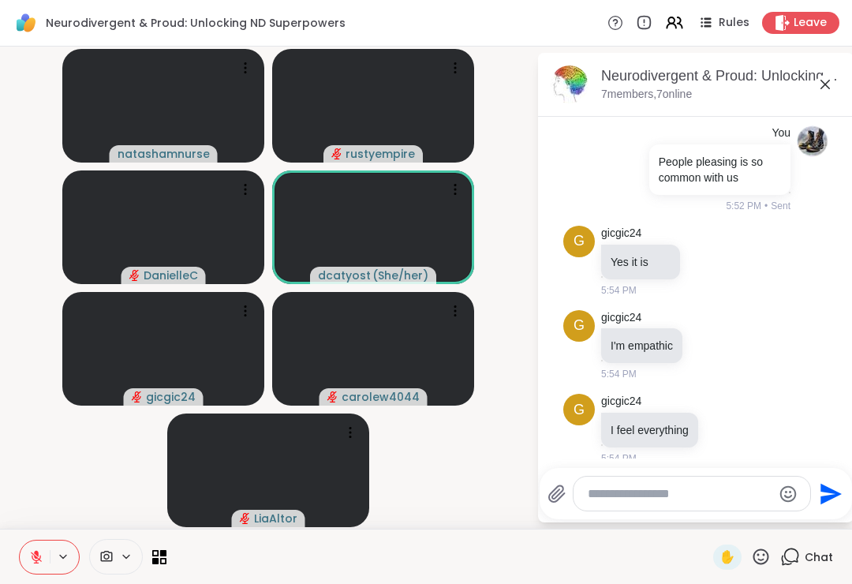
scroll to position [11312, 0]
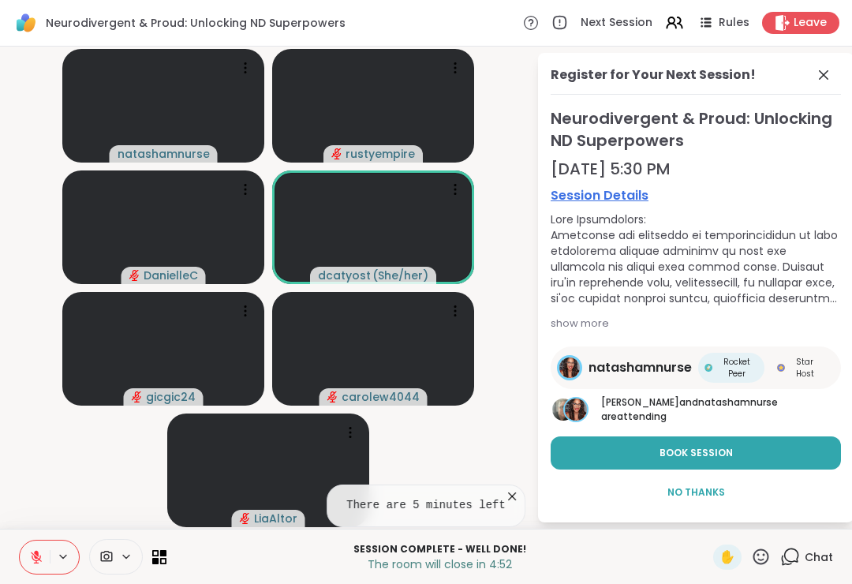
click at [716, 453] on span "Book Session" at bounding box center [695, 453] width 73 height 14
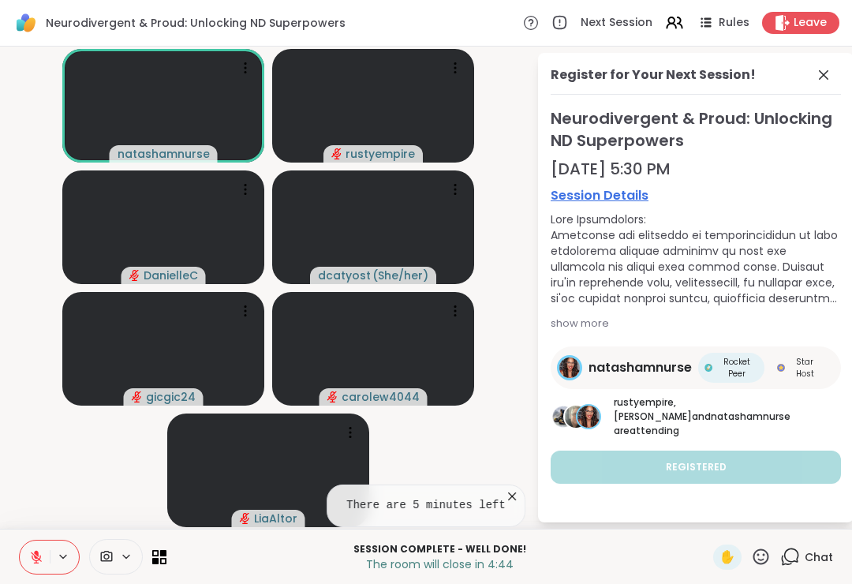
click at [731, 558] on span "✋" at bounding box center [727, 556] width 16 height 19
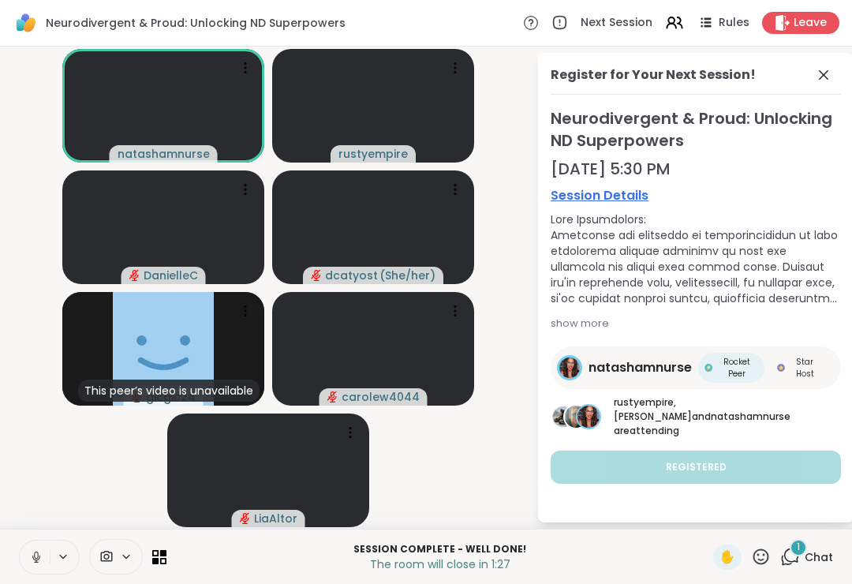
click at [38, 572] on button at bounding box center [35, 556] width 30 height 33
click at [764, 558] on icon at bounding box center [761, 556] width 20 height 20
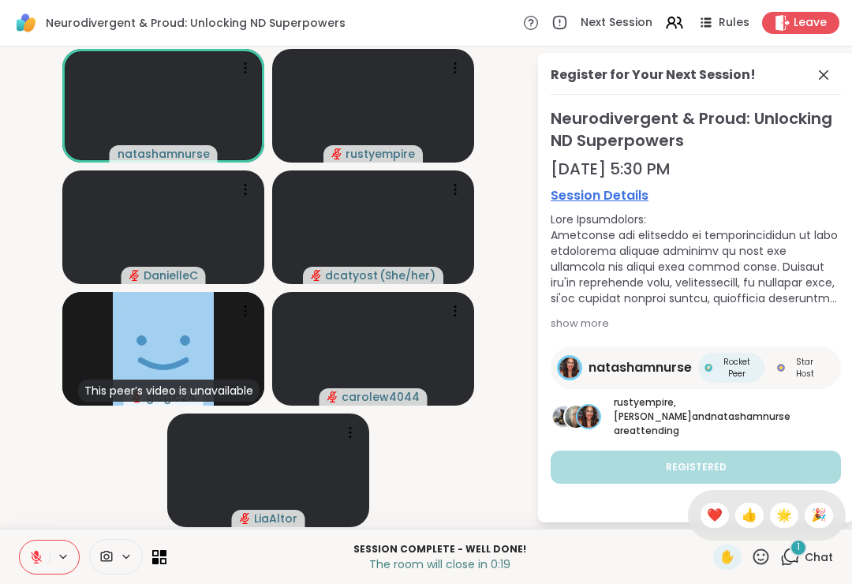
click at [744, 522] on span "👍" at bounding box center [749, 514] width 16 height 19
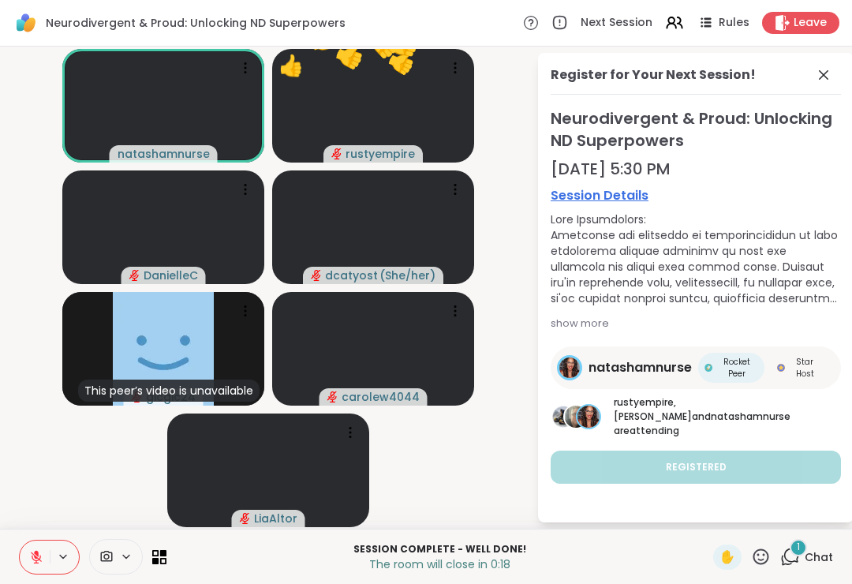
click at [773, 522] on div "Register for Your Next Session! Neurodivergent & Proud: Unlocking ND Superpower…" at bounding box center [695, 287] width 315 height 469
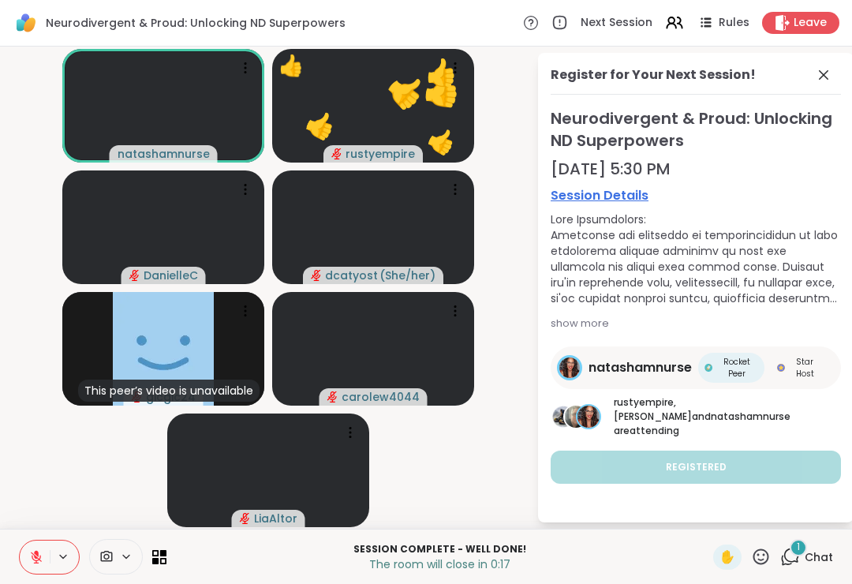
click at [759, 565] on icon at bounding box center [761, 556] width 20 height 20
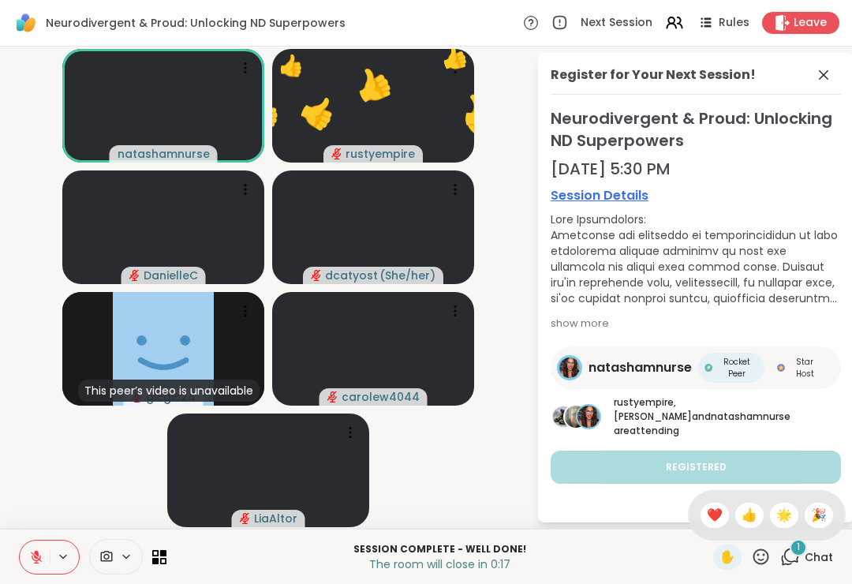
click at [783, 521] on span "🌟" at bounding box center [784, 514] width 16 height 19
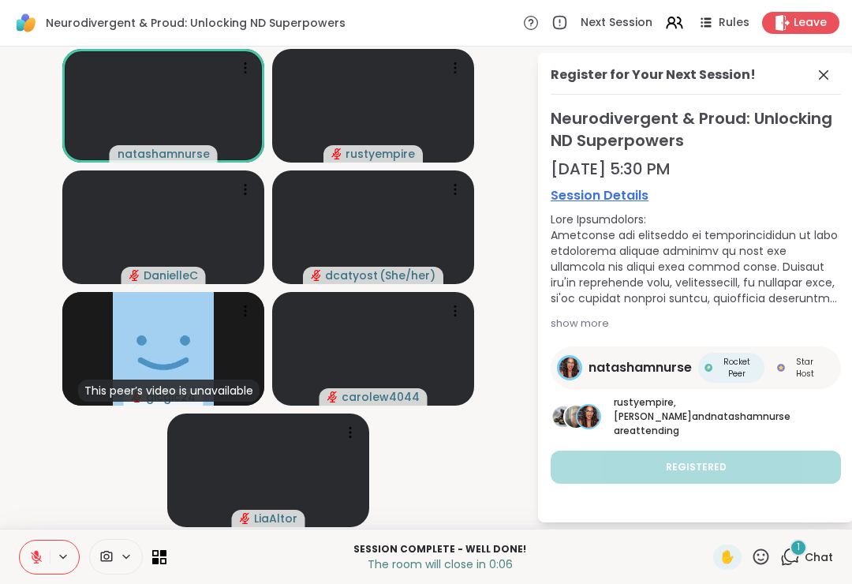
click at [808, 21] on span "Leave" at bounding box center [809, 23] width 33 height 16
click at [819, 25] on span "Leave" at bounding box center [809, 23] width 33 height 16
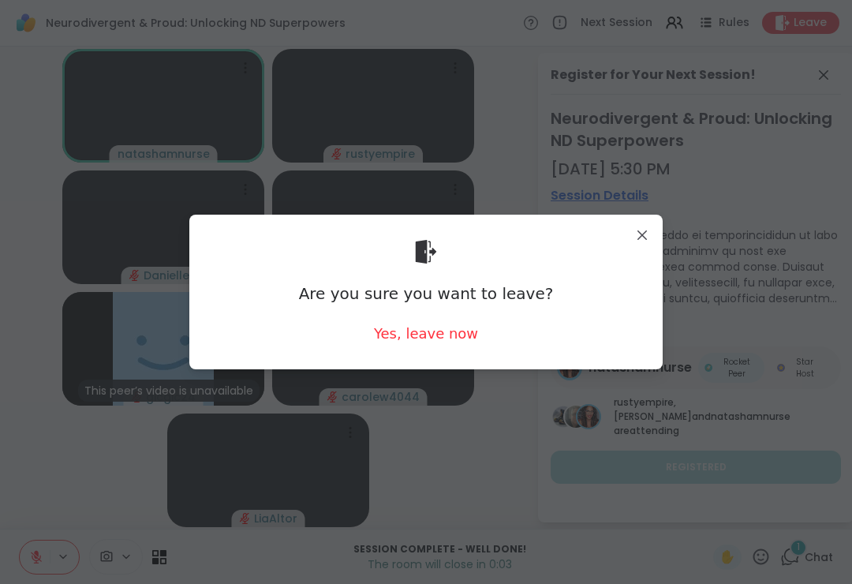
click at [444, 336] on div "Yes, leave now" at bounding box center [426, 333] width 104 height 20
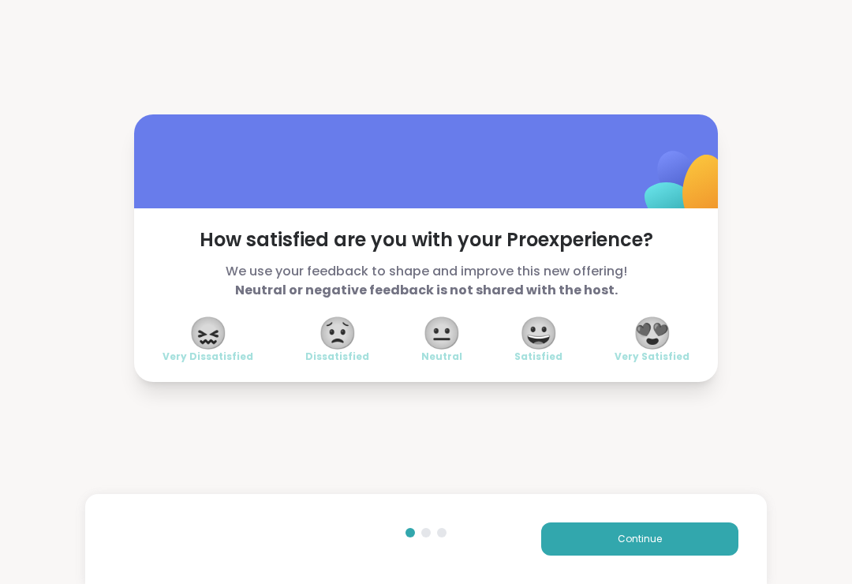
click at [536, 343] on span "😀" at bounding box center [538, 333] width 39 height 28
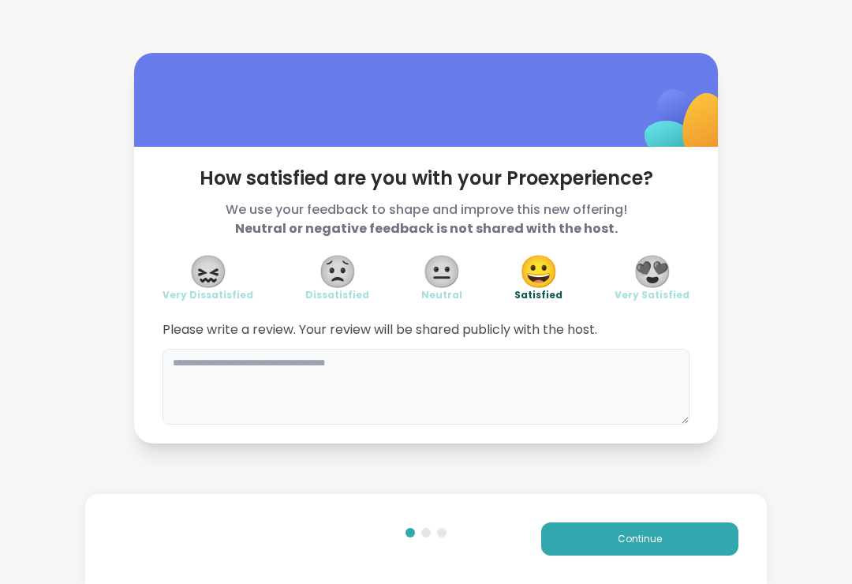
click at [220, 369] on textarea at bounding box center [425, 387] width 527 height 76
type textarea "**********"
click at [676, 532] on button "Continue" at bounding box center [639, 538] width 197 height 33
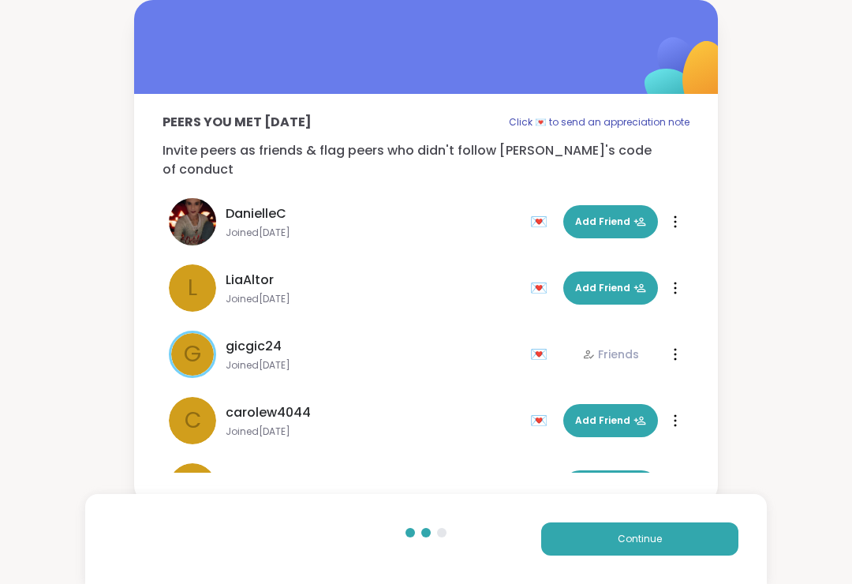
click at [685, 528] on button "Continue" at bounding box center [639, 538] width 197 height 33
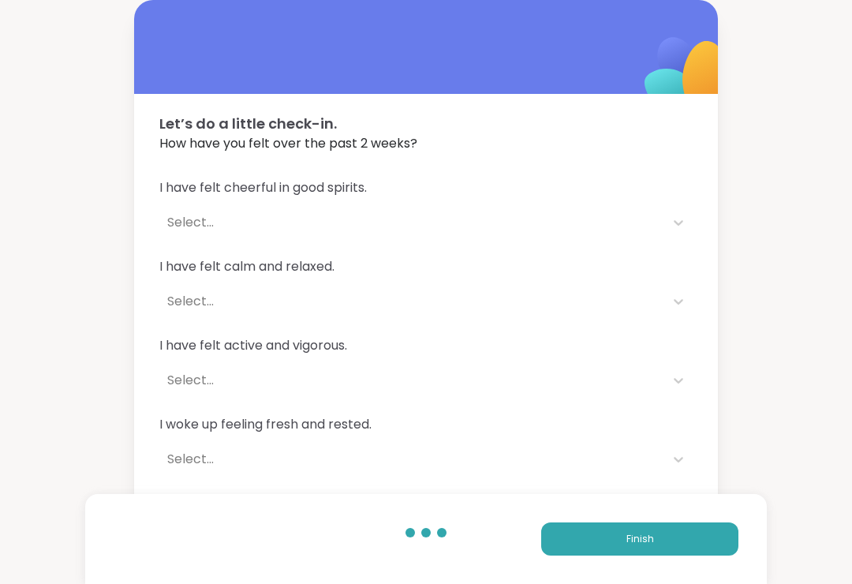
click at [684, 539] on button "Finish" at bounding box center [639, 538] width 197 height 33
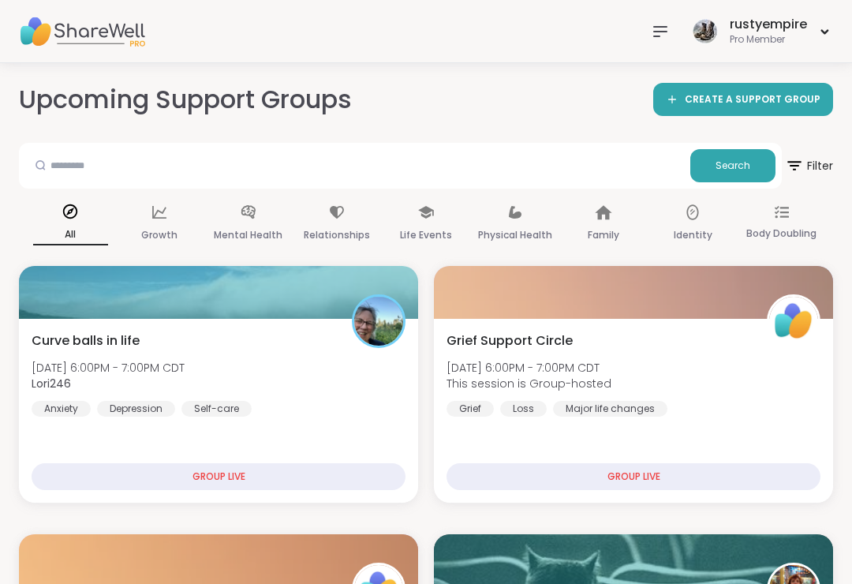
click at [663, 32] on icon at bounding box center [660, 31] width 19 height 19
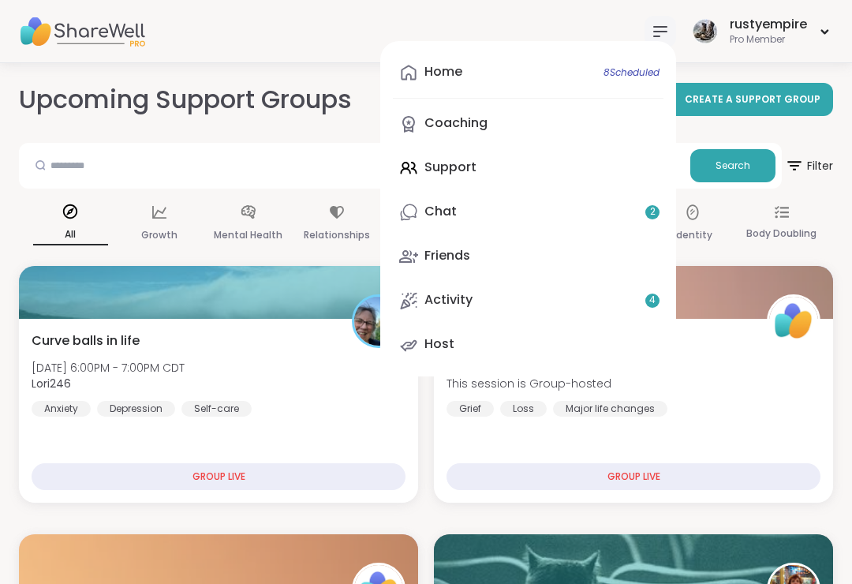
click at [502, 65] on link "Home 8 Scheduled" at bounding box center [528, 73] width 270 height 38
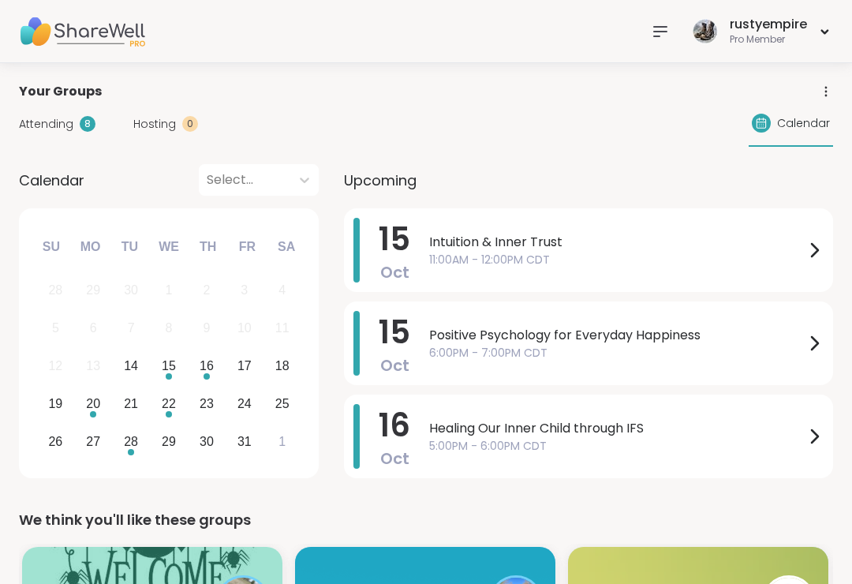
click at [43, 121] on span "Attending" at bounding box center [46, 124] width 54 height 17
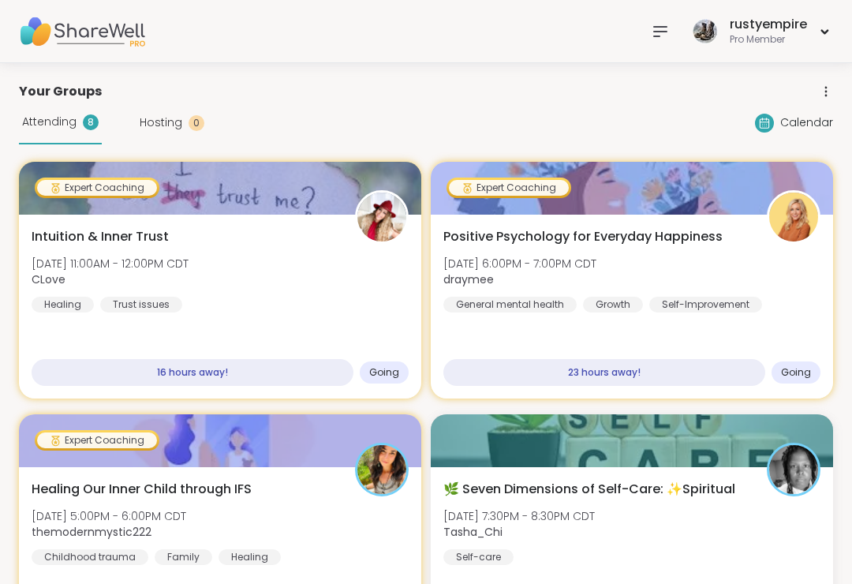
click at [655, 39] on icon at bounding box center [660, 31] width 19 height 19
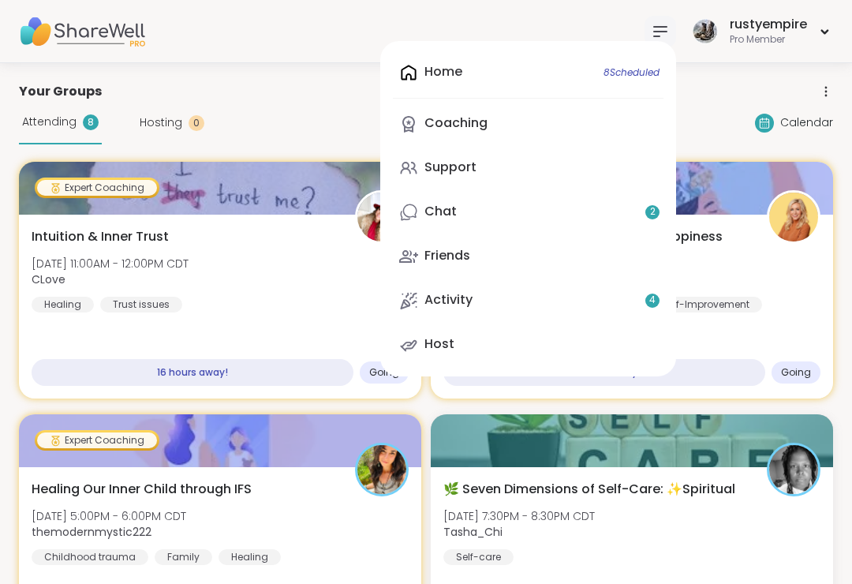
click at [456, 68] on div "Home 8 Scheduled Coaching Support Chat 2 Friends Activity 4 Host" at bounding box center [528, 208] width 296 height 335
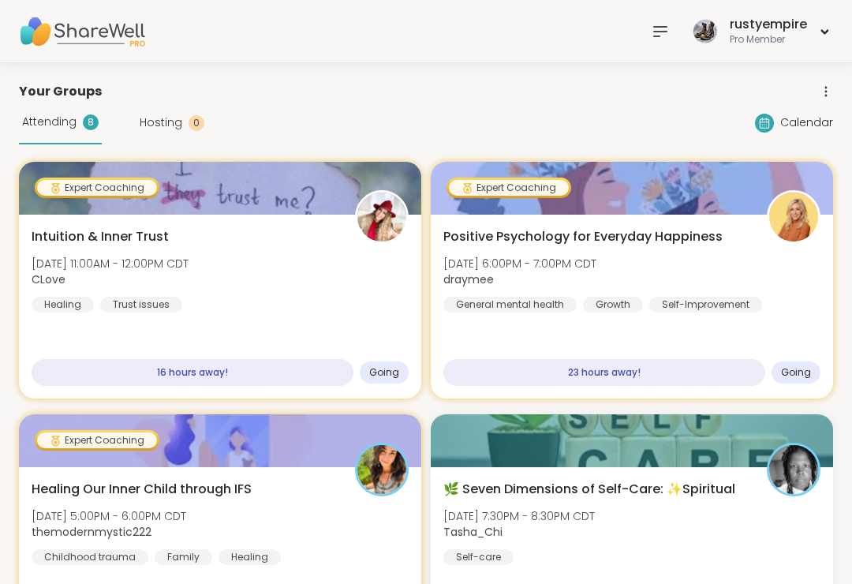
click at [28, 120] on span "Attending" at bounding box center [49, 122] width 54 height 17
click at [49, 131] on div "Attending 8" at bounding box center [60, 122] width 83 height 43
click at [654, 32] on icon at bounding box center [660, 31] width 13 height 9
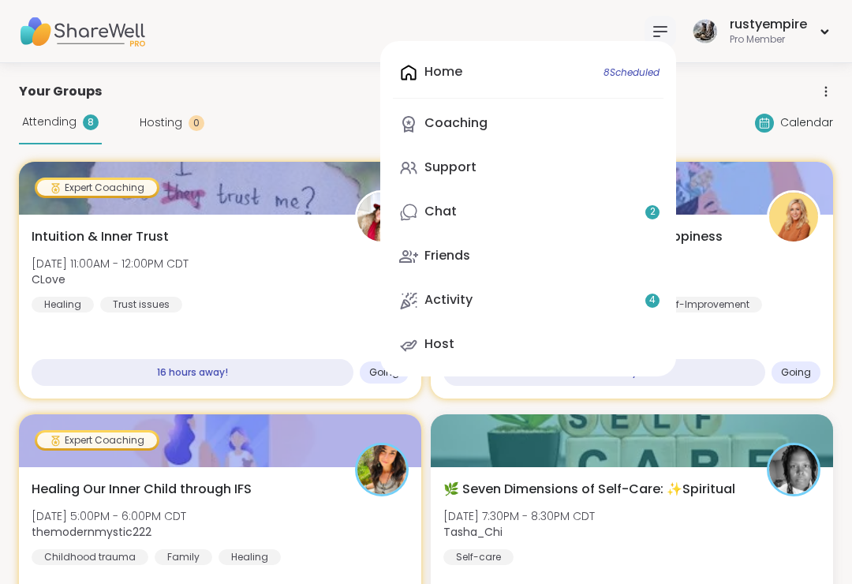
click at [460, 123] on div "Coaching" at bounding box center [455, 122] width 63 height 17
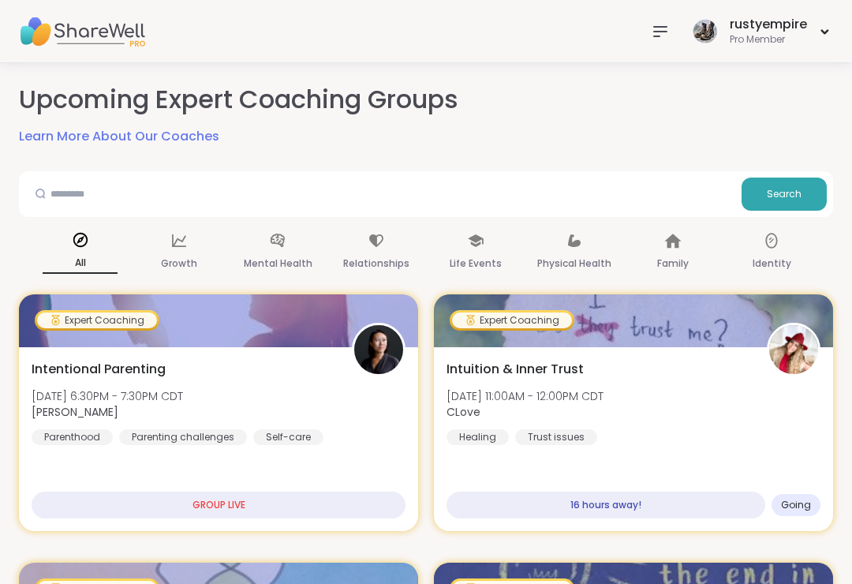
click at [658, 33] on icon at bounding box center [660, 31] width 19 height 19
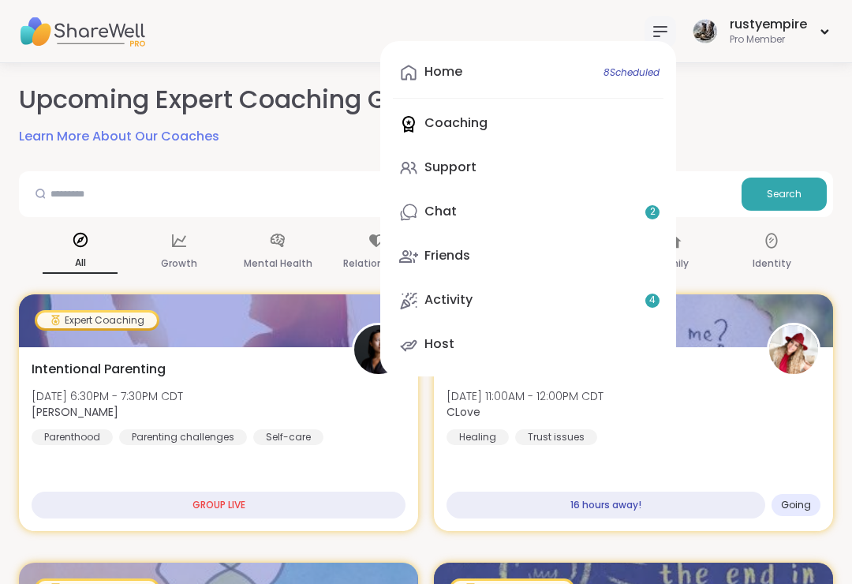
click at [456, 169] on div "Support" at bounding box center [450, 167] width 52 height 17
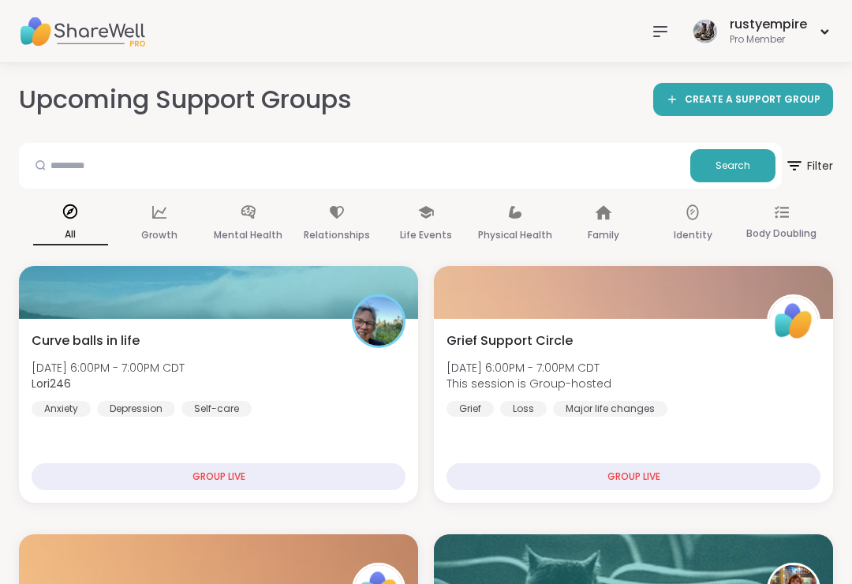
click at [669, 27] on icon at bounding box center [660, 31] width 19 height 19
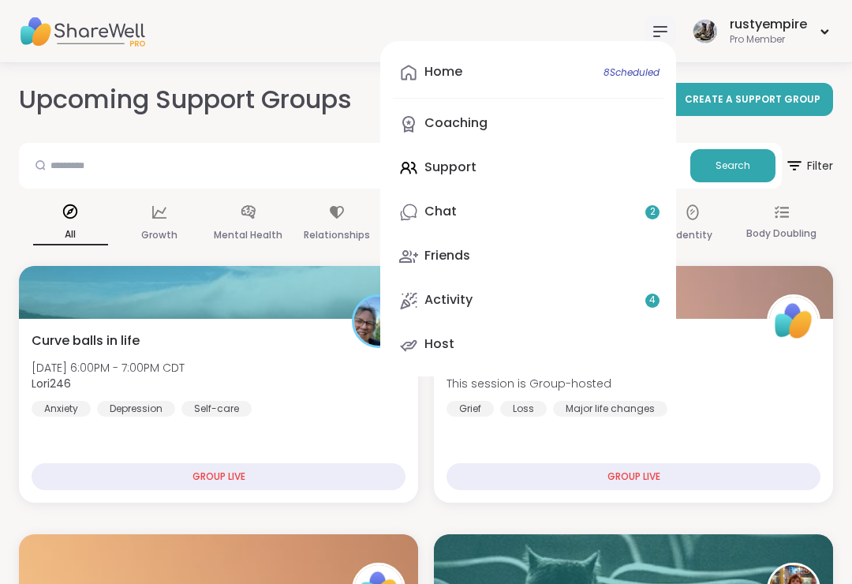
click at [428, 75] on div "Home 8 Scheduled" at bounding box center [443, 71] width 38 height 17
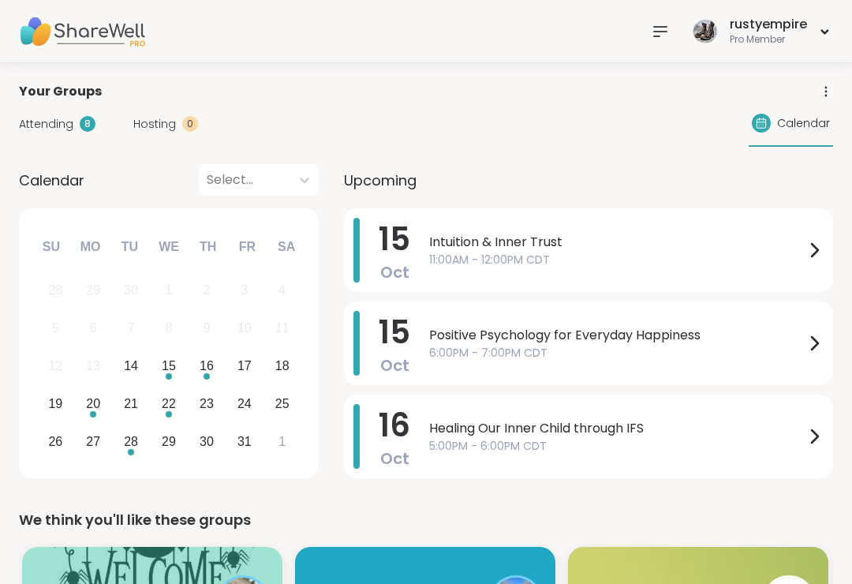
click at [61, 124] on span "Attending" at bounding box center [46, 124] width 54 height 17
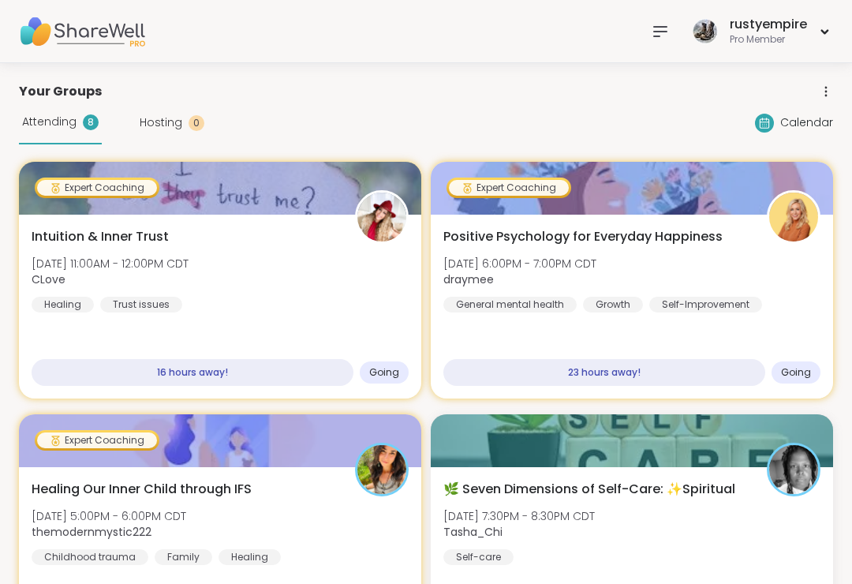
click at [663, 35] on icon at bounding box center [660, 31] width 19 height 19
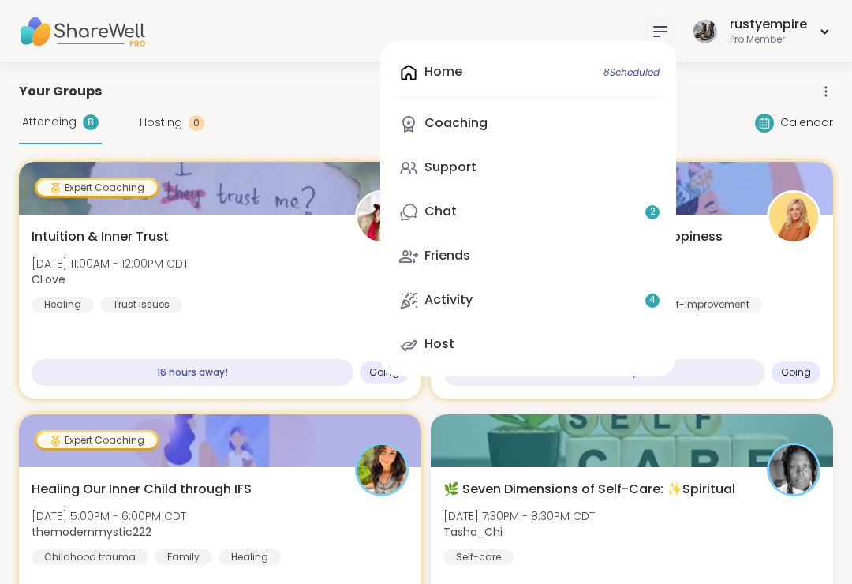
click at [429, 186] on link "Support" at bounding box center [528, 168] width 270 height 38
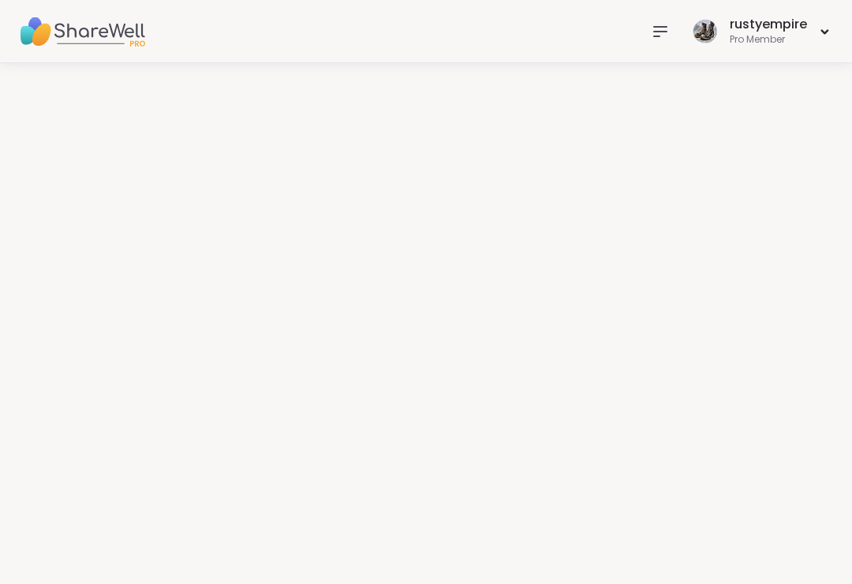
click at [428, 186] on div at bounding box center [426, 323] width 852 height 520
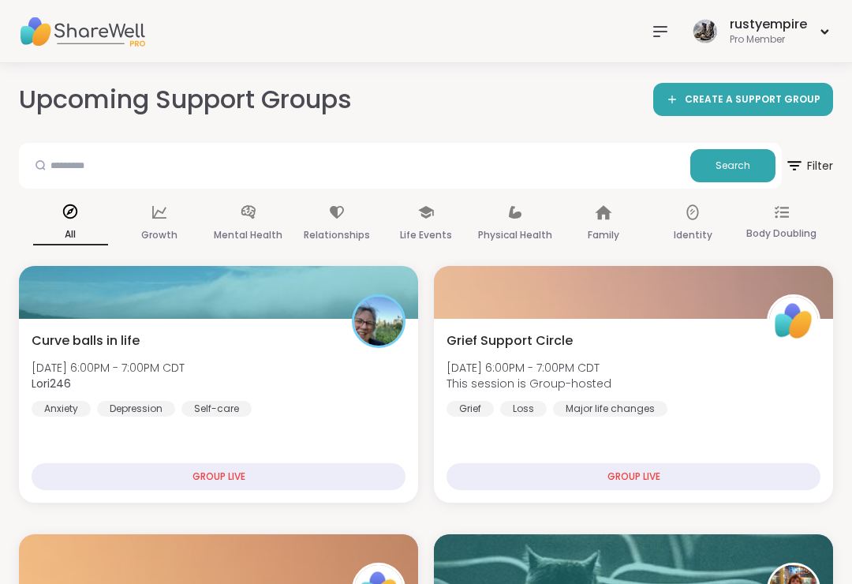
click at [654, 20] on nav at bounding box center [660, 32] width 32 height 32
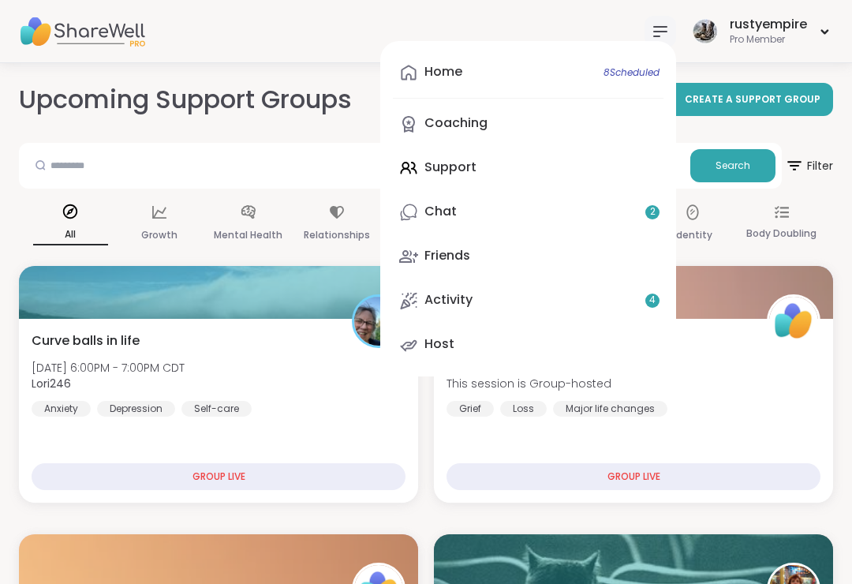
click at [632, 67] on span "8 Scheduled" at bounding box center [631, 72] width 56 height 13
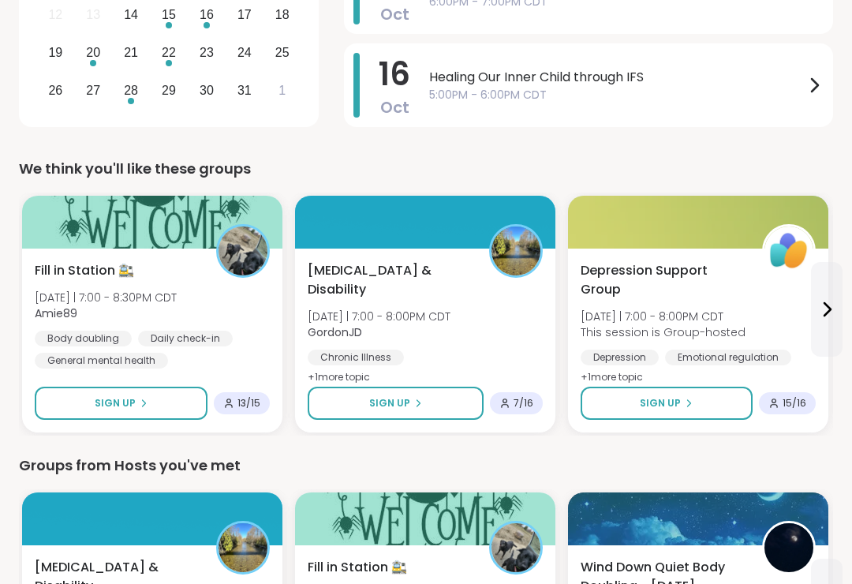
scroll to position [351, 0]
click at [56, 266] on span "Fill in Station 🚉" at bounding box center [84, 270] width 99 height 19
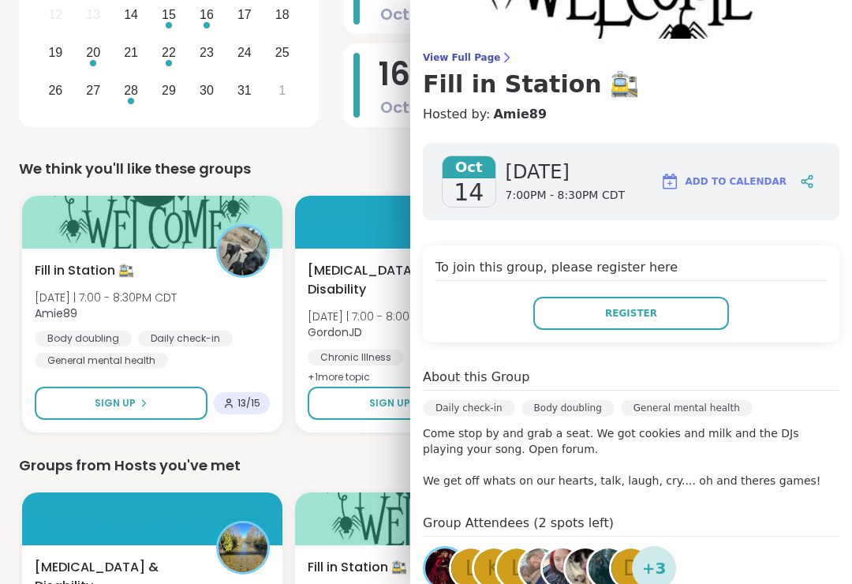
scroll to position [86, 0]
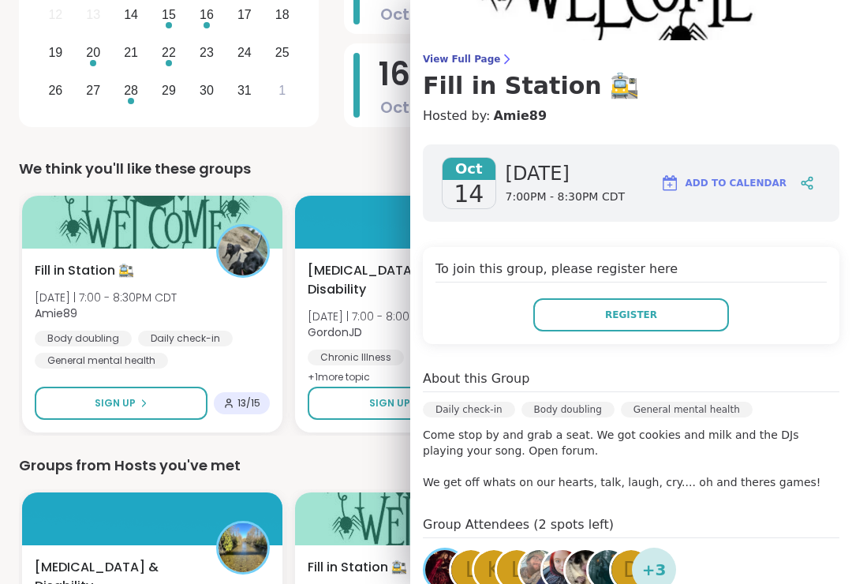
click at [625, 308] on span "Register" at bounding box center [631, 315] width 52 height 14
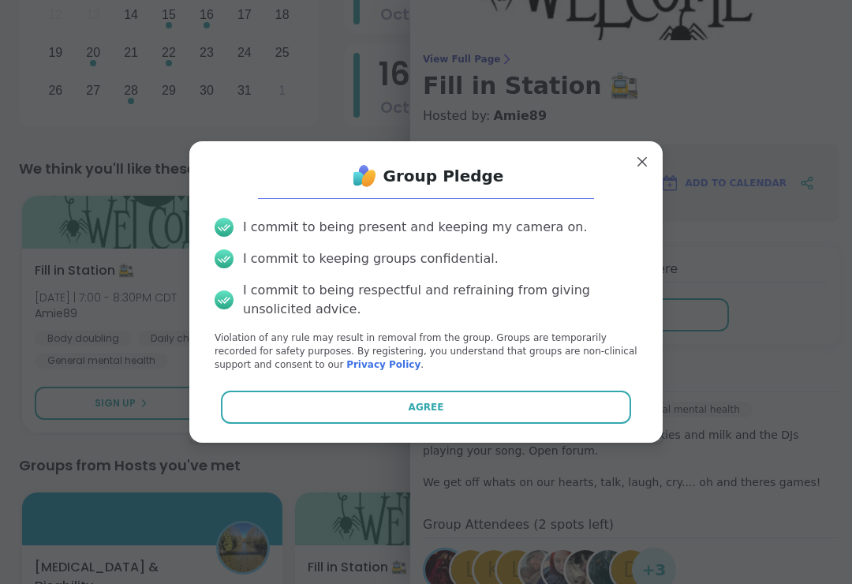
click at [446, 412] on button "Agree" at bounding box center [426, 406] width 411 height 33
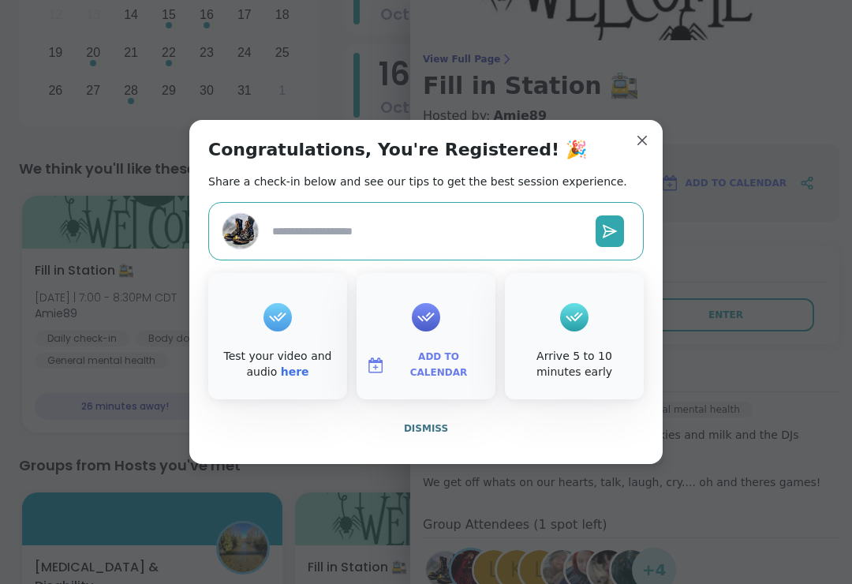
click at [457, 379] on span "Add to Calendar" at bounding box center [438, 364] width 95 height 31
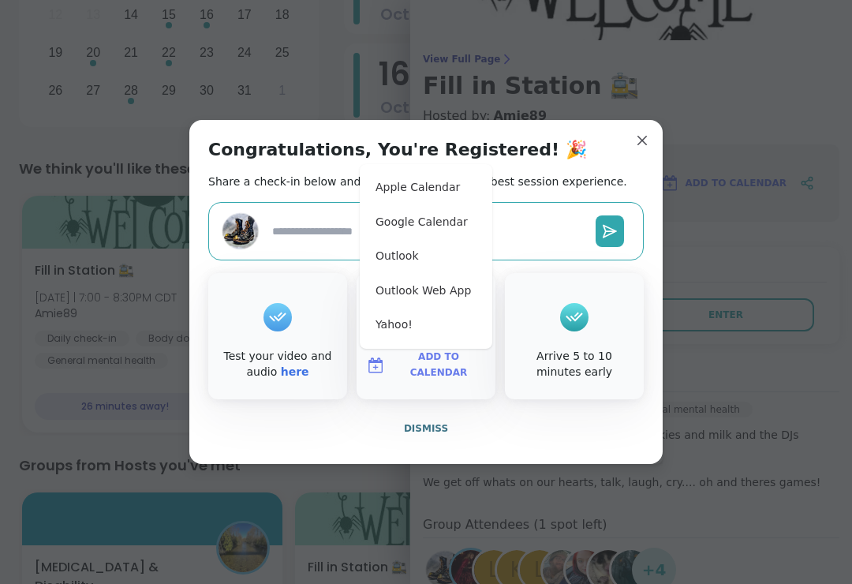
click at [394, 192] on button "Apple Calendar" at bounding box center [426, 187] width 120 height 35
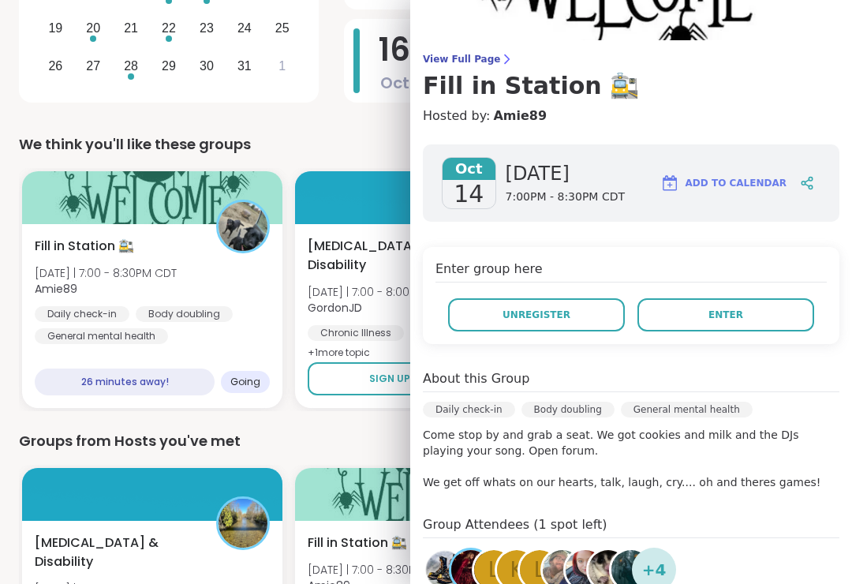
click at [468, 61] on span "View Full Page" at bounding box center [631, 59] width 416 height 13
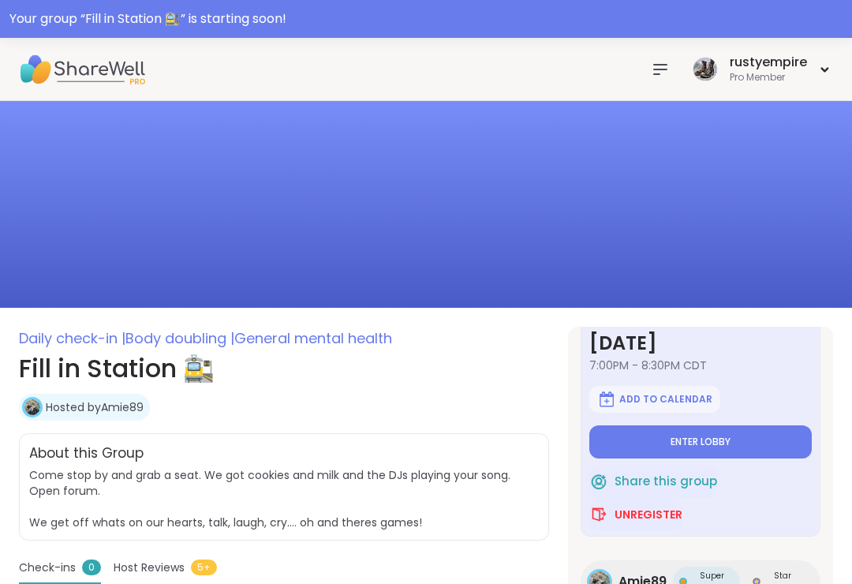
scroll to position [65, 0]
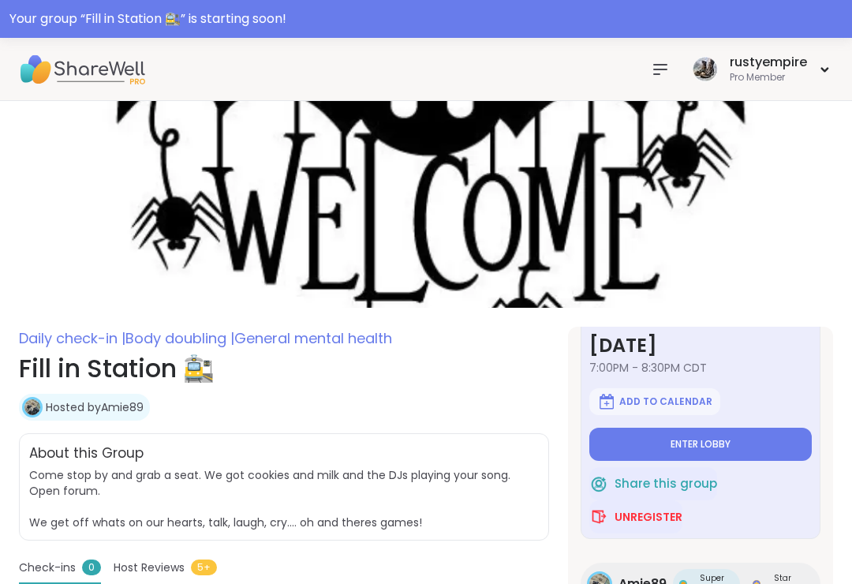
click at [696, 440] on span "Enter lobby" at bounding box center [700, 444] width 60 height 13
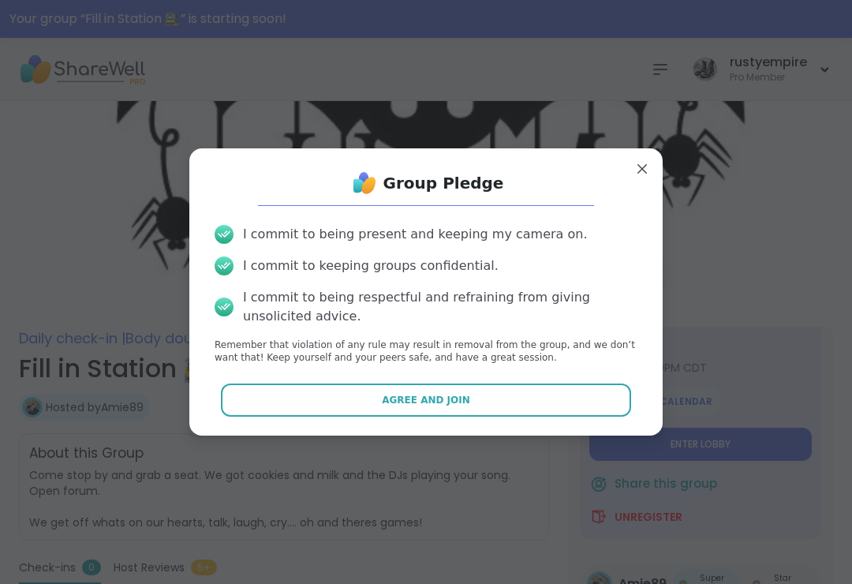
click at [415, 395] on span "Agree and Join" at bounding box center [426, 400] width 88 height 14
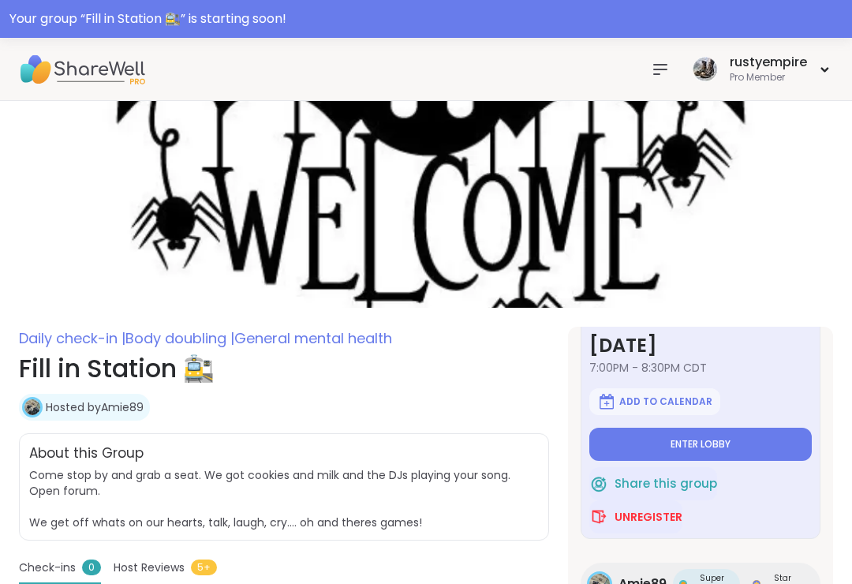
type textarea "*"
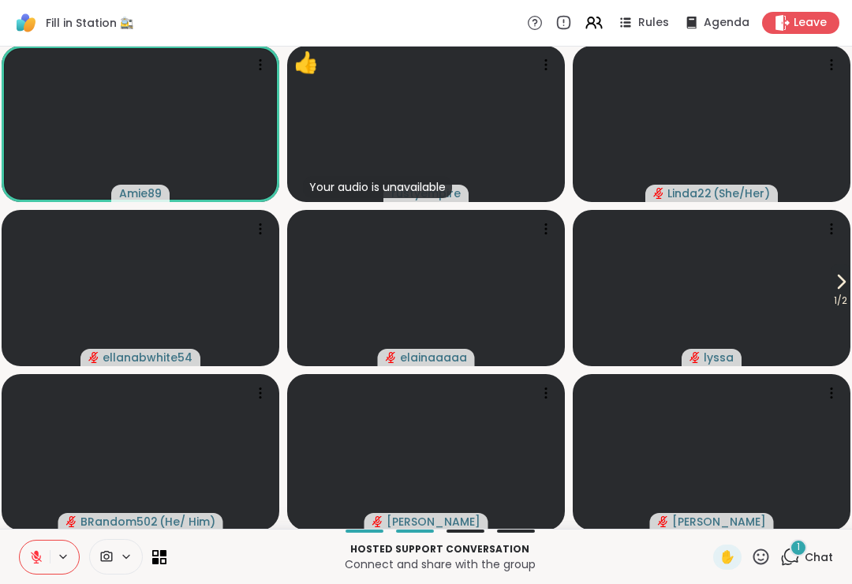
click at [822, 555] on span "Chat" at bounding box center [818, 557] width 28 height 16
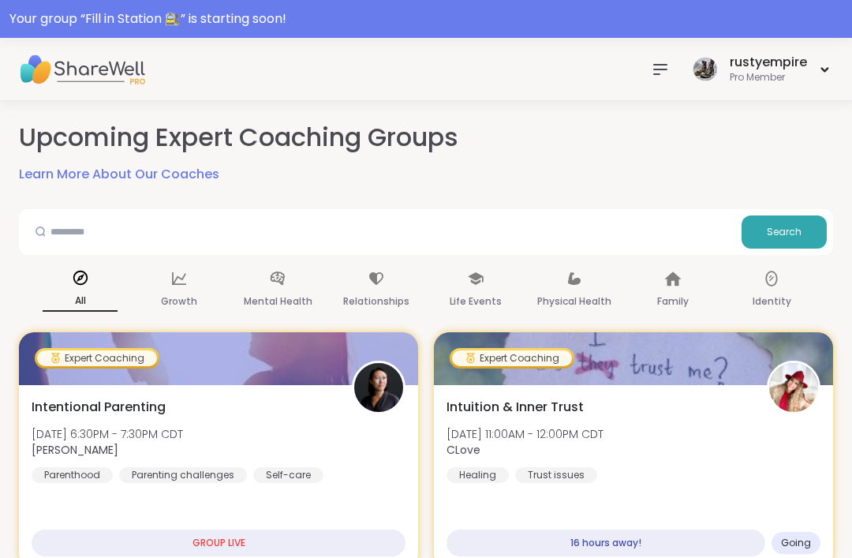
click at [654, 65] on icon at bounding box center [660, 69] width 13 height 9
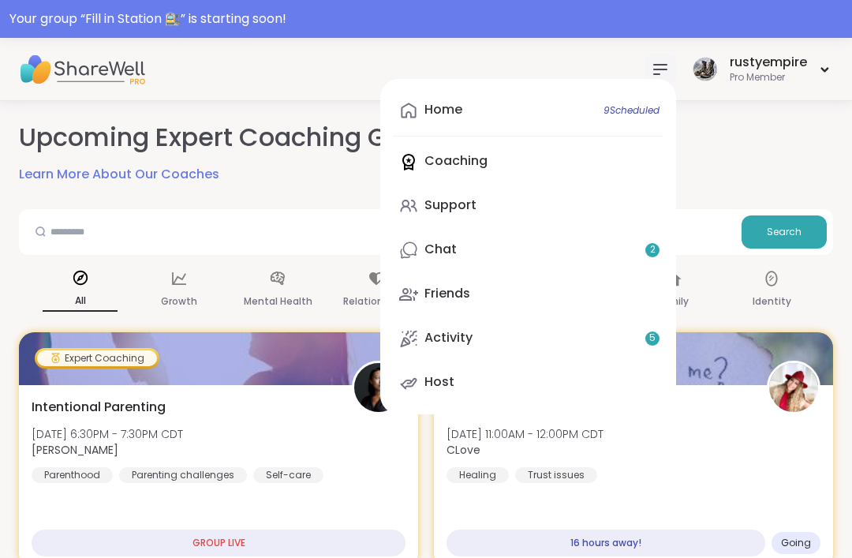
click at [448, 110] on div "Home 9 Scheduled" at bounding box center [443, 109] width 38 height 17
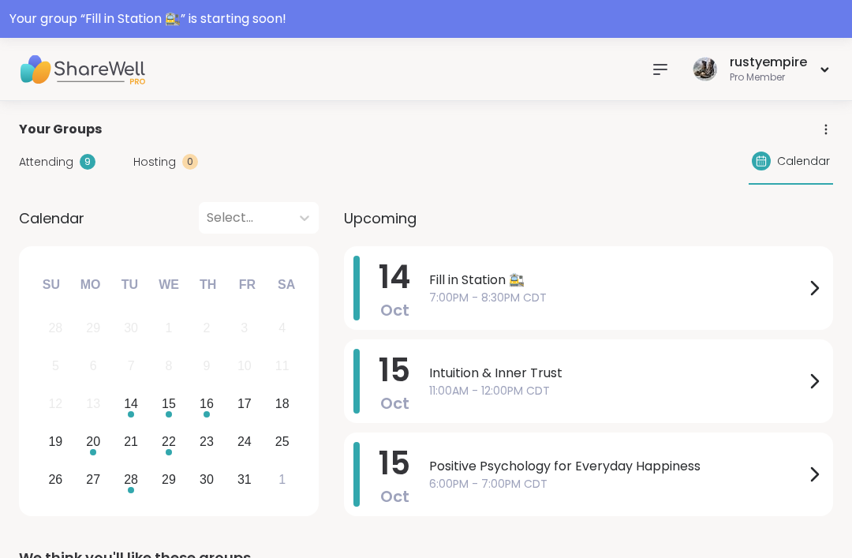
click at [30, 162] on span "Attending" at bounding box center [46, 162] width 54 height 17
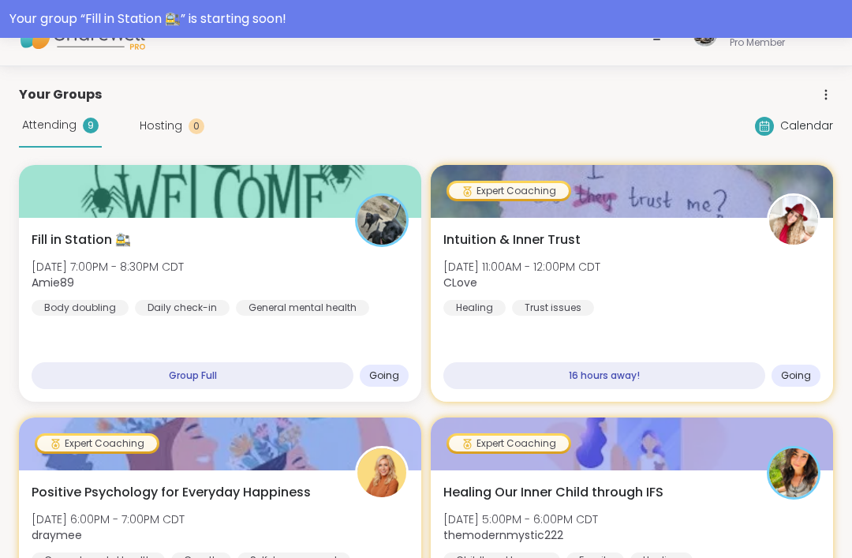
scroll to position [35, 0]
click at [51, 243] on span "Fill in Station 🚉" at bounding box center [81, 239] width 99 height 19
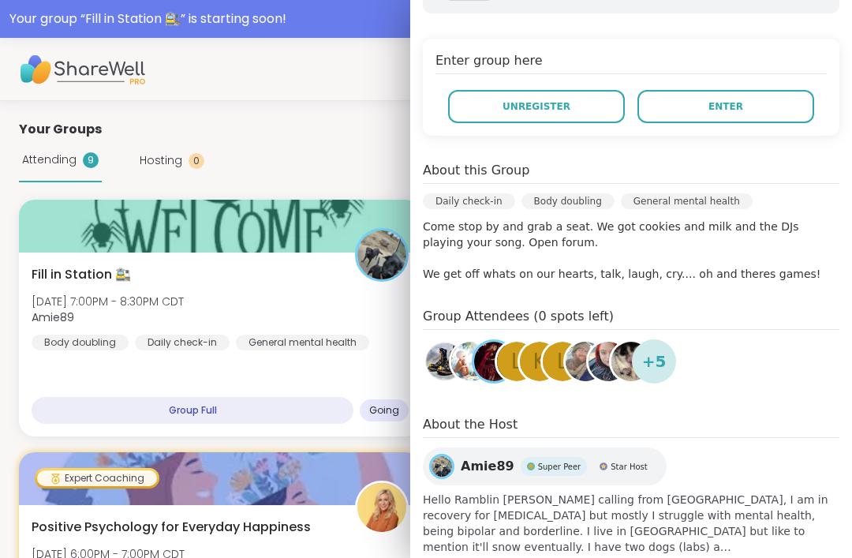
scroll to position [289, 0]
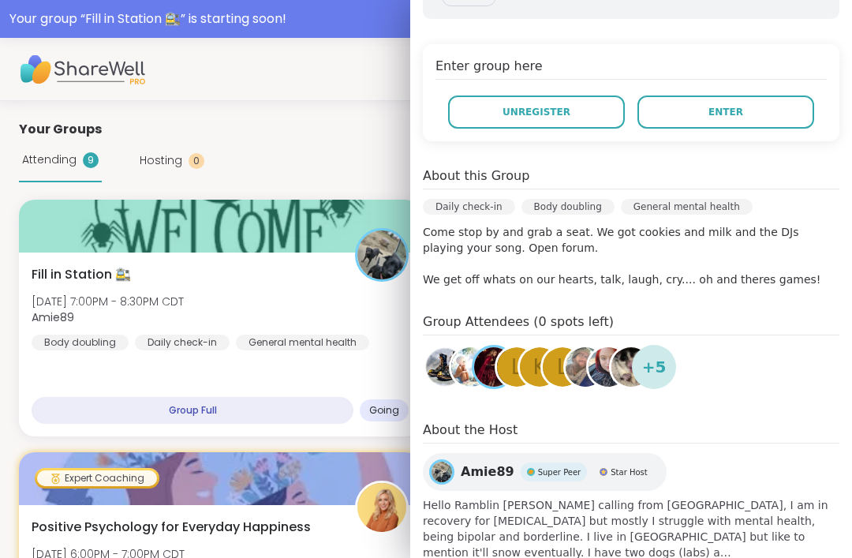
click at [662, 367] on span "+ 5" at bounding box center [654, 367] width 24 height 24
click at [494, 374] on img at bounding box center [493, 366] width 39 height 39
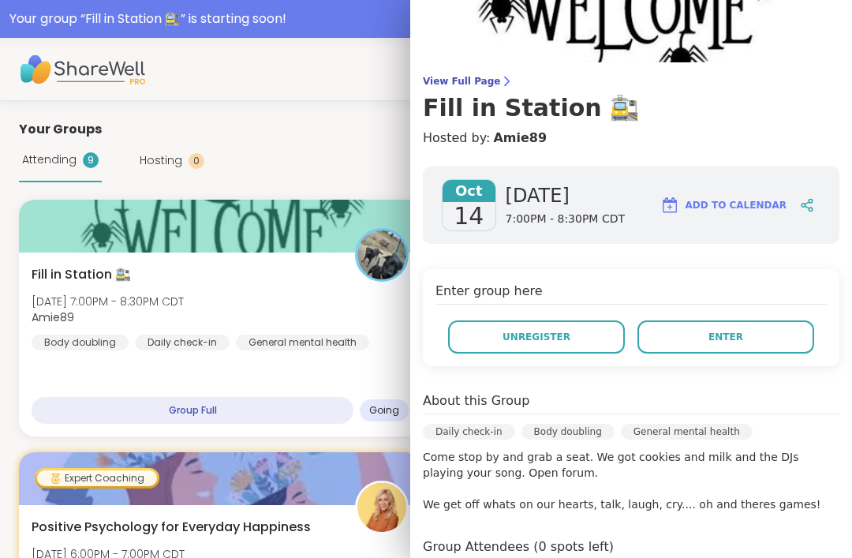
scroll to position [67, 0]
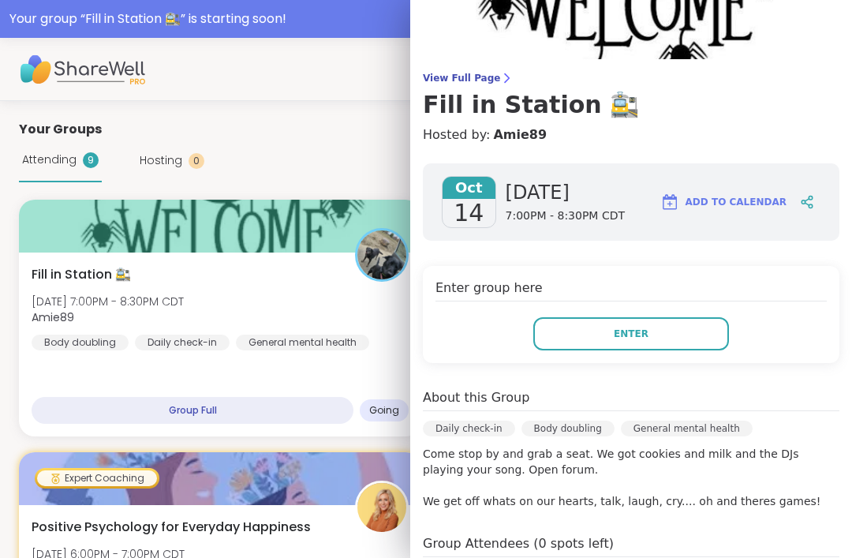
click at [592, 324] on button "Enter" at bounding box center [631, 333] width 196 height 33
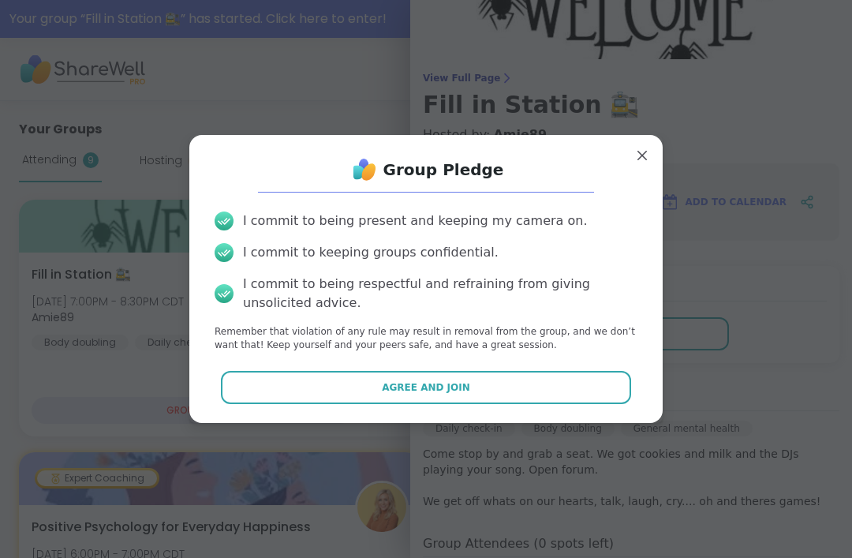
click at [383, 373] on button "Agree and Join" at bounding box center [426, 387] width 411 height 33
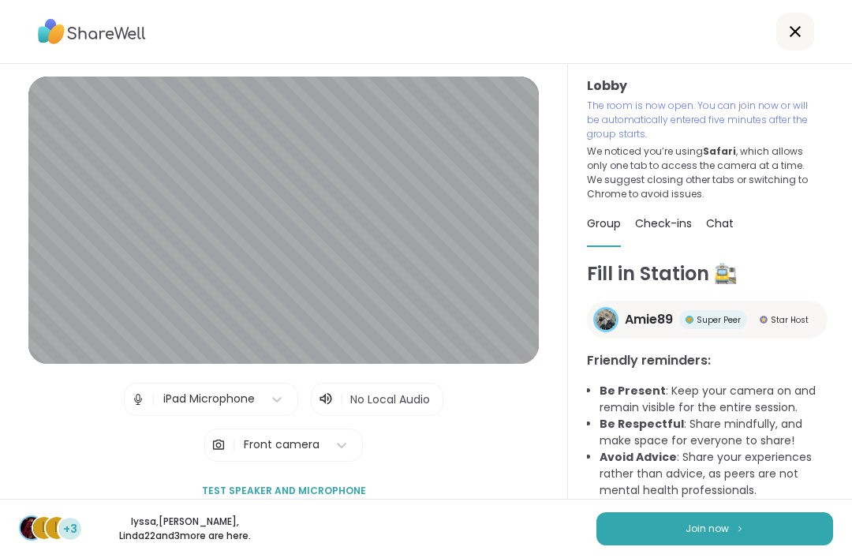
click at [651, 520] on button "Join now" at bounding box center [714, 528] width 237 height 33
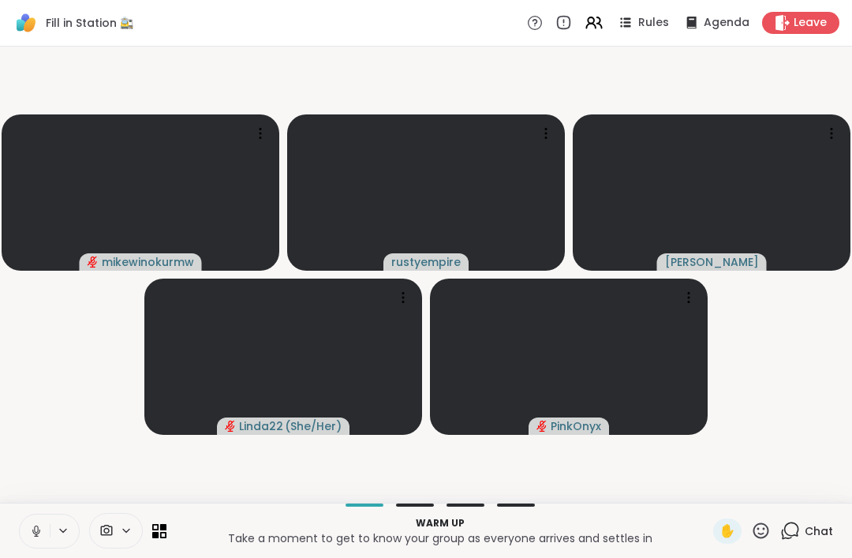
click at [38, 521] on button at bounding box center [35, 530] width 30 height 33
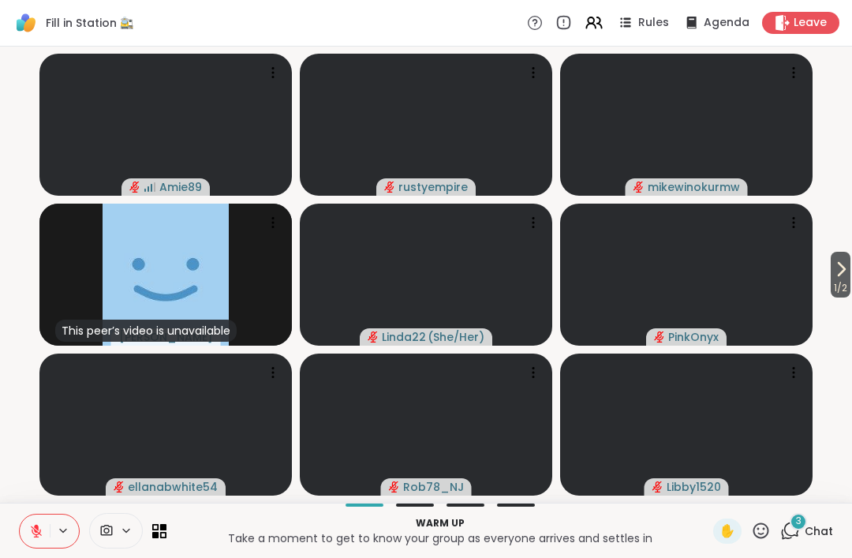
click at [104, 524] on icon at bounding box center [106, 530] width 14 height 15
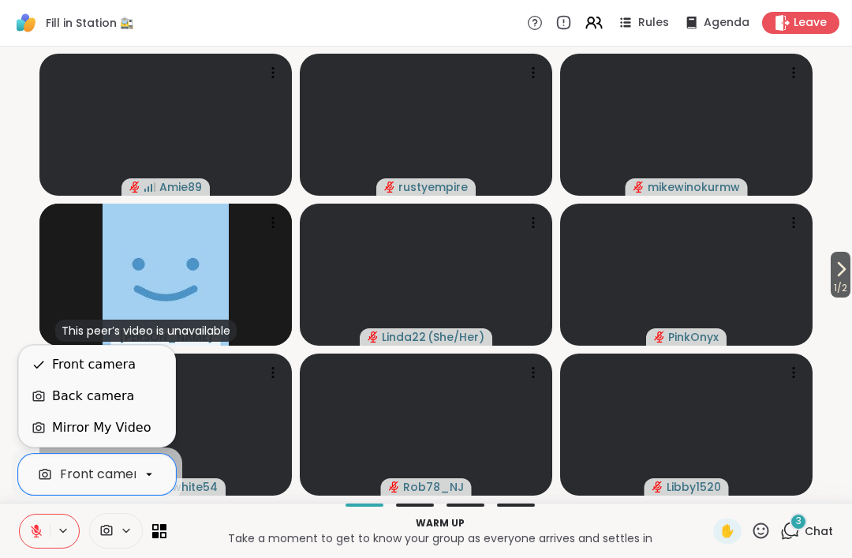
click at [63, 383] on div "Back camera" at bounding box center [97, 396] width 156 height 32
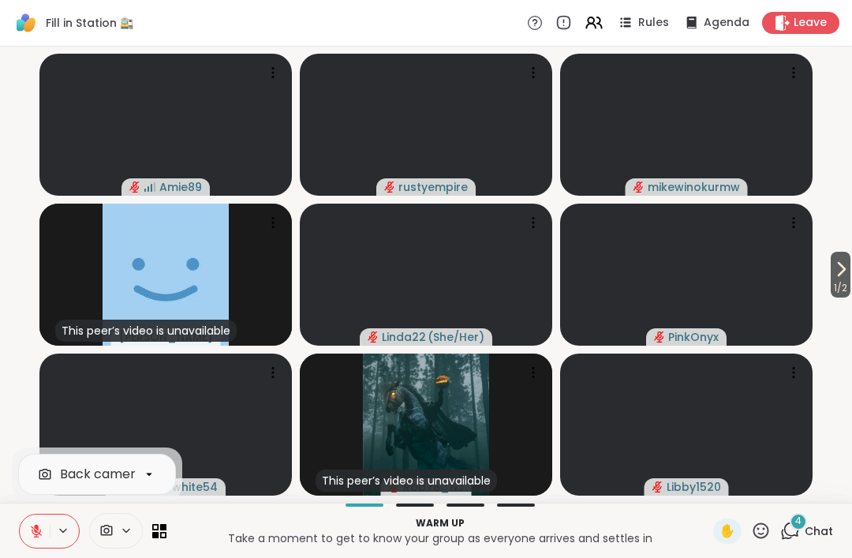
click at [840, 270] on icon at bounding box center [841, 269] width 6 height 13
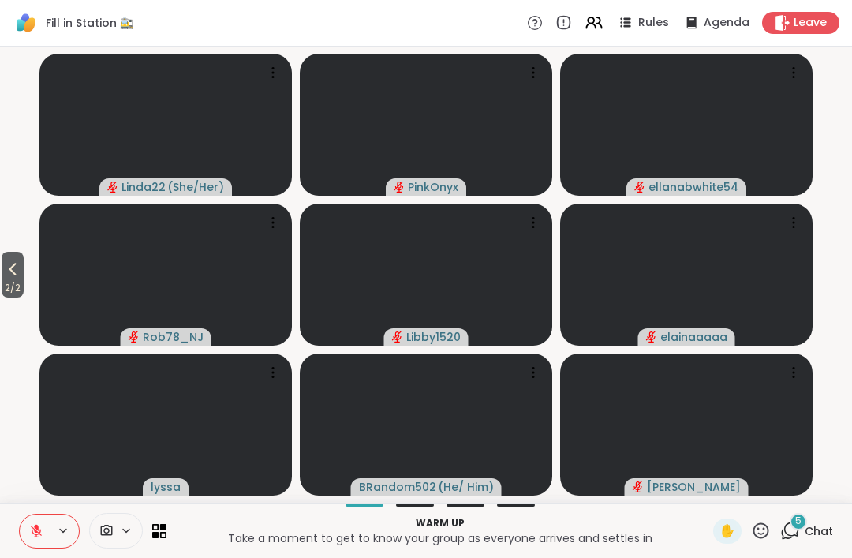
click at [22, 270] on icon at bounding box center [12, 268] width 19 height 19
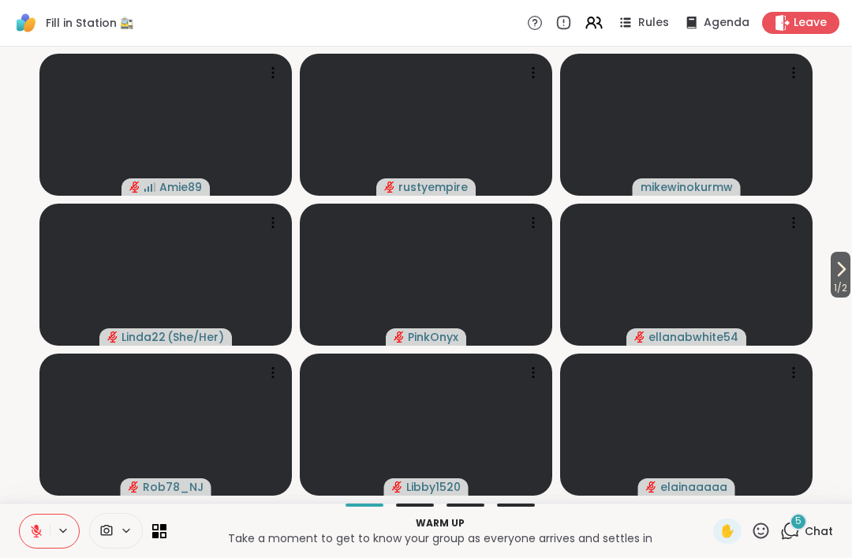
click at [748, 516] on div "Warm up Take a moment to get to know your group as everyone arrives and settles…" at bounding box center [426, 529] width 852 height 55
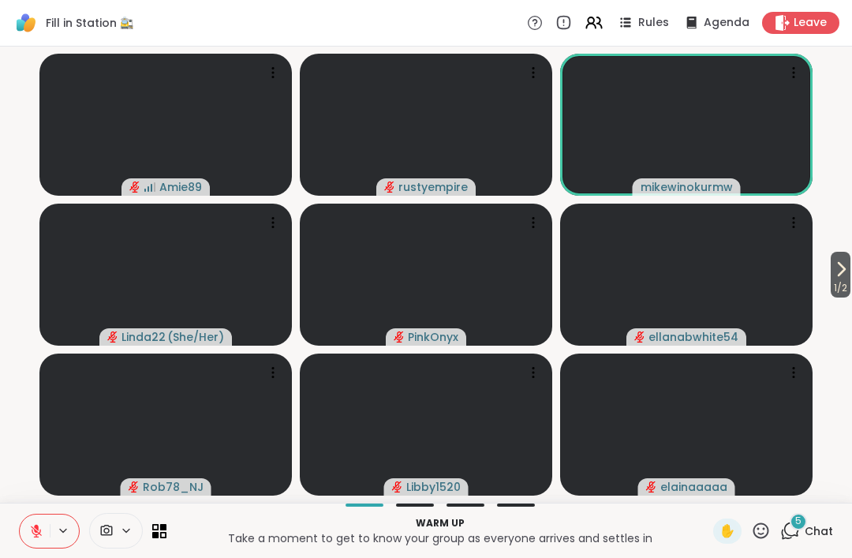
click at [757, 513] on div "Warm up Take a moment to get to know your group as everyone arrives and settles…" at bounding box center [426, 529] width 852 height 55
click at [760, 525] on icon at bounding box center [761, 530] width 20 height 20
click at [742, 479] on span "👍" at bounding box center [749, 488] width 16 height 19
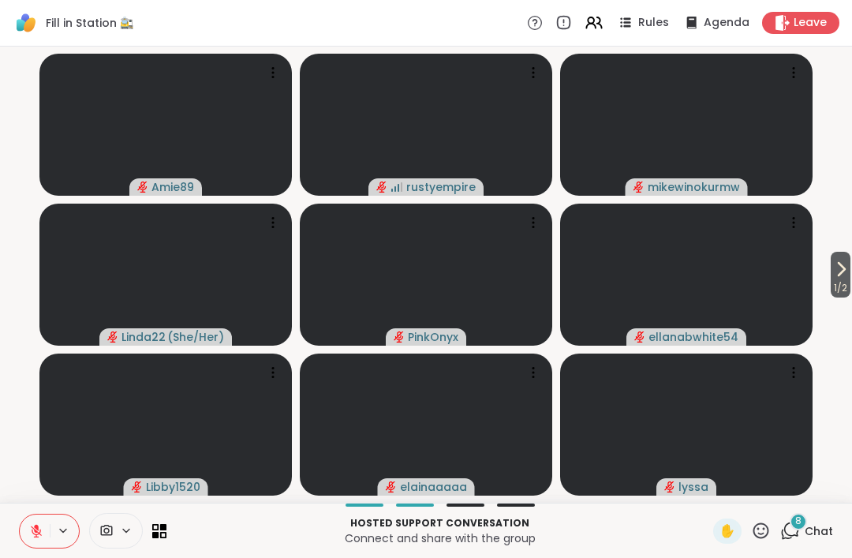
click at [106, 520] on div at bounding box center [116, 530] width 54 height 35
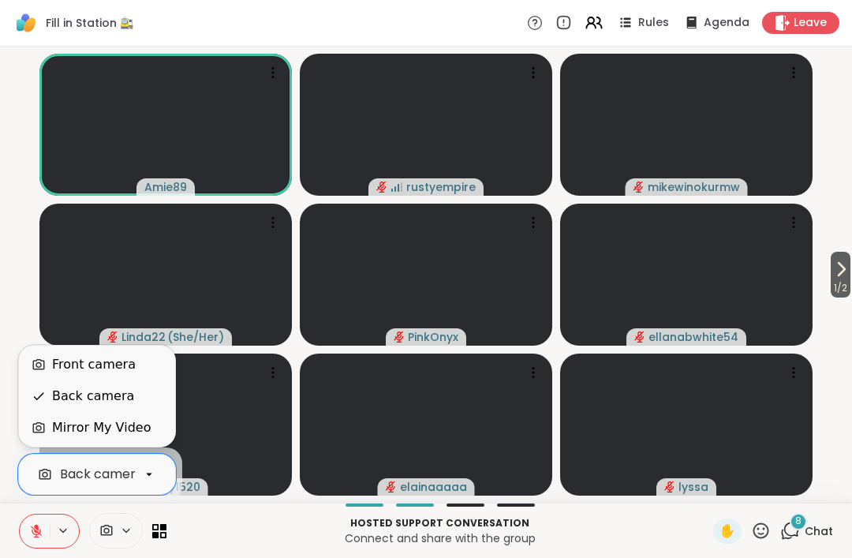
click at [73, 353] on div "Front camera" at bounding box center [97, 365] width 156 height 32
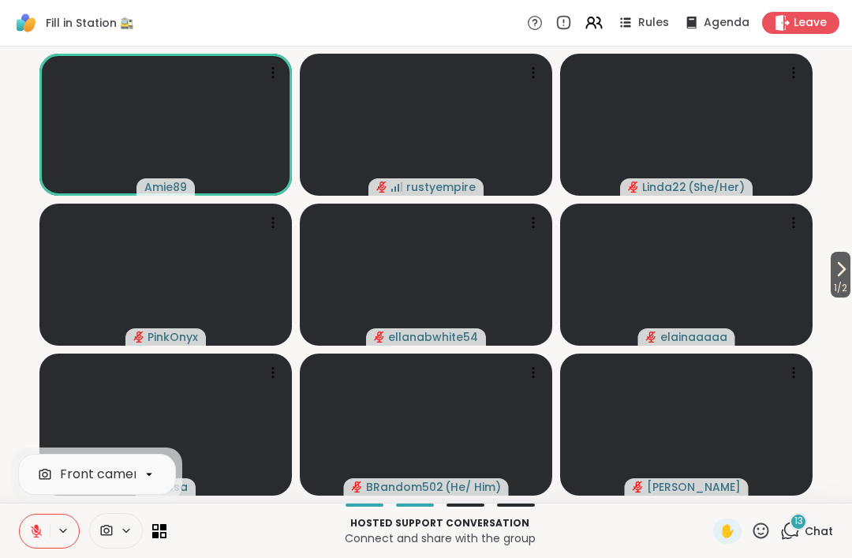
click at [758, 524] on icon at bounding box center [761, 530] width 16 height 16
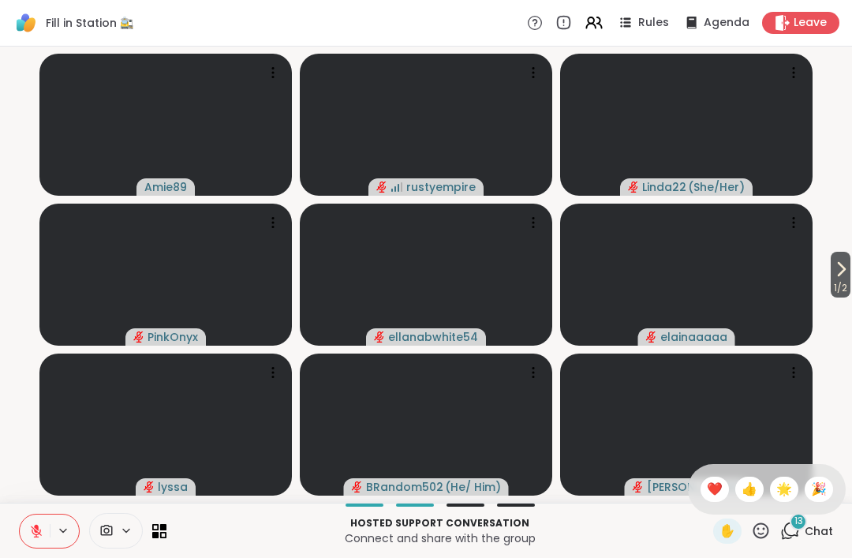
click at [749, 490] on span "👍" at bounding box center [749, 488] width 16 height 19
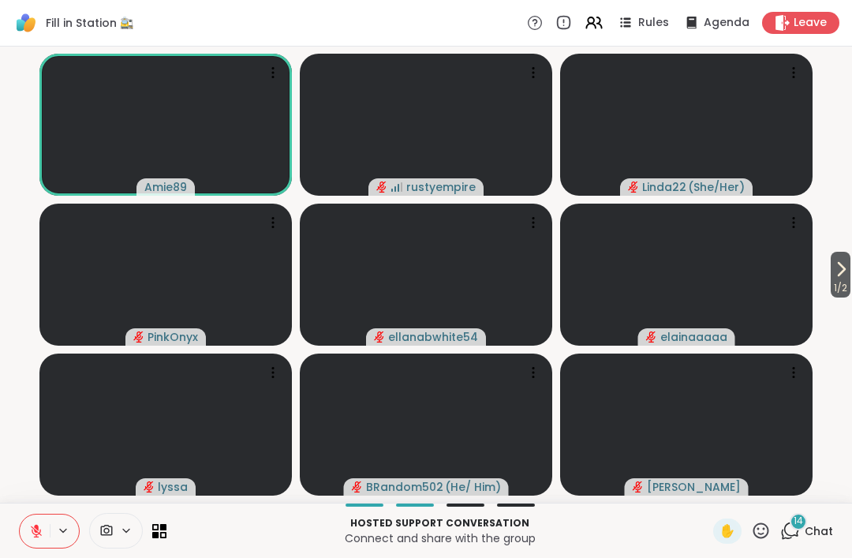
click at [810, 533] on span "Chat" at bounding box center [818, 531] width 28 height 16
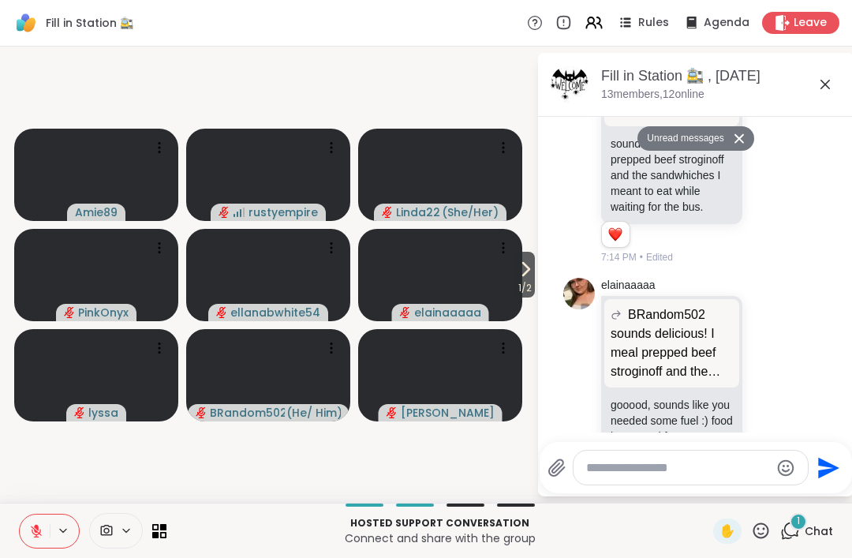
scroll to position [1831, 0]
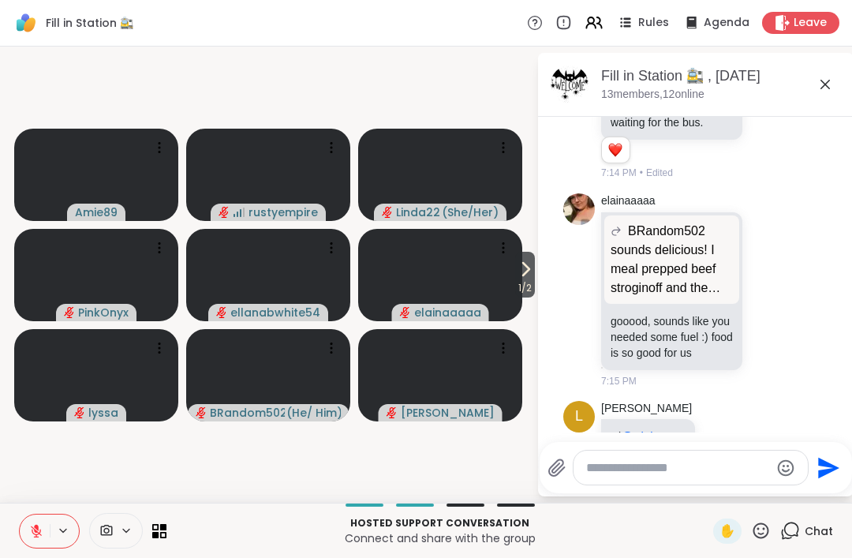
click at [614, 462] on textarea "Type your message" at bounding box center [678, 468] width 184 height 16
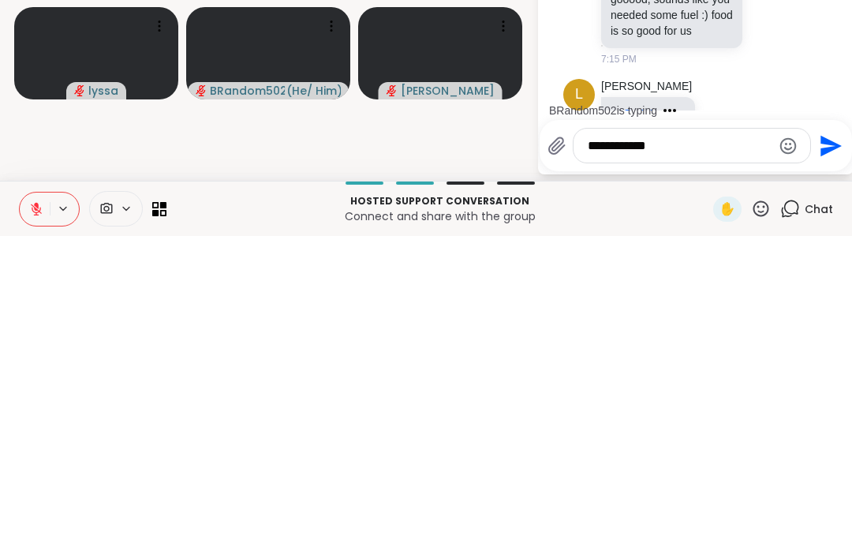
type textarea "**********"
click at [820, 457] on icon "Send" at bounding box center [830, 467] width 21 height 21
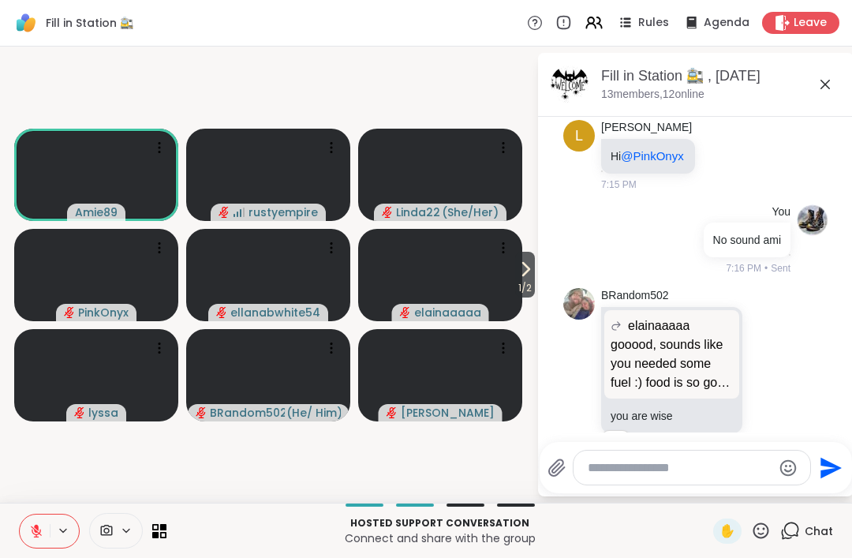
scroll to position [2134, 0]
click at [627, 460] on textarea "Type your message" at bounding box center [680, 468] width 184 height 16
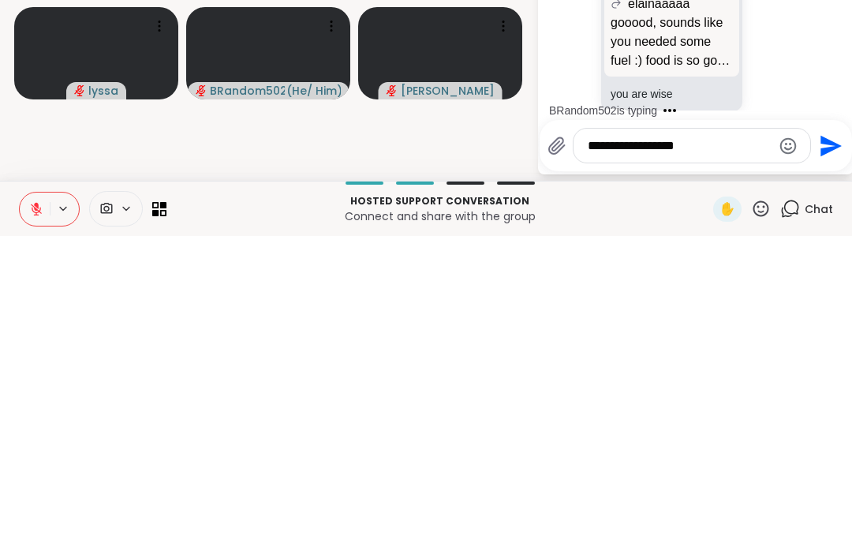
type textarea "**********"
click at [816, 455] on icon "Send" at bounding box center [828, 467] width 25 height 25
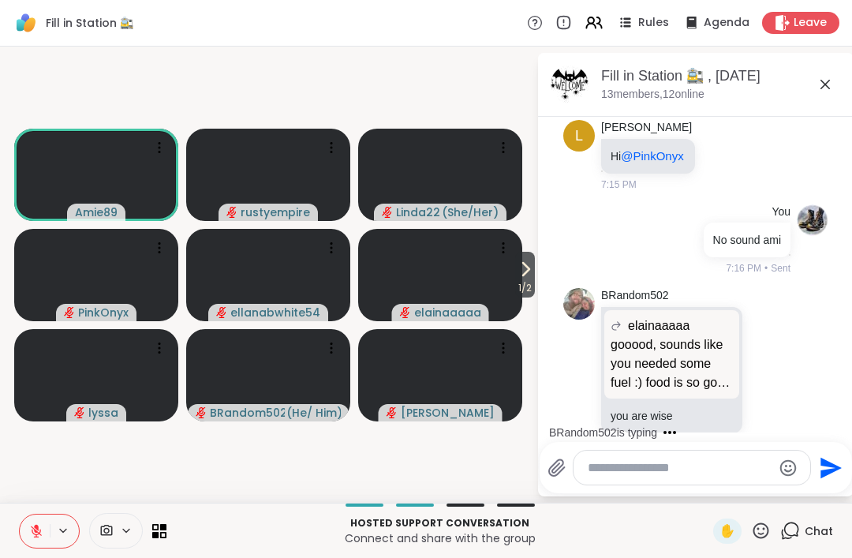
scroll to position [2218, 0]
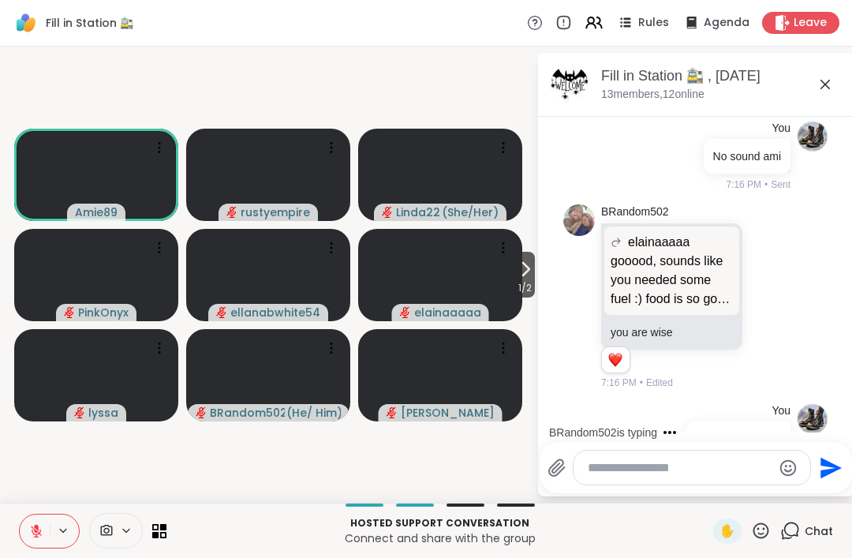
click at [699, 461] on textarea "Type your message" at bounding box center [680, 468] width 184 height 16
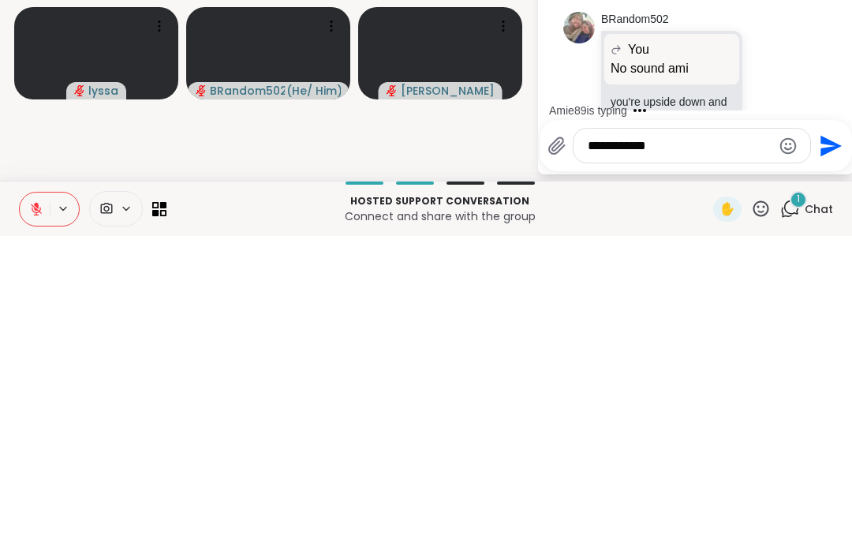
scroll to position [2524, 0]
type textarea "**********"
click at [816, 455] on icon "Send" at bounding box center [828, 467] width 25 height 25
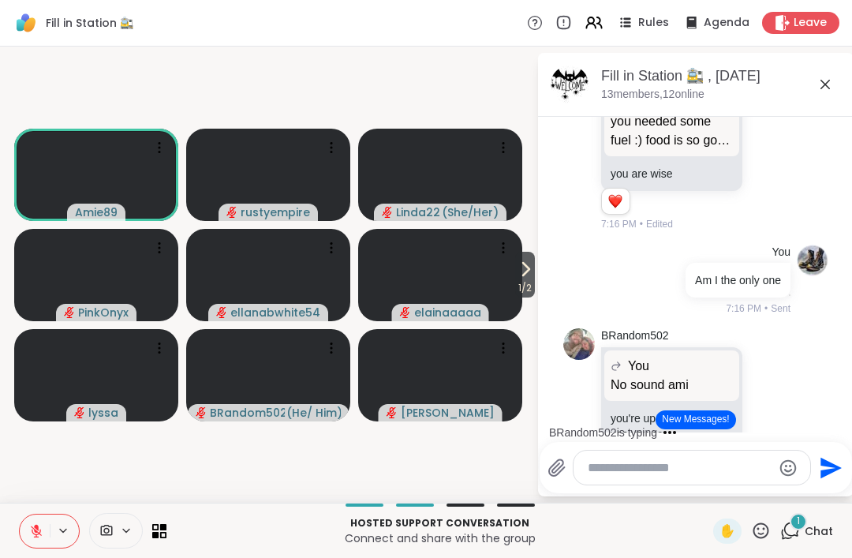
scroll to position [2322, 0]
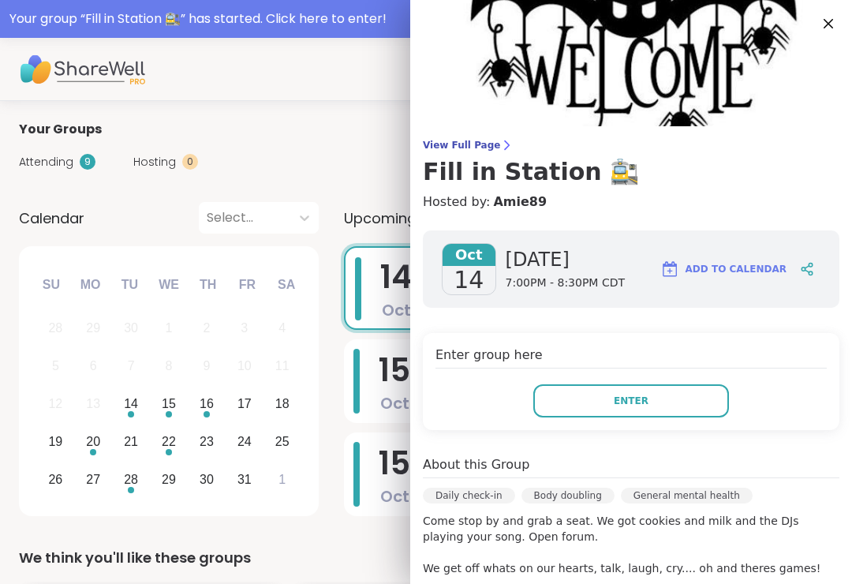
click at [592, 396] on button "Enter" at bounding box center [631, 400] width 196 height 33
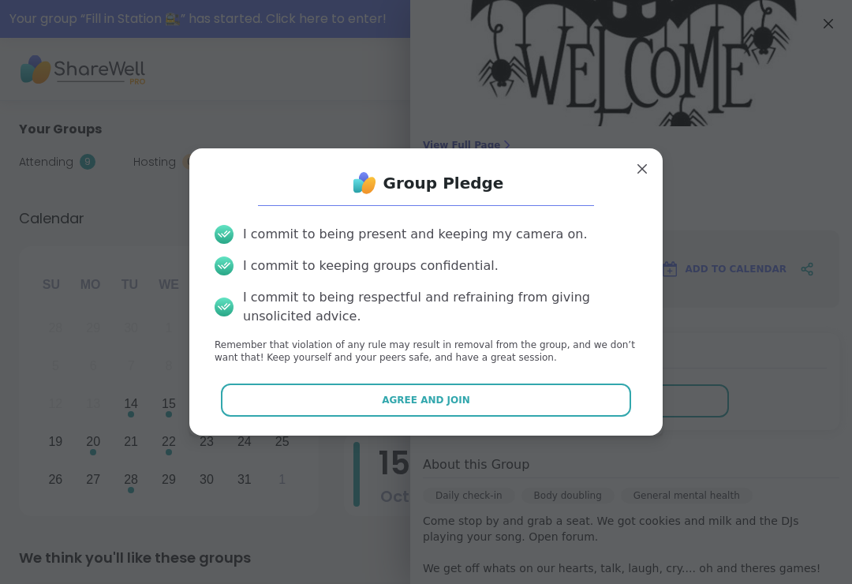
click at [480, 399] on button "Agree and Join" at bounding box center [426, 399] width 411 height 33
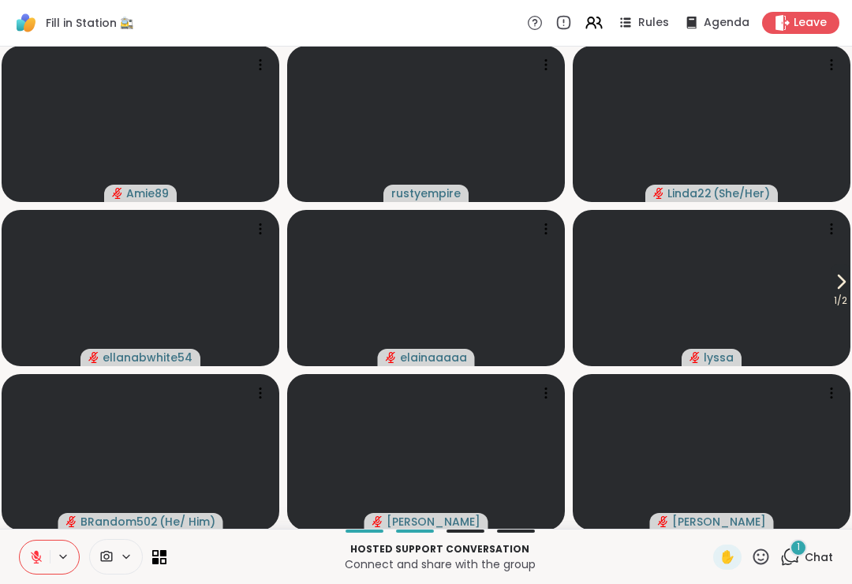
click at [813, 544] on div "1 Chat" at bounding box center [806, 556] width 53 height 25
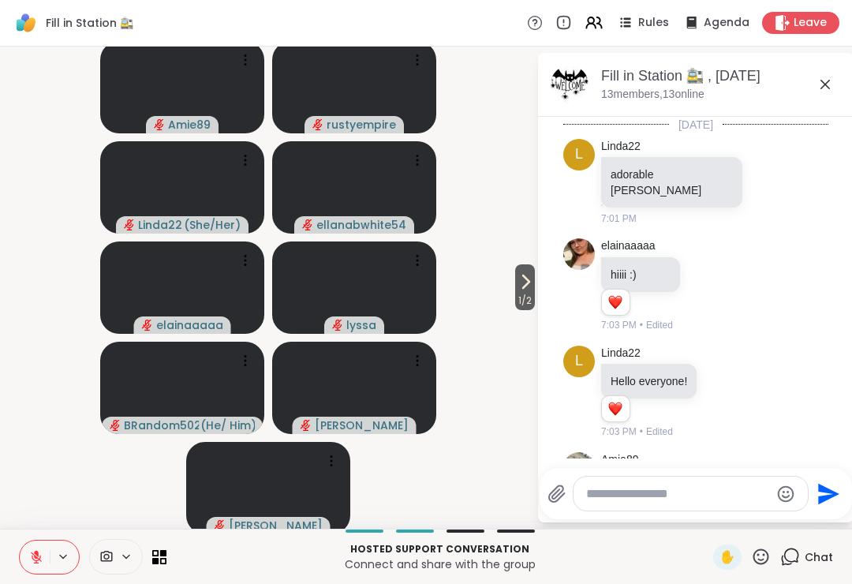
scroll to position [2973, 0]
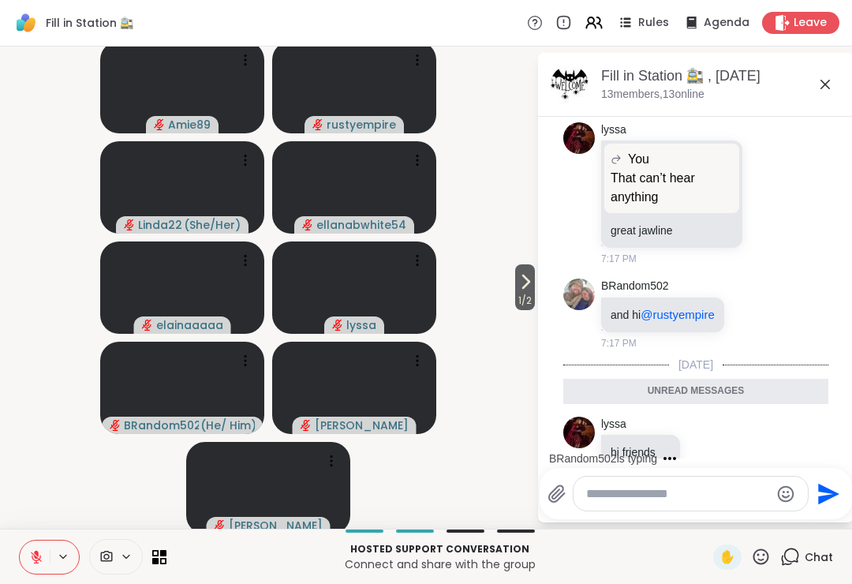
click at [815, 544] on div "Chat" at bounding box center [806, 556] width 53 height 25
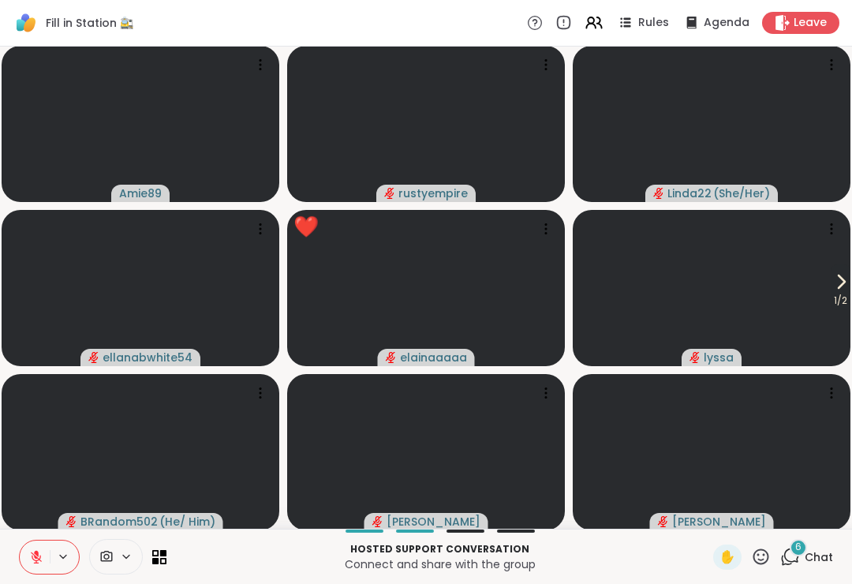
click at [759, 547] on icon at bounding box center [761, 556] width 20 height 20
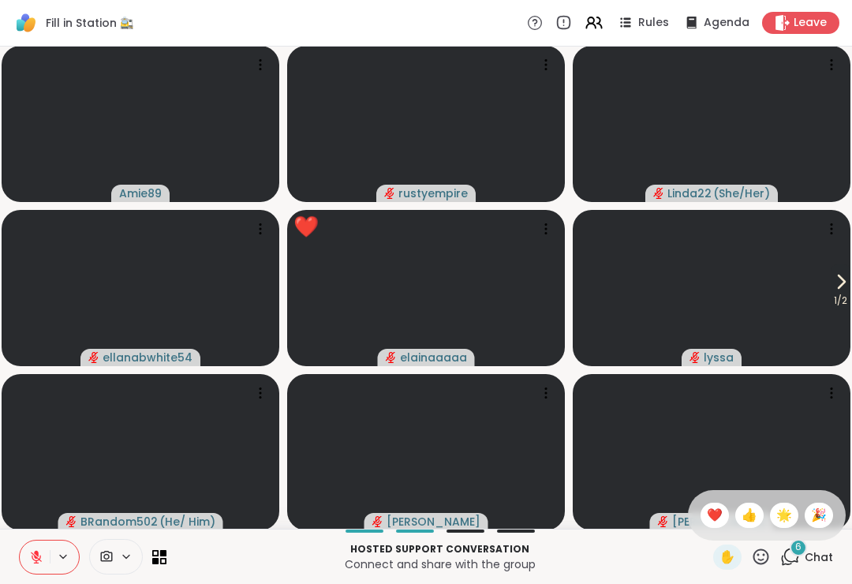
click at [707, 507] on span "❤️" at bounding box center [715, 514] width 16 height 19
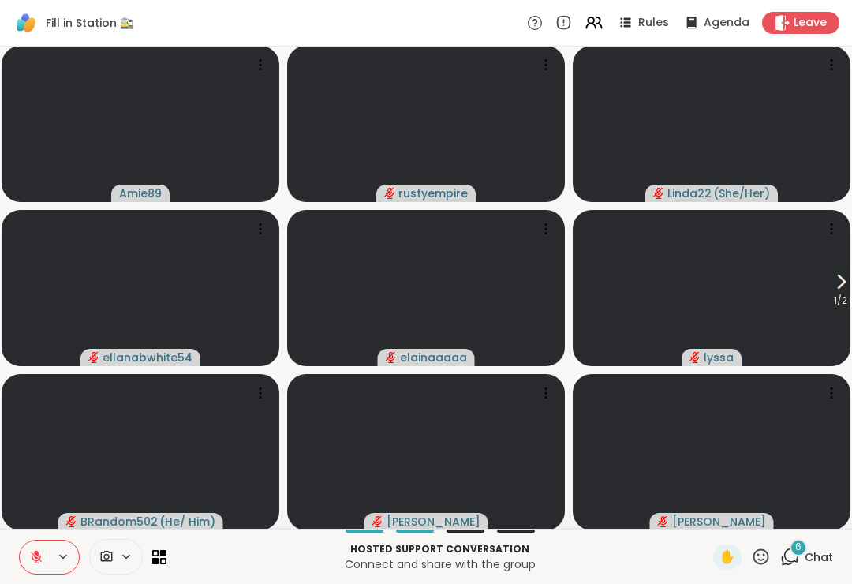
click at [825, 567] on div "6 Chat" at bounding box center [806, 556] width 53 height 25
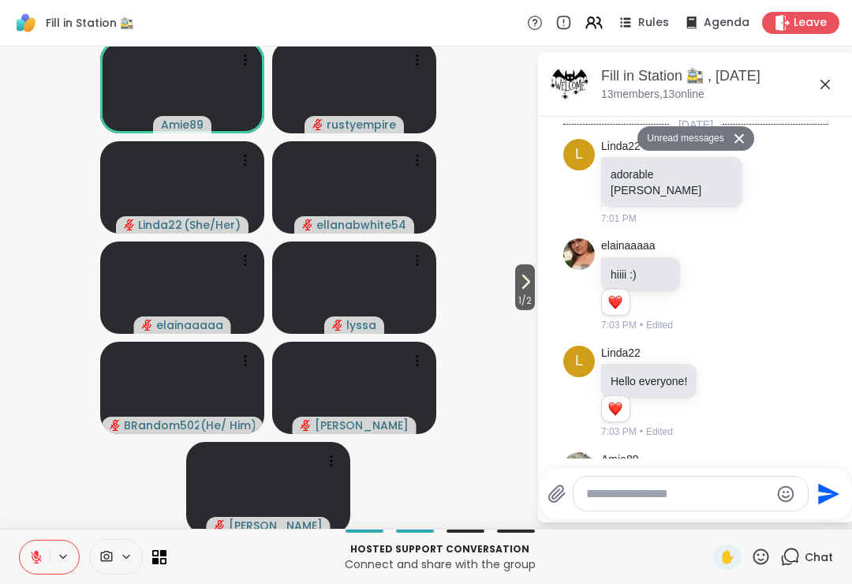
scroll to position [4051, 0]
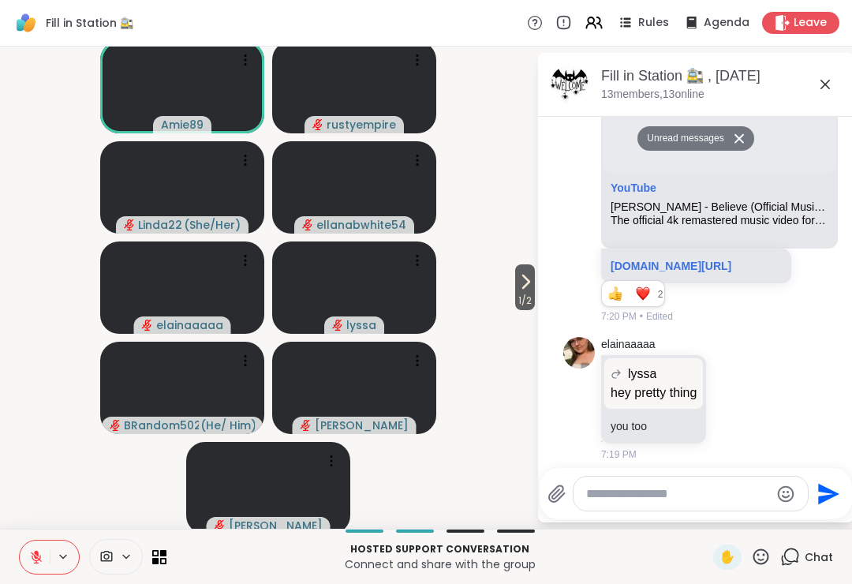
click at [628, 496] on textarea "Type your message" at bounding box center [678, 494] width 184 height 16
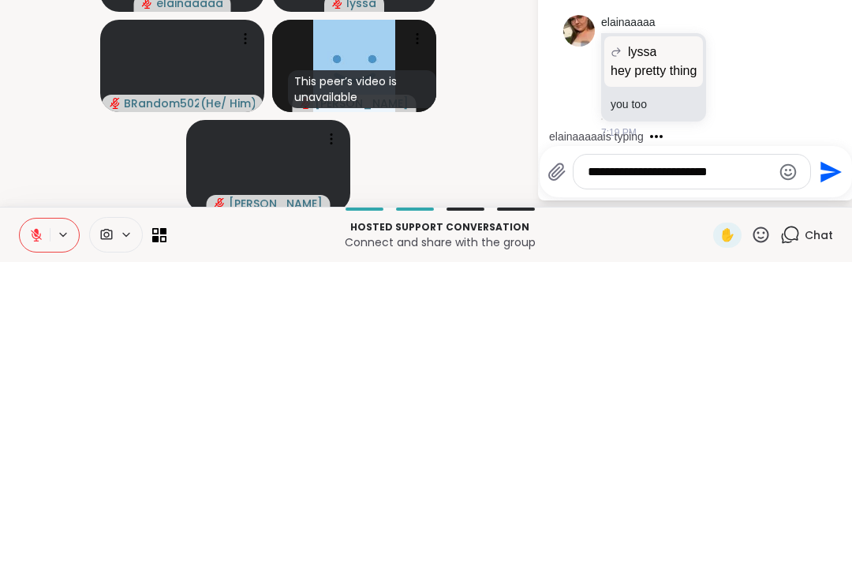
type textarea "**********"
click at [817, 481] on icon "Send" at bounding box center [828, 493] width 25 height 25
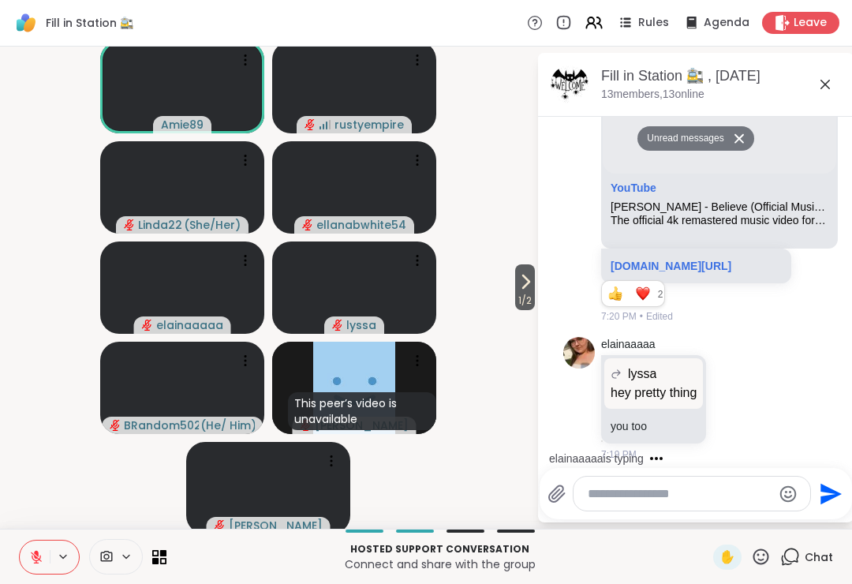
scroll to position [4113, 0]
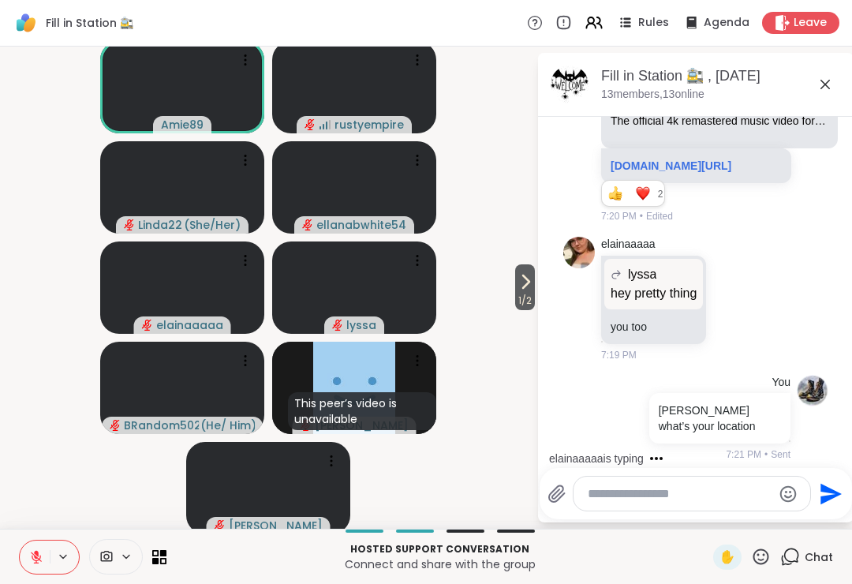
click at [30, 555] on icon at bounding box center [36, 557] width 14 height 14
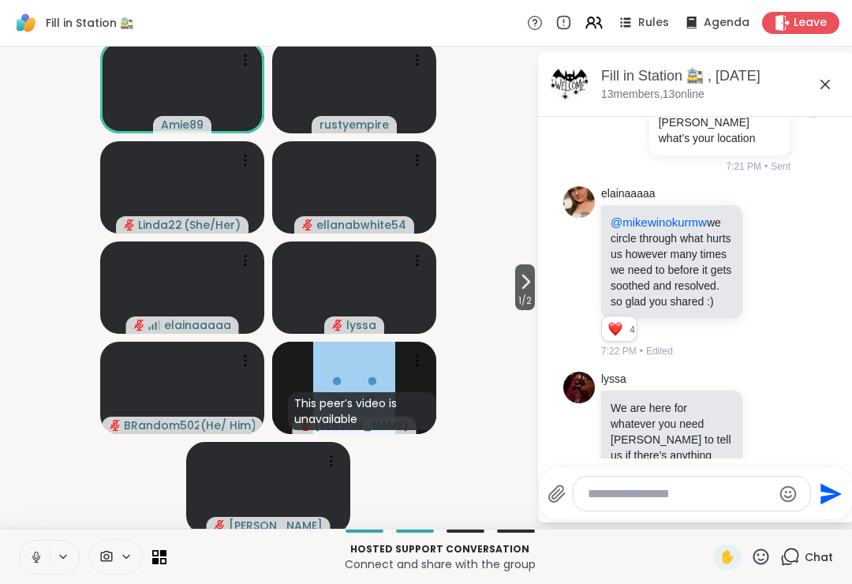
scroll to position [4402, 0]
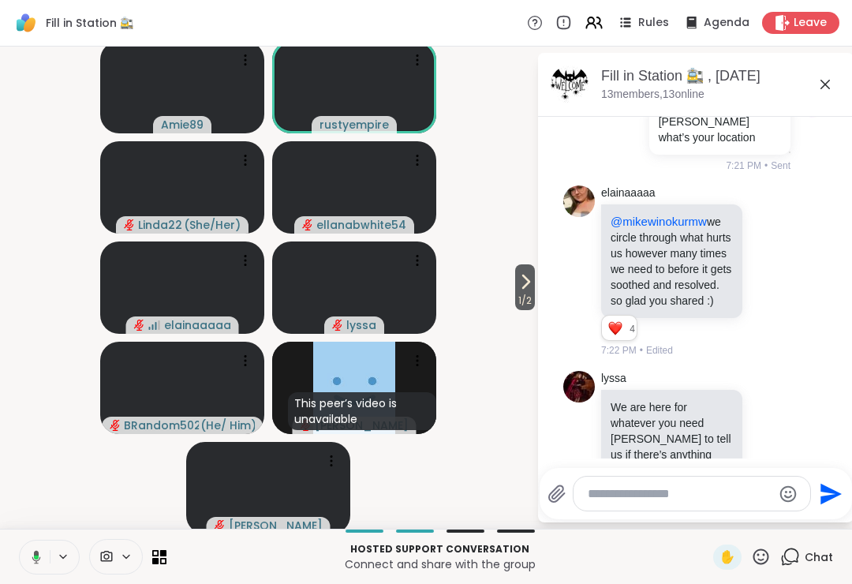
click at [24, 482] on video-player-container "1 / 2 Amie89 rustyempire Linda22 ( She/Her ) ellanabwhite54 elainaaaaa lyssa BR…" at bounding box center [267, 287] width 517 height 469
click at [44, 569] on button at bounding box center [33, 556] width 32 height 33
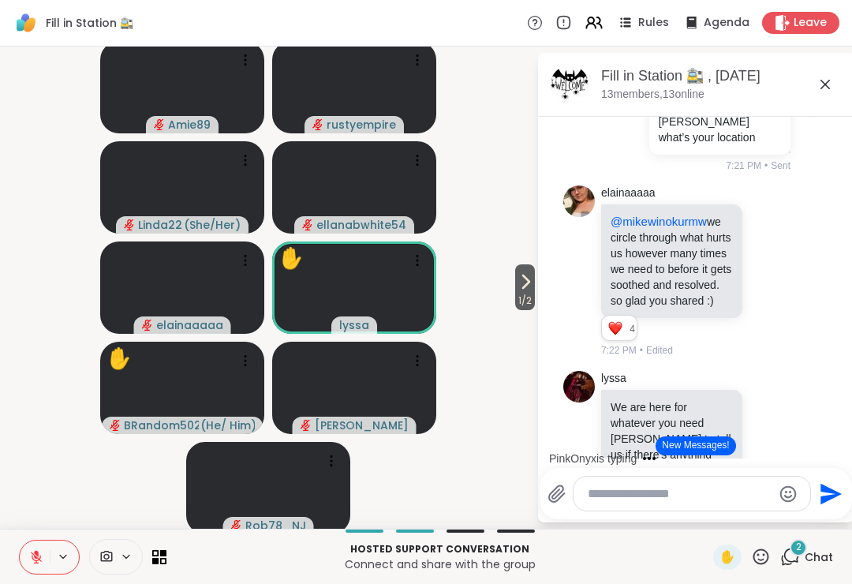
click at [718, 555] on div "✋" at bounding box center [727, 556] width 28 height 25
click at [759, 554] on icon at bounding box center [761, 556] width 16 height 16
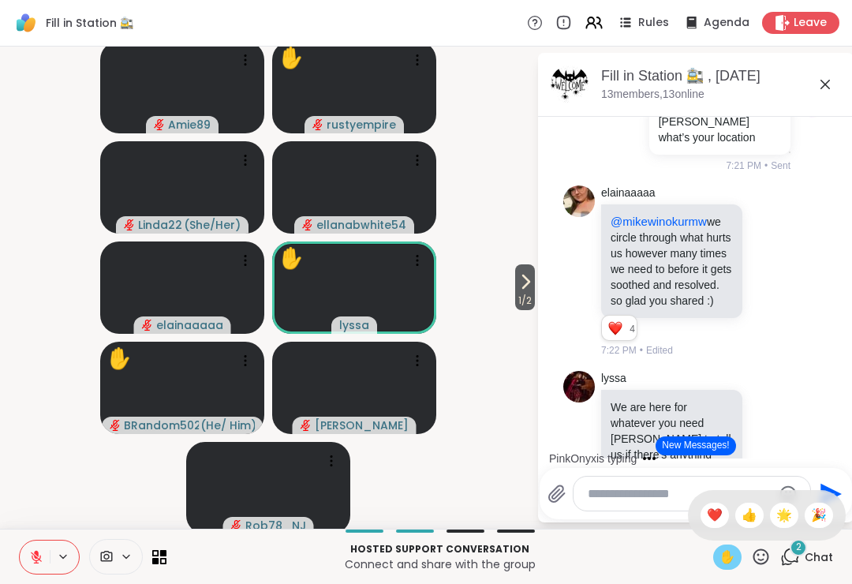
click at [747, 513] on span "👍" at bounding box center [749, 514] width 16 height 19
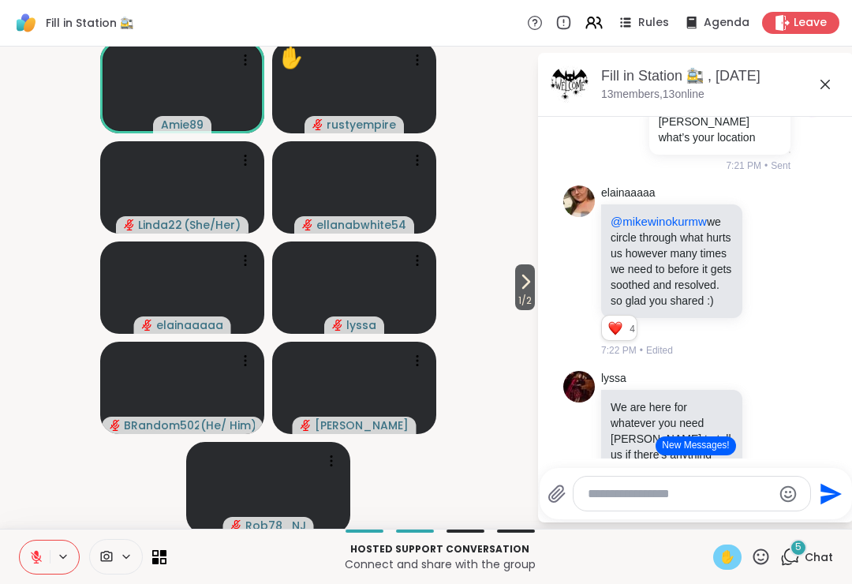
click at [34, 552] on icon at bounding box center [36, 557] width 14 height 14
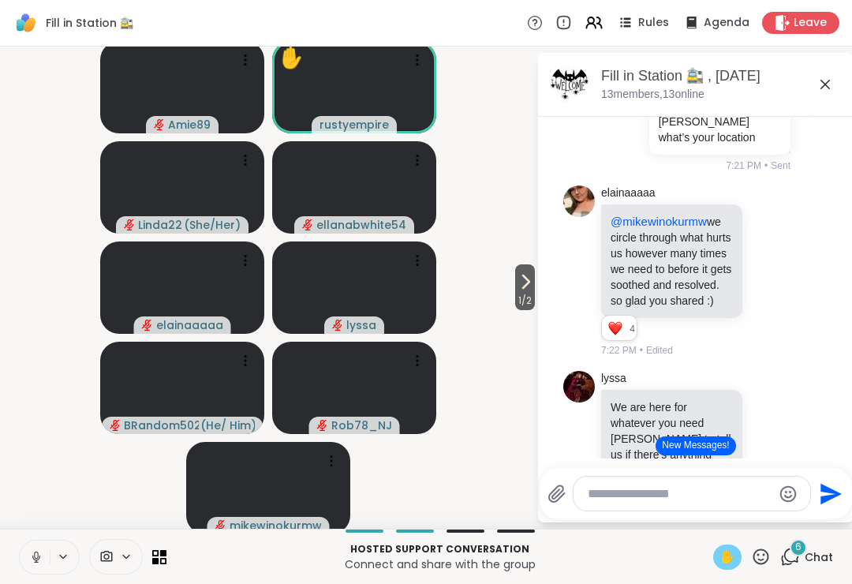
click at [44, 573] on button at bounding box center [35, 556] width 30 height 33
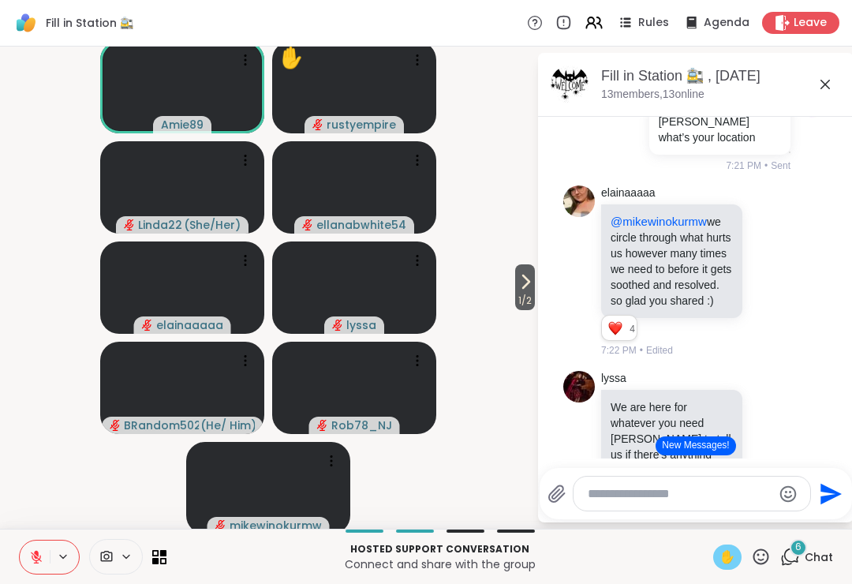
click at [808, 552] on span "Chat" at bounding box center [818, 557] width 28 height 16
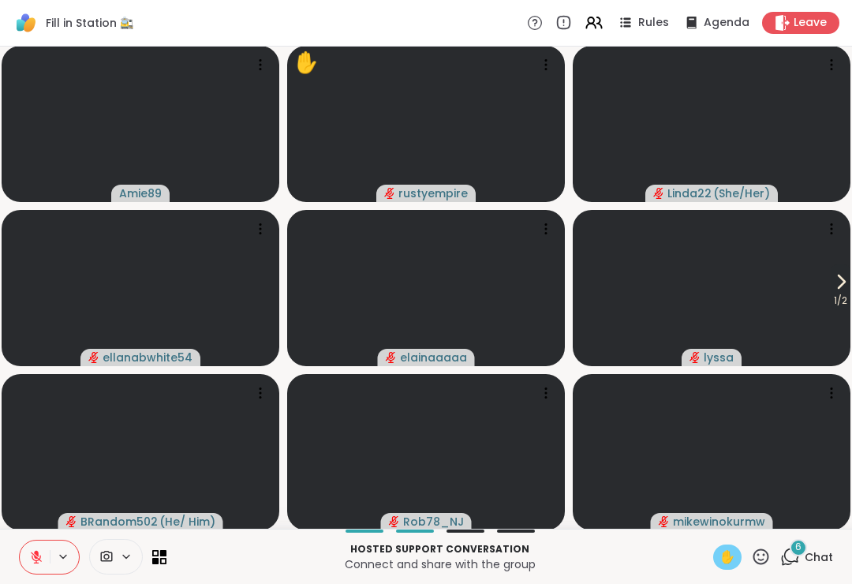
click at [815, 553] on span "Chat" at bounding box center [818, 557] width 28 height 16
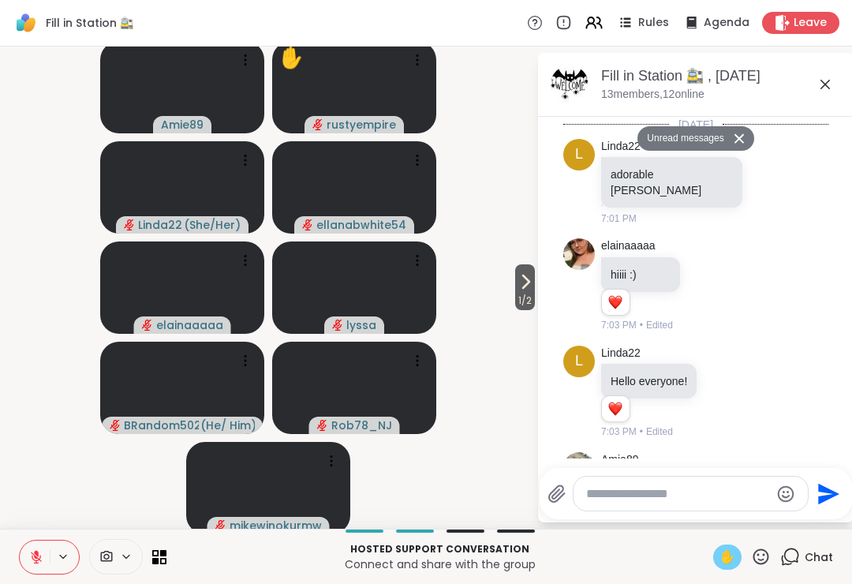
scroll to position [5554, 0]
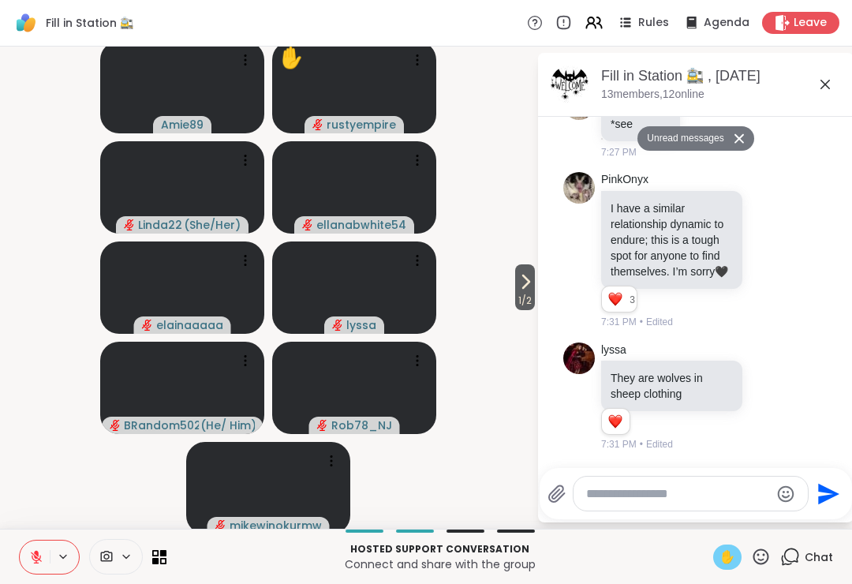
click at [768, 397] on icon at bounding box center [769, 398] width 5 height 2
click at [606, 375] on div "Select Reaction: Thumbs up" at bounding box center [609, 371] width 14 height 14
click at [808, 345] on div "lyssa They are wolves in sheep clothing 1 1 2 2 7:32 PM • Edited" at bounding box center [695, 397] width 265 height 122
click at [755, 558] on icon at bounding box center [761, 556] width 16 height 16
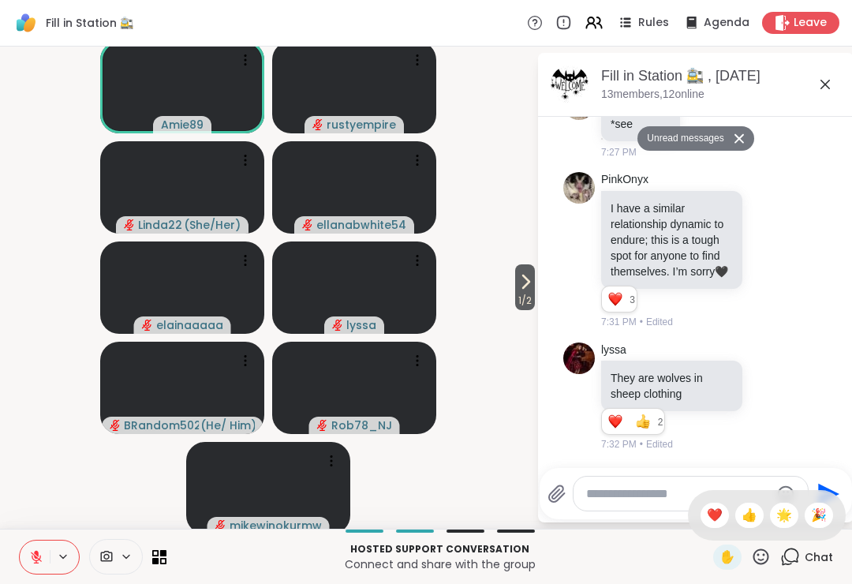
click at [751, 519] on span "👍" at bounding box center [749, 514] width 16 height 19
click at [720, 566] on div "✋" at bounding box center [727, 556] width 28 height 25
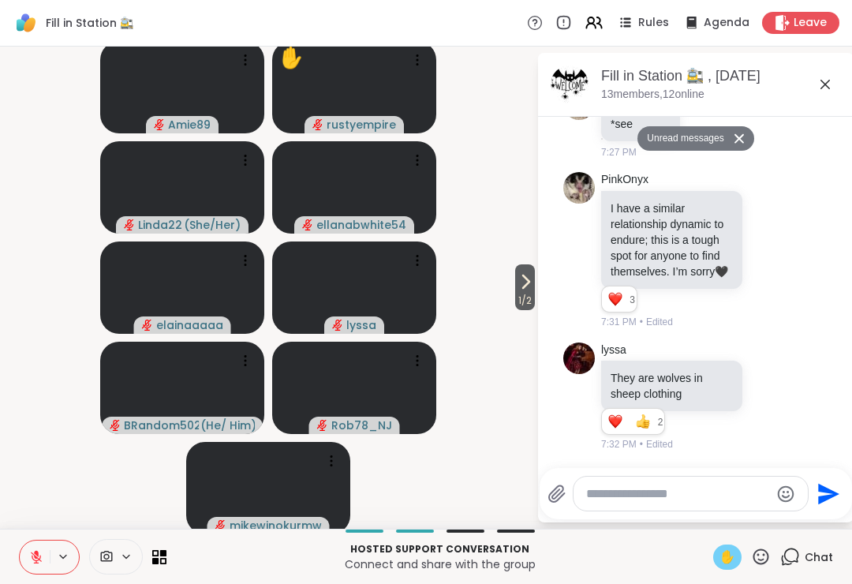
click at [626, 480] on div at bounding box center [690, 493] width 234 height 34
click at [617, 490] on textarea "Type your message" at bounding box center [678, 494] width 184 height 16
click at [28, 559] on button at bounding box center [35, 556] width 30 height 33
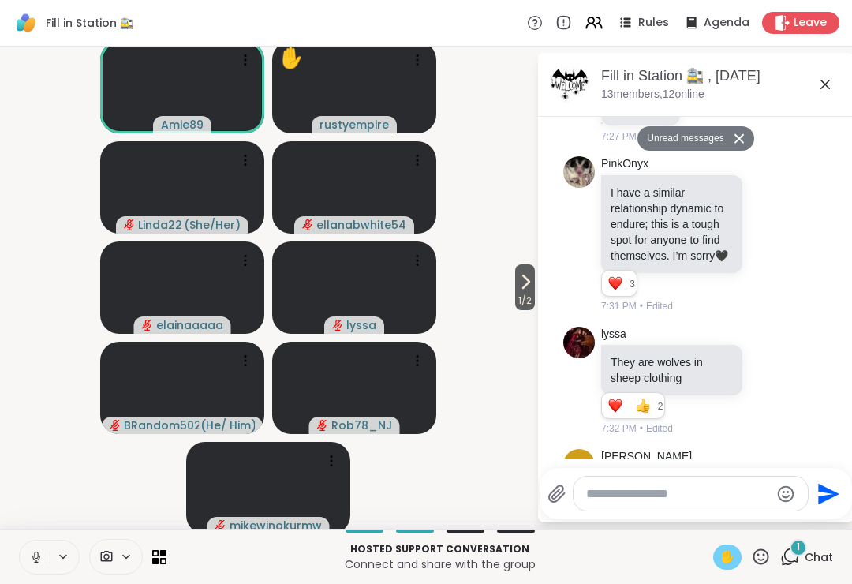
scroll to position [5601, 0]
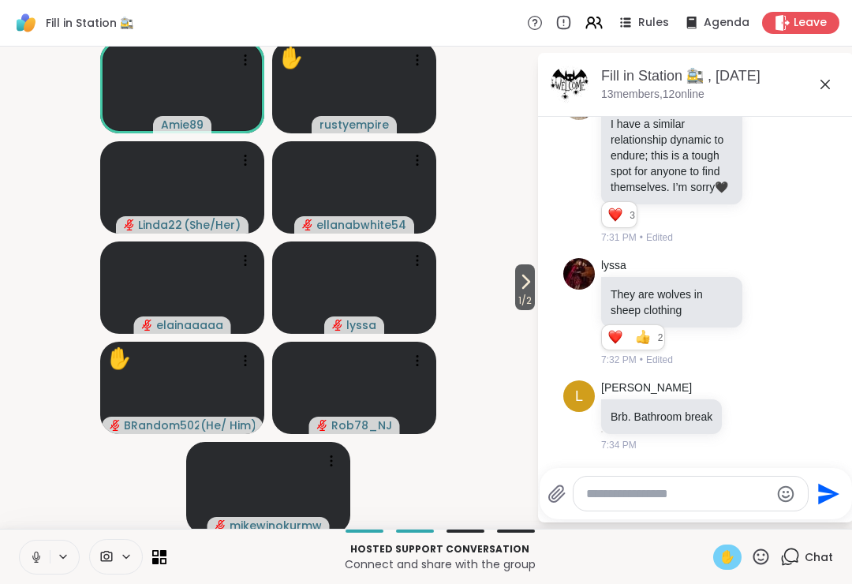
click at [609, 493] on textarea "Type your message" at bounding box center [678, 494] width 184 height 16
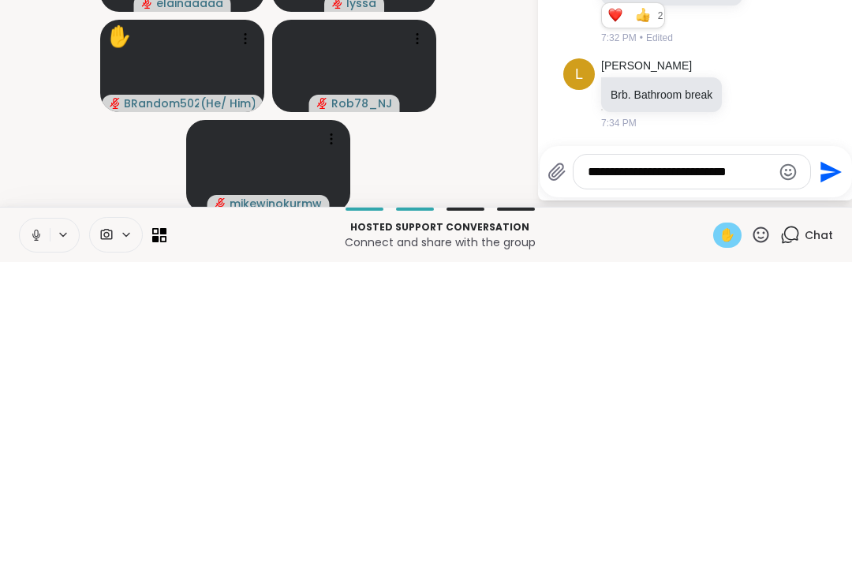
type textarea "**********"
click at [830, 481] on icon "Send" at bounding box center [828, 493] width 25 height 25
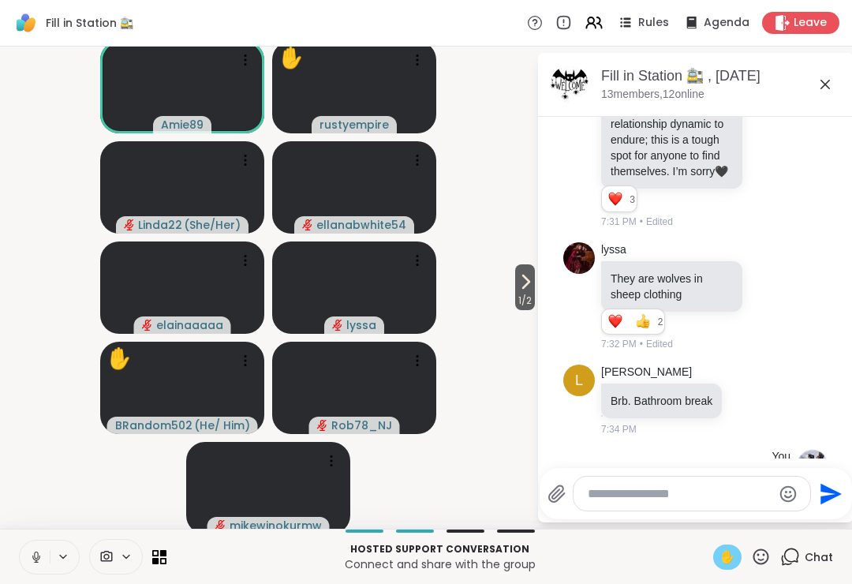
scroll to position [5700, 0]
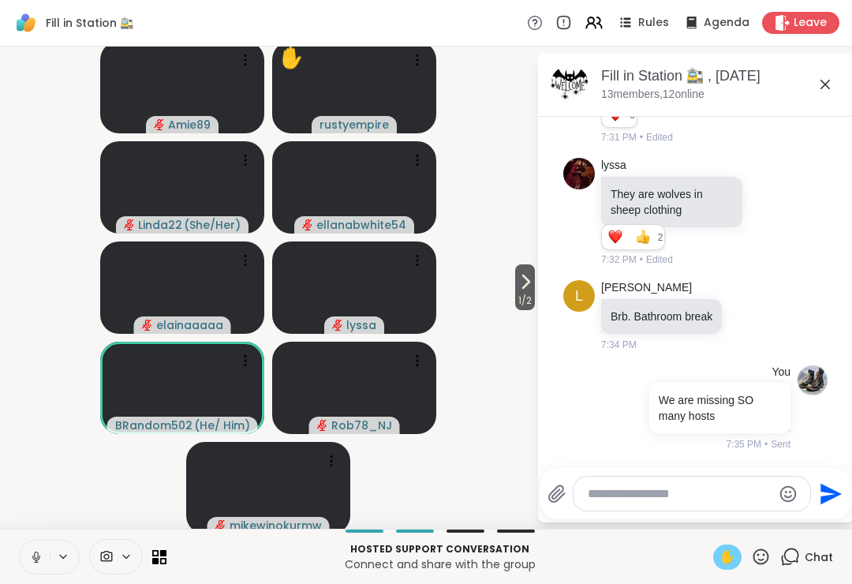
click at [35, 558] on icon at bounding box center [36, 557] width 14 height 14
click at [607, 491] on textarea "Type your message" at bounding box center [680, 494] width 184 height 16
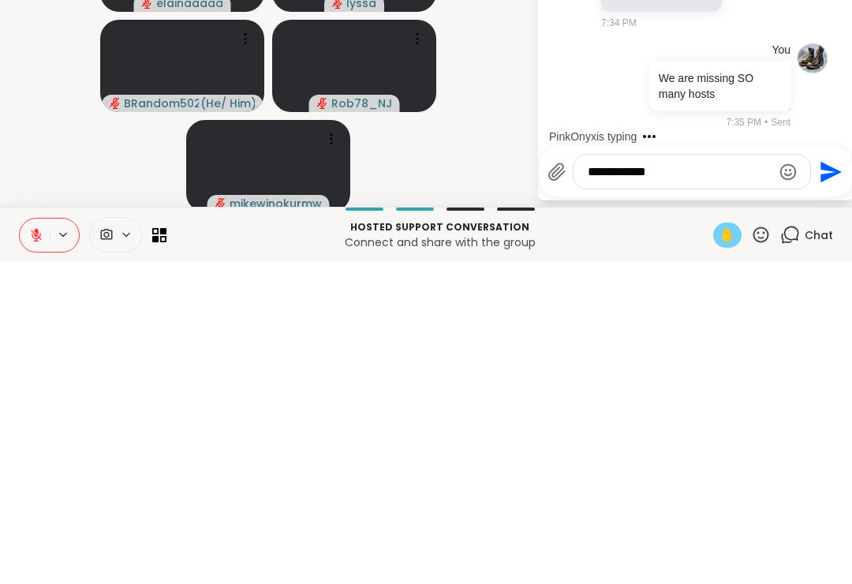
scroll to position [5799, 0]
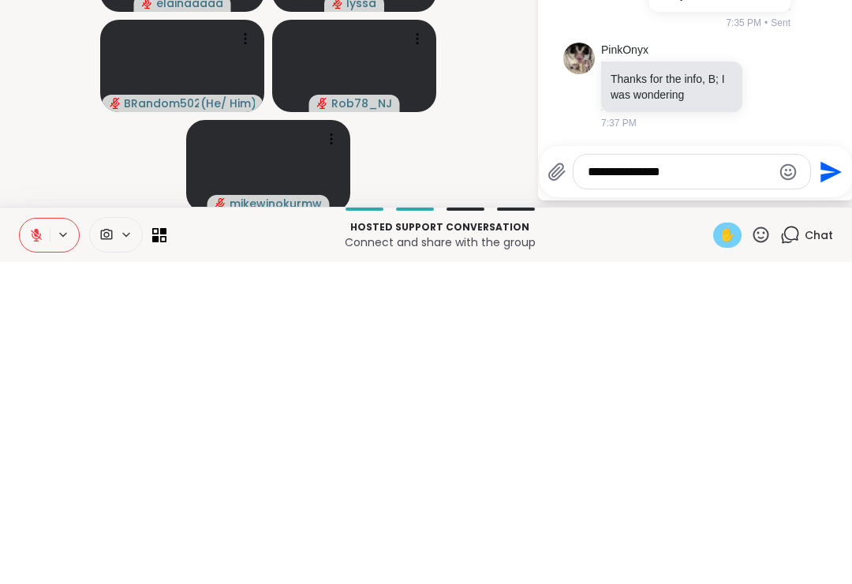
type textarea "**********"
click at [823, 483] on icon "Send" at bounding box center [830, 493] width 21 height 21
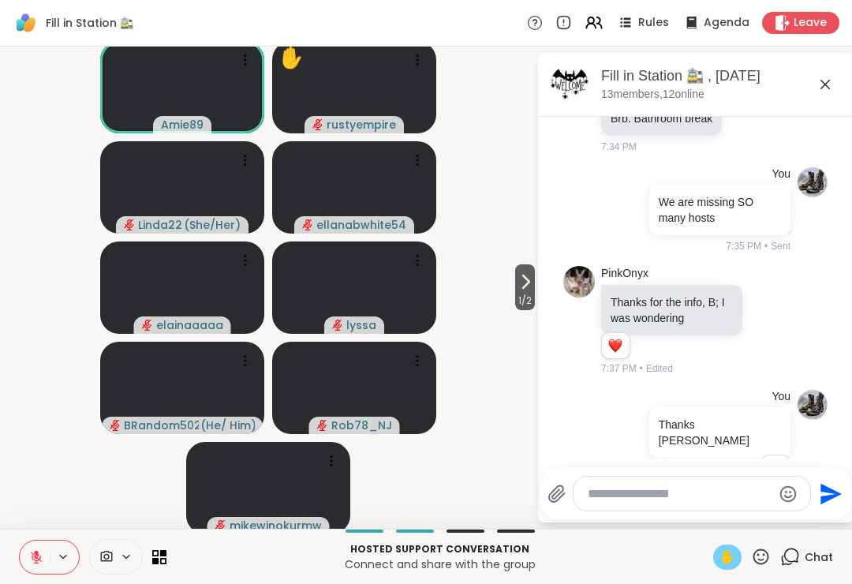
scroll to position [5927, 0]
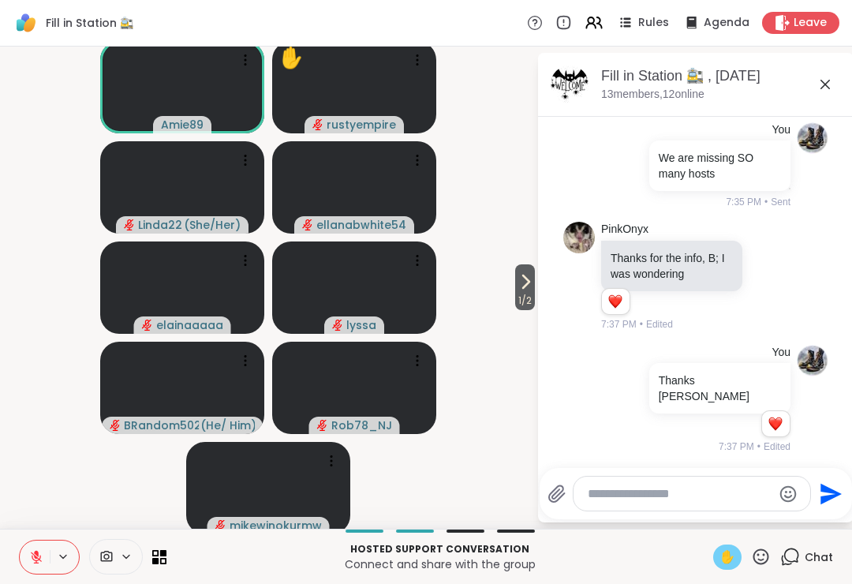
click at [727, 557] on span "✋" at bounding box center [727, 556] width 16 height 19
click at [38, 557] on icon at bounding box center [36, 557] width 14 height 14
click at [29, 569] on button at bounding box center [35, 556] width 30 height 33
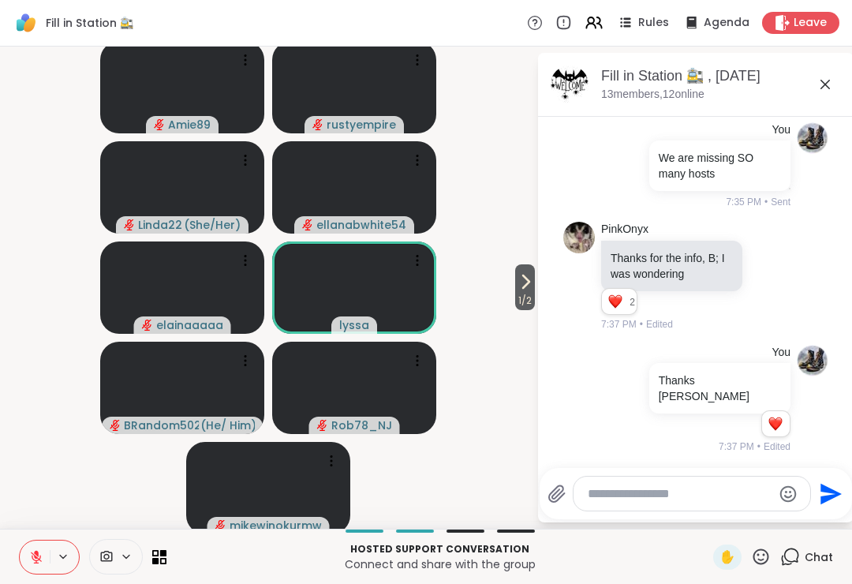
click at [717, 557] on div "✋" at bounding box center [727, 556] width 28 height 25
click at [34, 558] on icon at bounding box center [36, 557] width 14 height 14
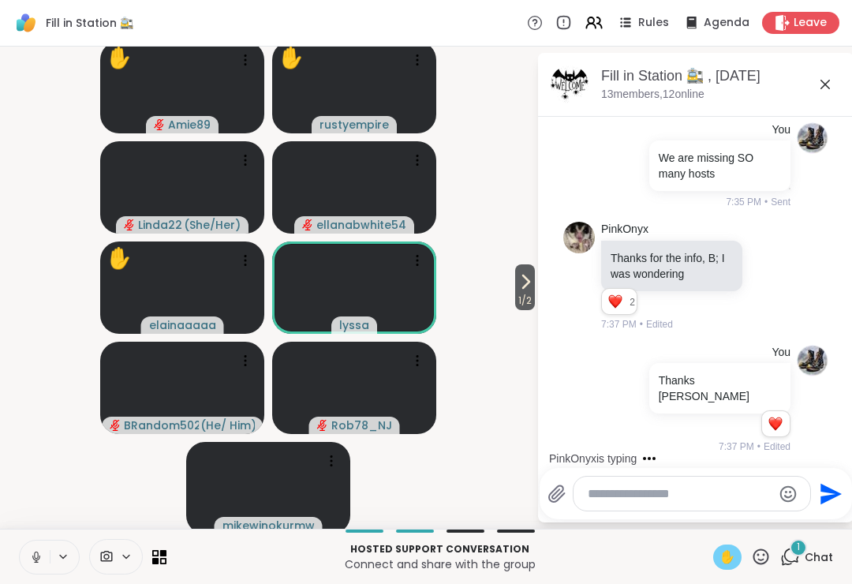
scroll to position [6011, 0]
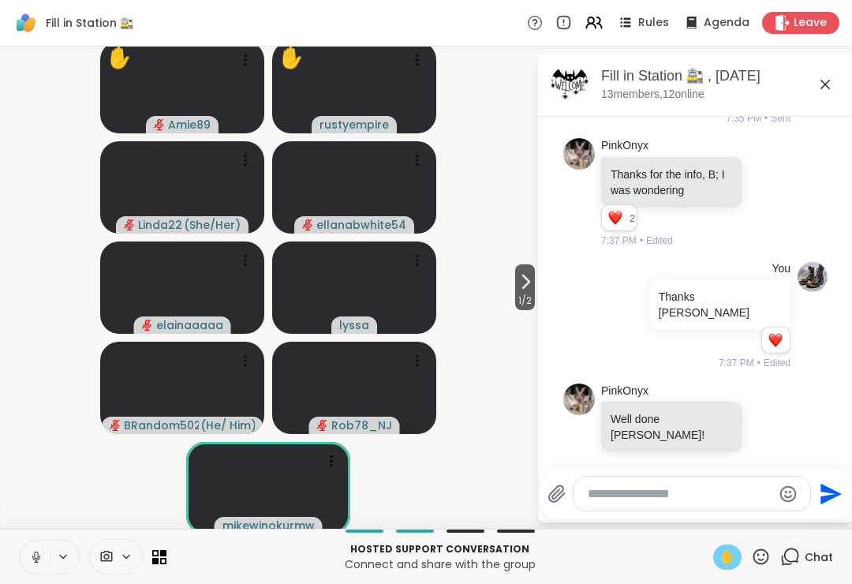
click at [720, 551] on span "✋" at bounding box center [727, 556] width 16 height 19
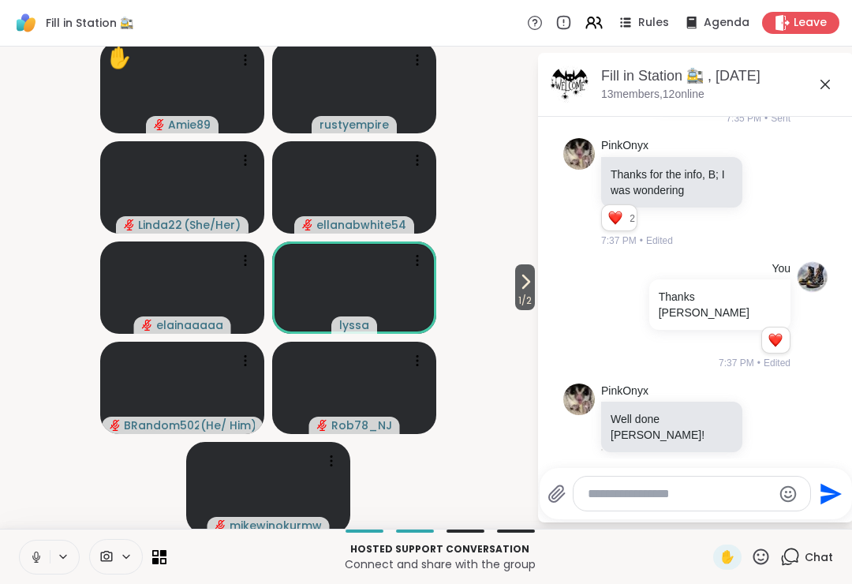
scroll to position [6033, 0]
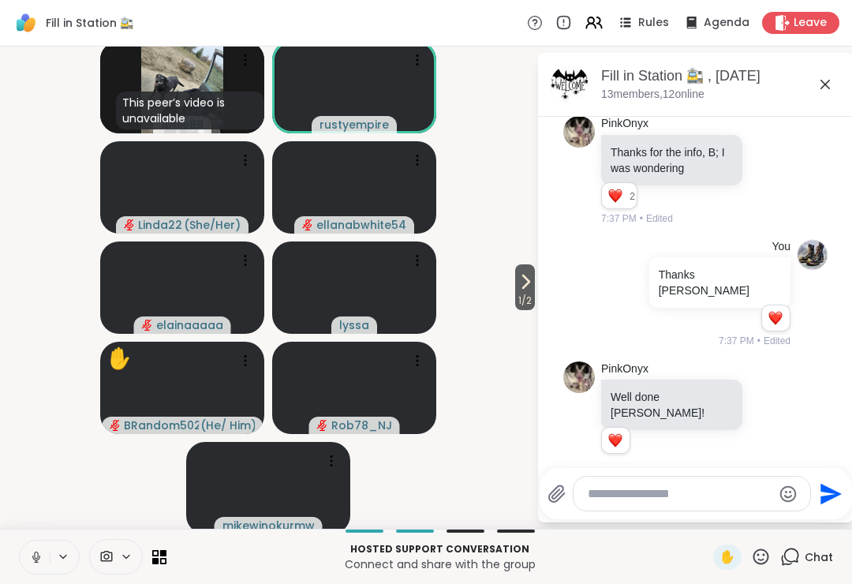
click at [36, 554] on icon at bounding box center [36, 557] width 14 height 14
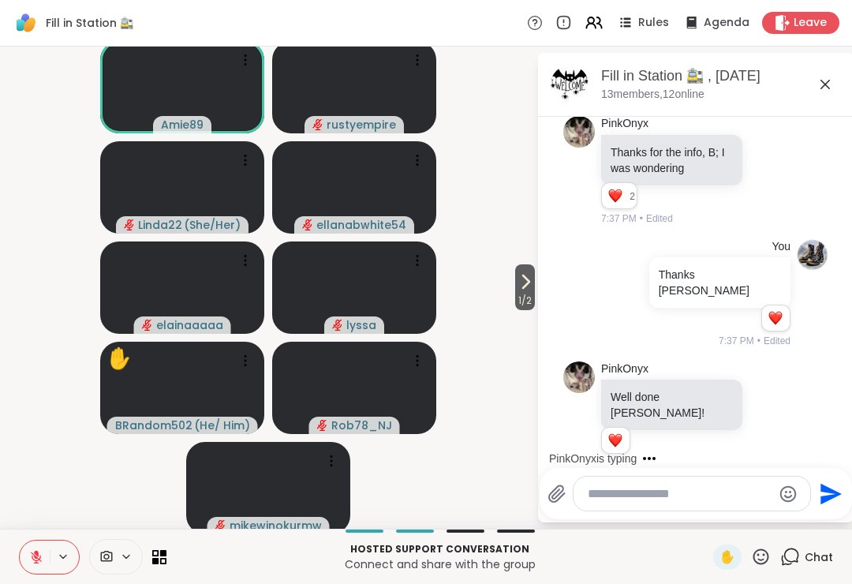
click at [13, 558] on div "Hosted support conversation Connect and share with the group ✋ Chat" at bounding box center [426, 555] width 852 height 55
click at [35, 553] on icon at bounding box center [36, 553] width 5 height 6
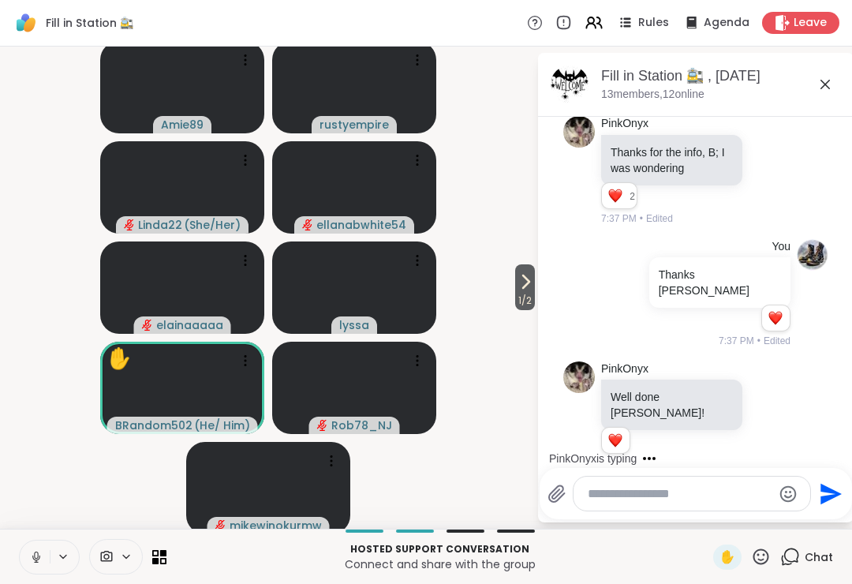
click at [34, 547] on button at bounding box center [35, 556] width 30 height 33
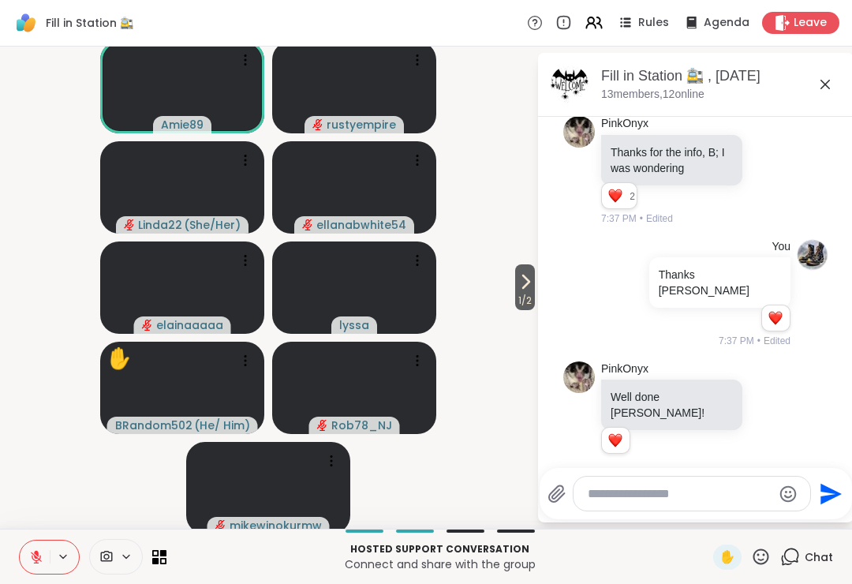
scroll to position [6132, 0]
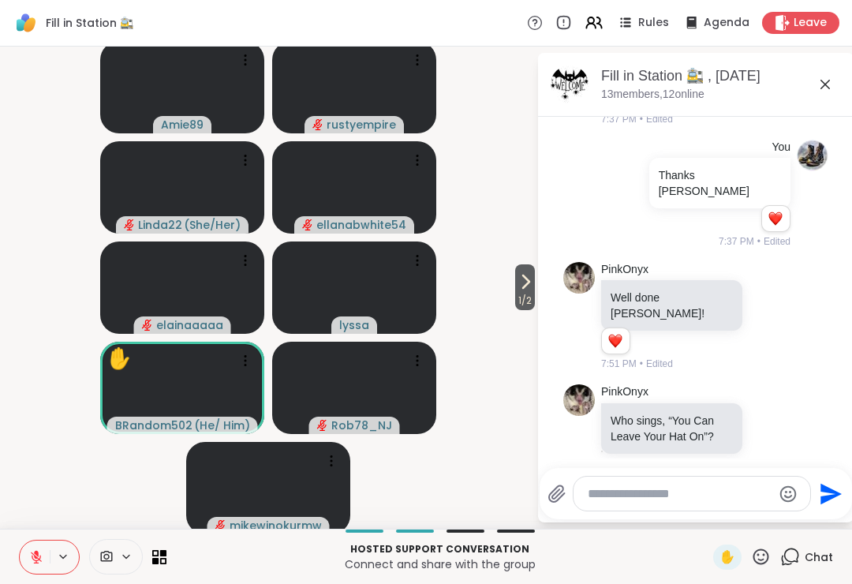
click at [33, 545] on button at bounding box center [35, 556] width 30 height 33
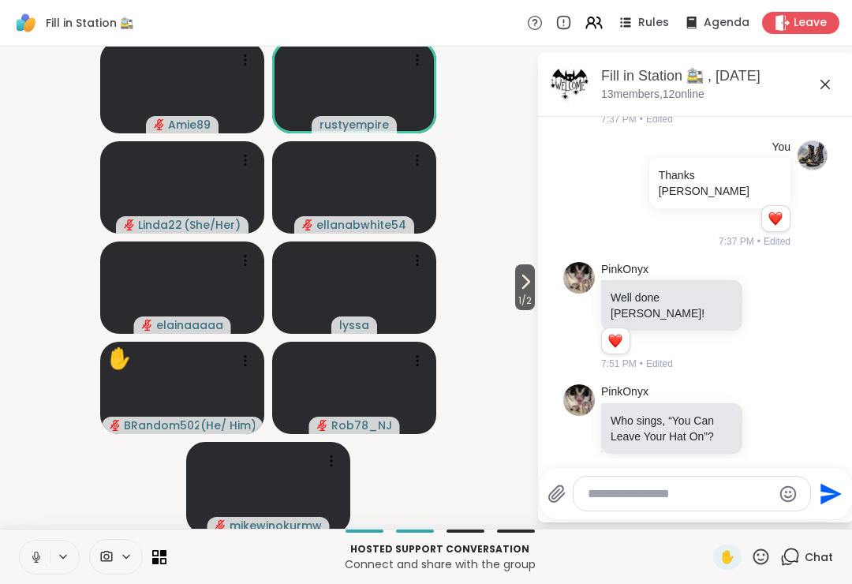
click at [37, 558] on icon at bounding box center [36, 554] width 4 height 7
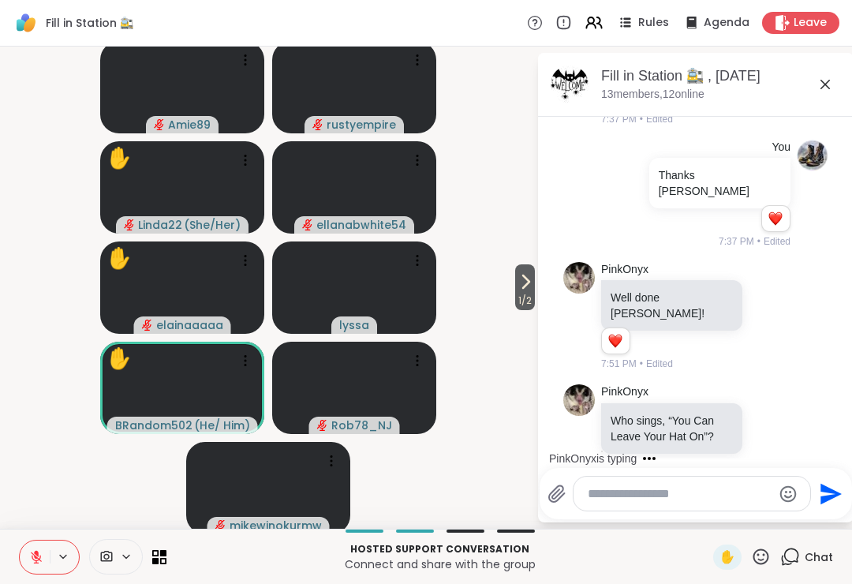
scroll to position [6231, 0]
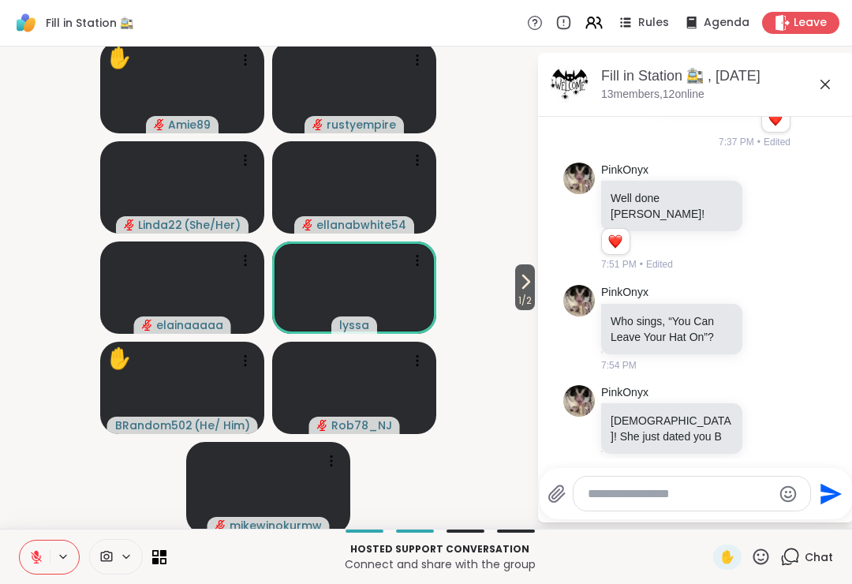
click at [769, 546] on icon at bounding box center [761, 556] width 20 height 20
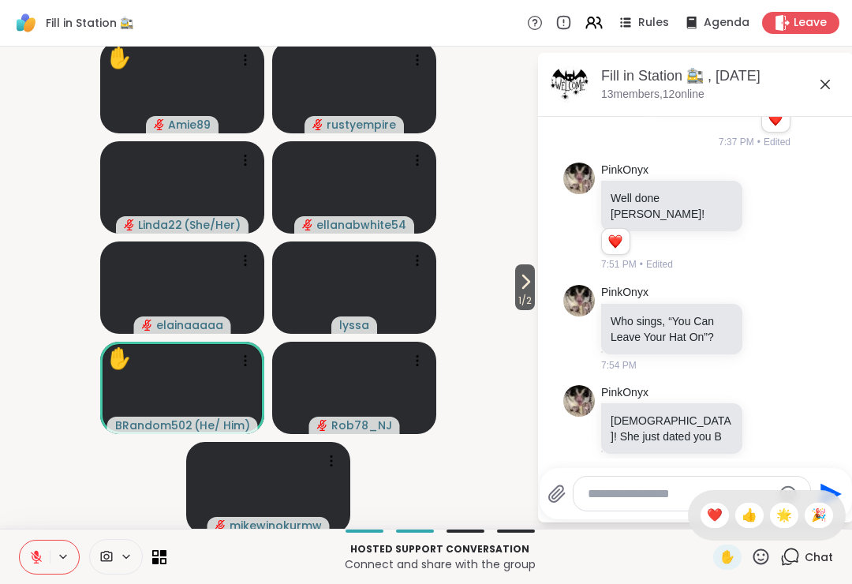
click at [770, 517] on div "🌟" at bounding box center [784, 514] width 28 height 25
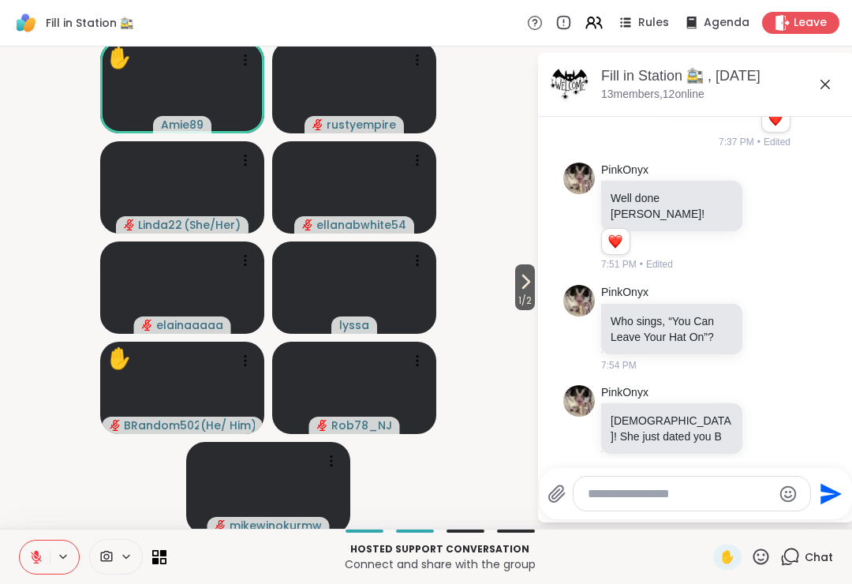
click at [42, 544] on button at bounding box center [35, 556] width 30 height 33
click at [27, 548] on button at bounding box center [33, 556] width 32 height 33
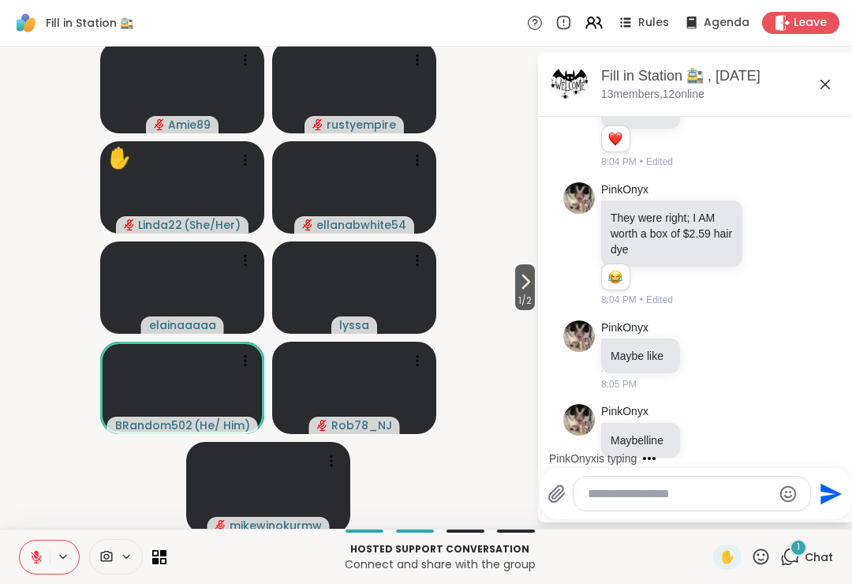
scroll to position [6862, 0]
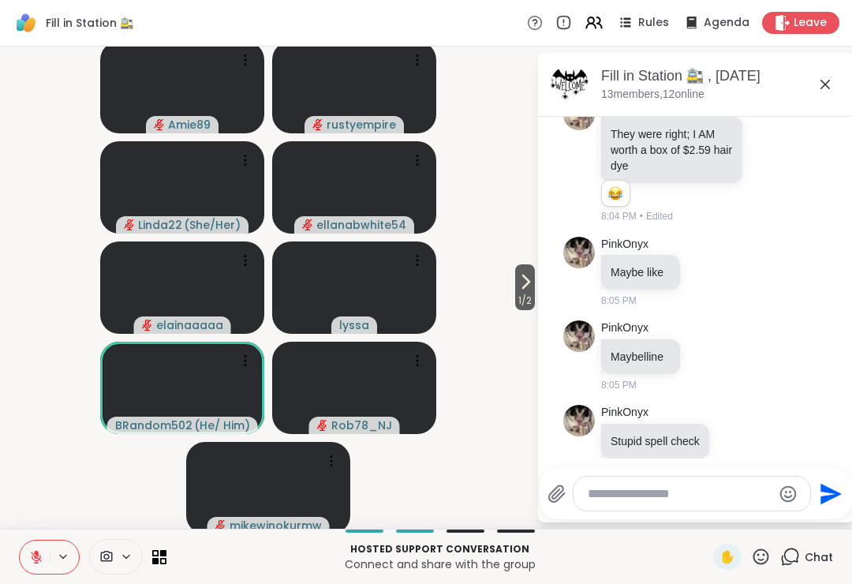
click at [610, 486] on textarea "Type your message" at bounding box center [680, 494] width 184 height 16
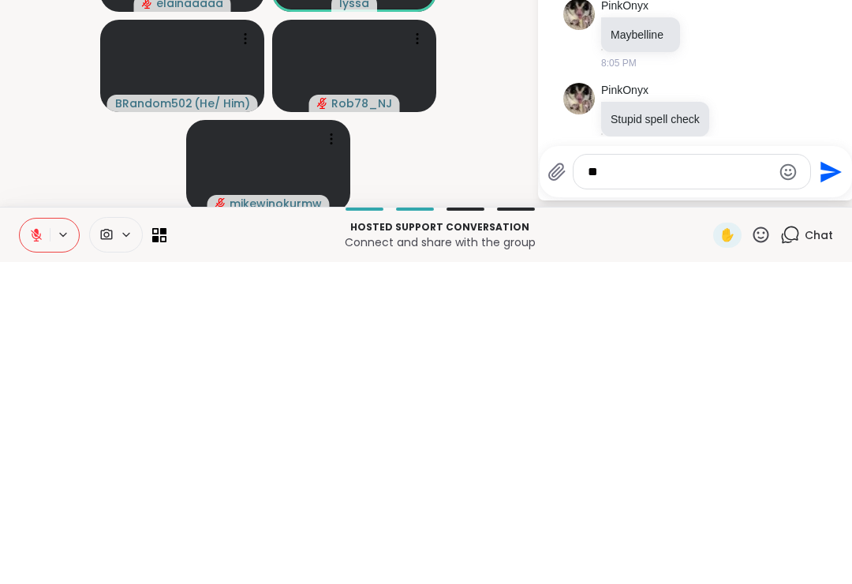
type textarea "***"
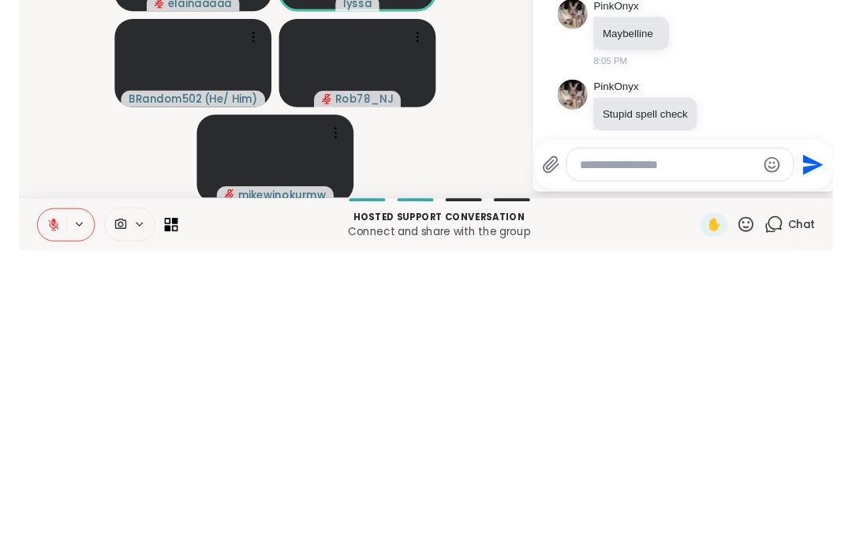
scroll to position [6946, 0]
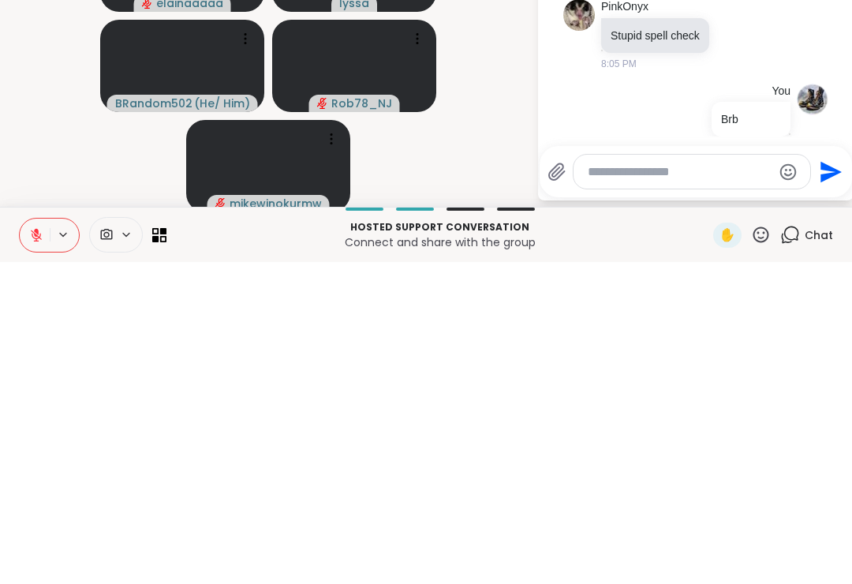
click at [816, 481] on icon "Send" at bounding box center [828, 493] width 25 height 25
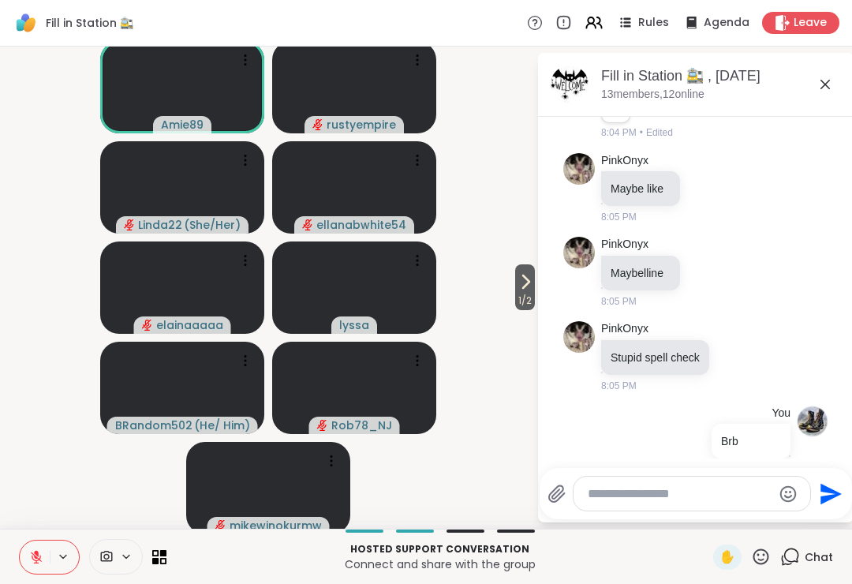
click at [795, 17] on span "Leave" at bounding box center [809, 23] width 33 height 16
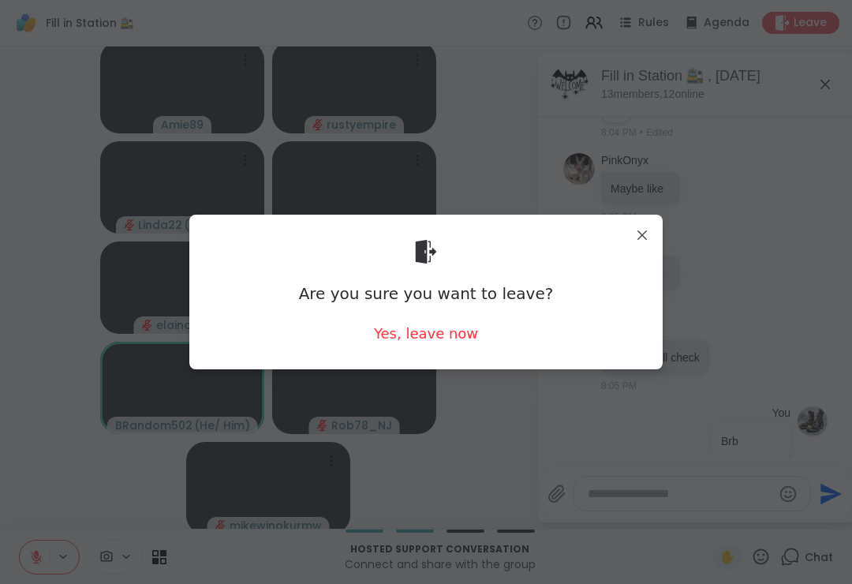
click at [411, 326] on div "Yes, leave now" at bounding box center [426, 333] width 104 height 20
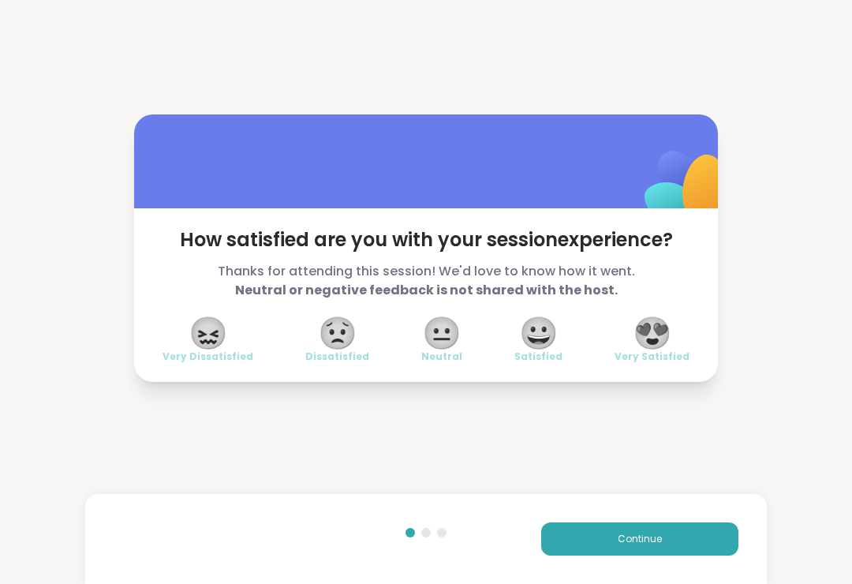
click at [530, 334] on span "😀" at bounding box center [538, 333] width 39 height 28
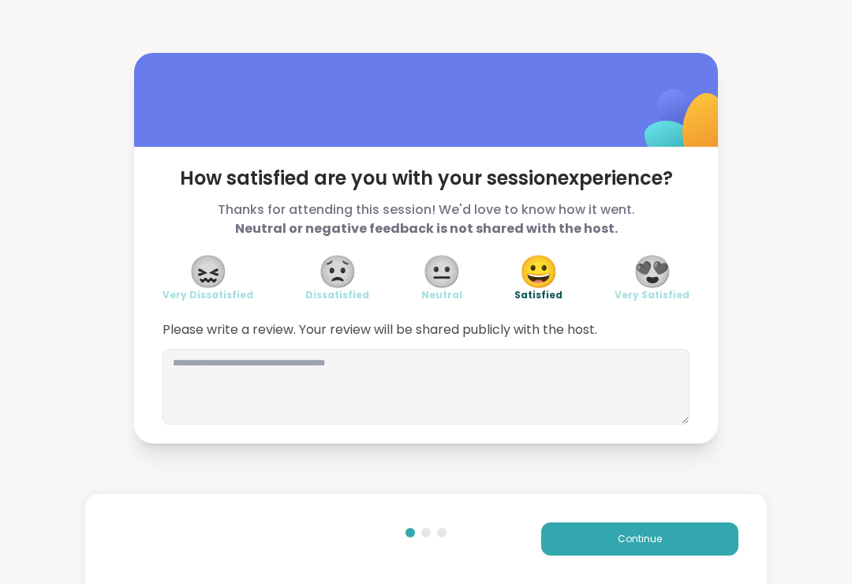
click at [617, 541] on span "Continue" at bounding box center [639, 539] width 44 height 14
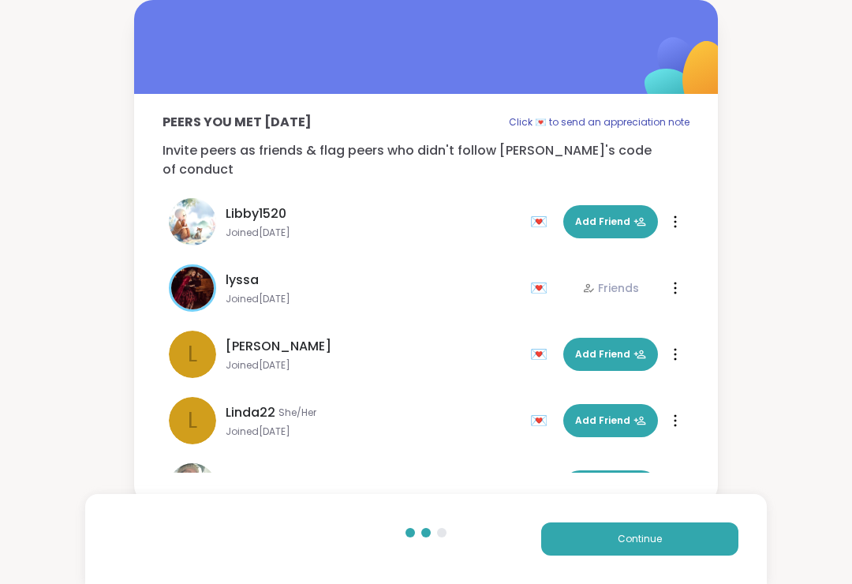
click at [737, 345] on div "Peers you met [DATE] Click 💌 to send an appreciation note Invite peers as frien…" at bounding box center [426, 252] width 852 height 504
click at [744, 349] on div "Peers you met [DATE] Click 💌 to send an appreciation note Invite peers as frien…" at bounding box center [426, 252] width 852 height 504
